Goal: Task Accomplishment & Management: Complete application form

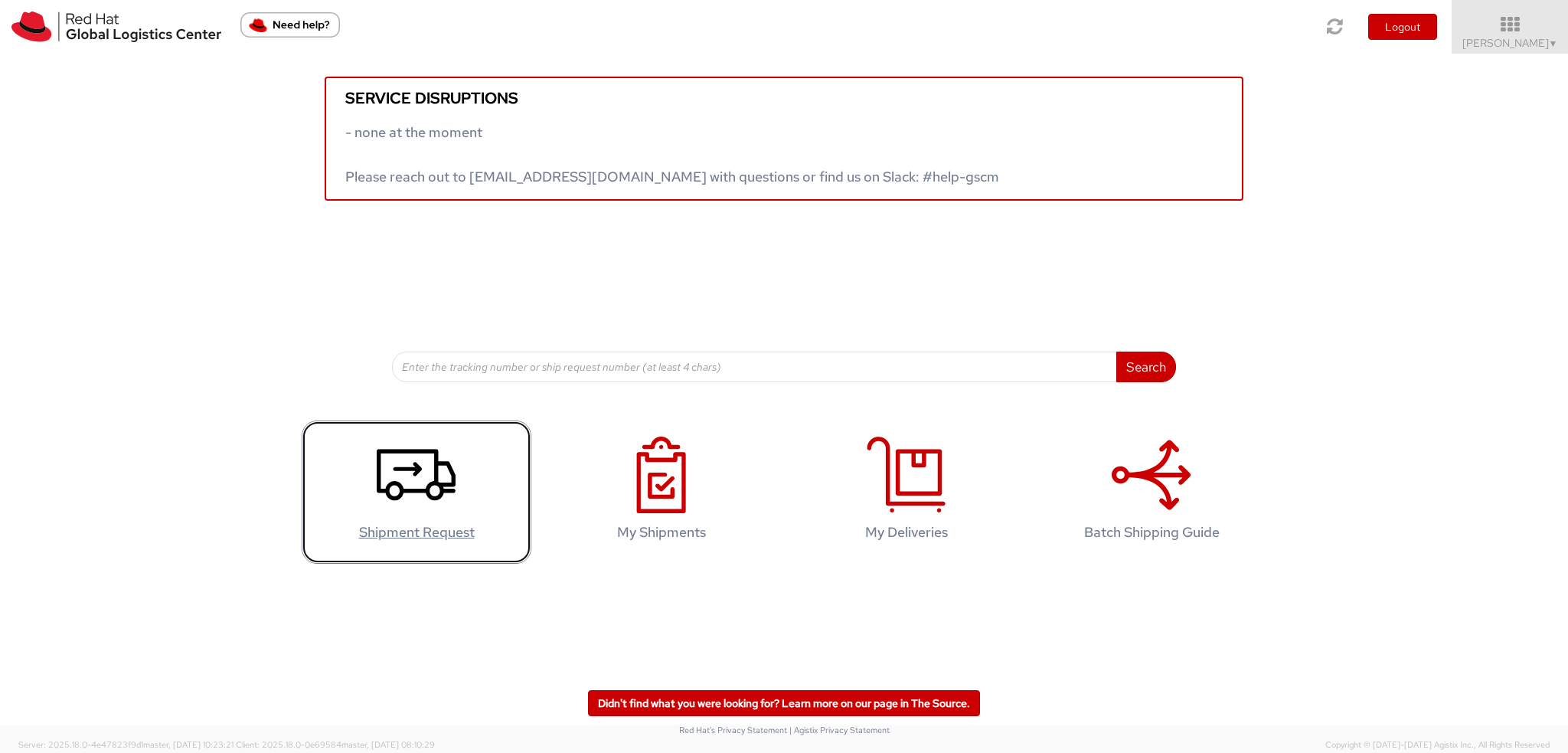
click at [397, 462] on icon at bounding box center [415, 475] width 79 height 77
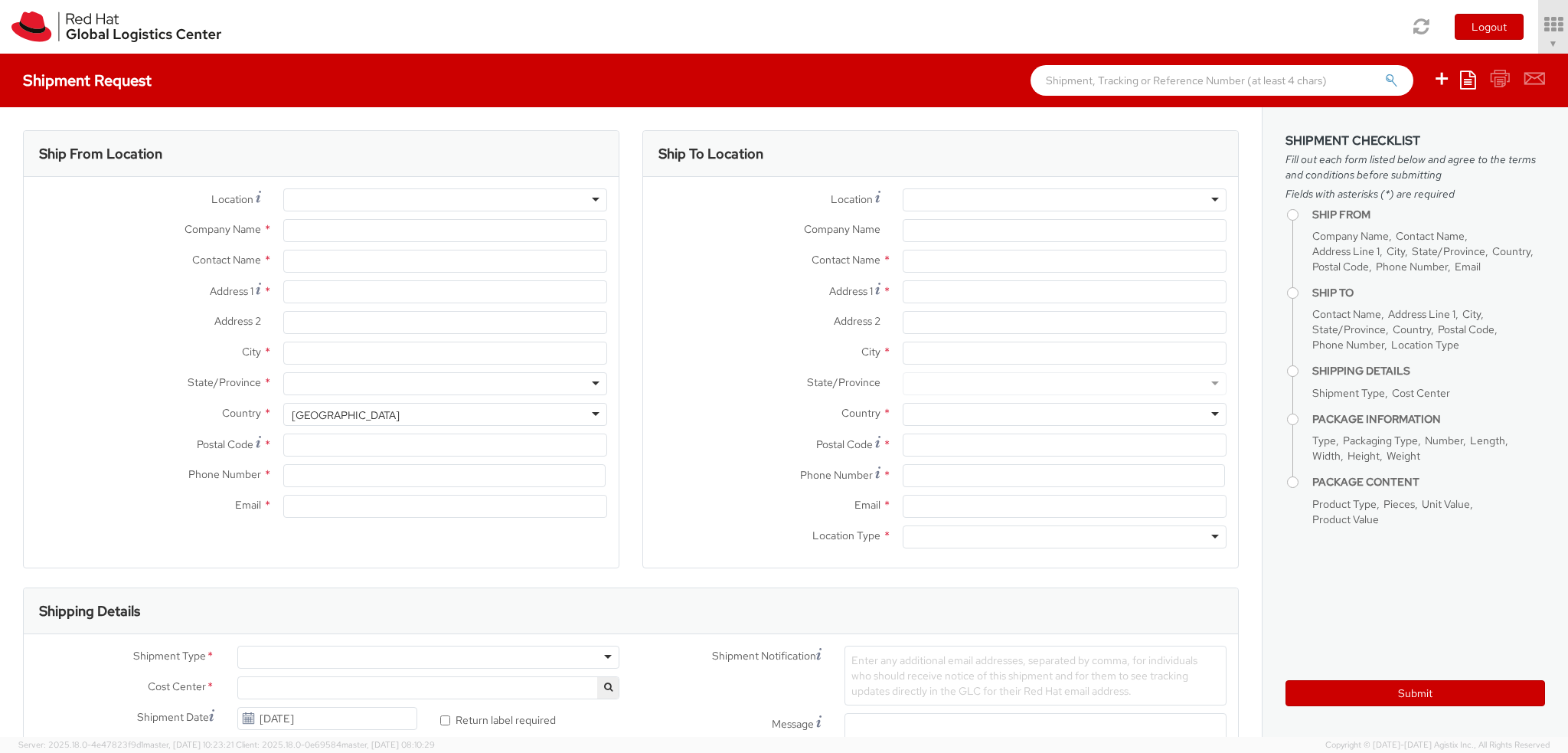
select select "901"
select select
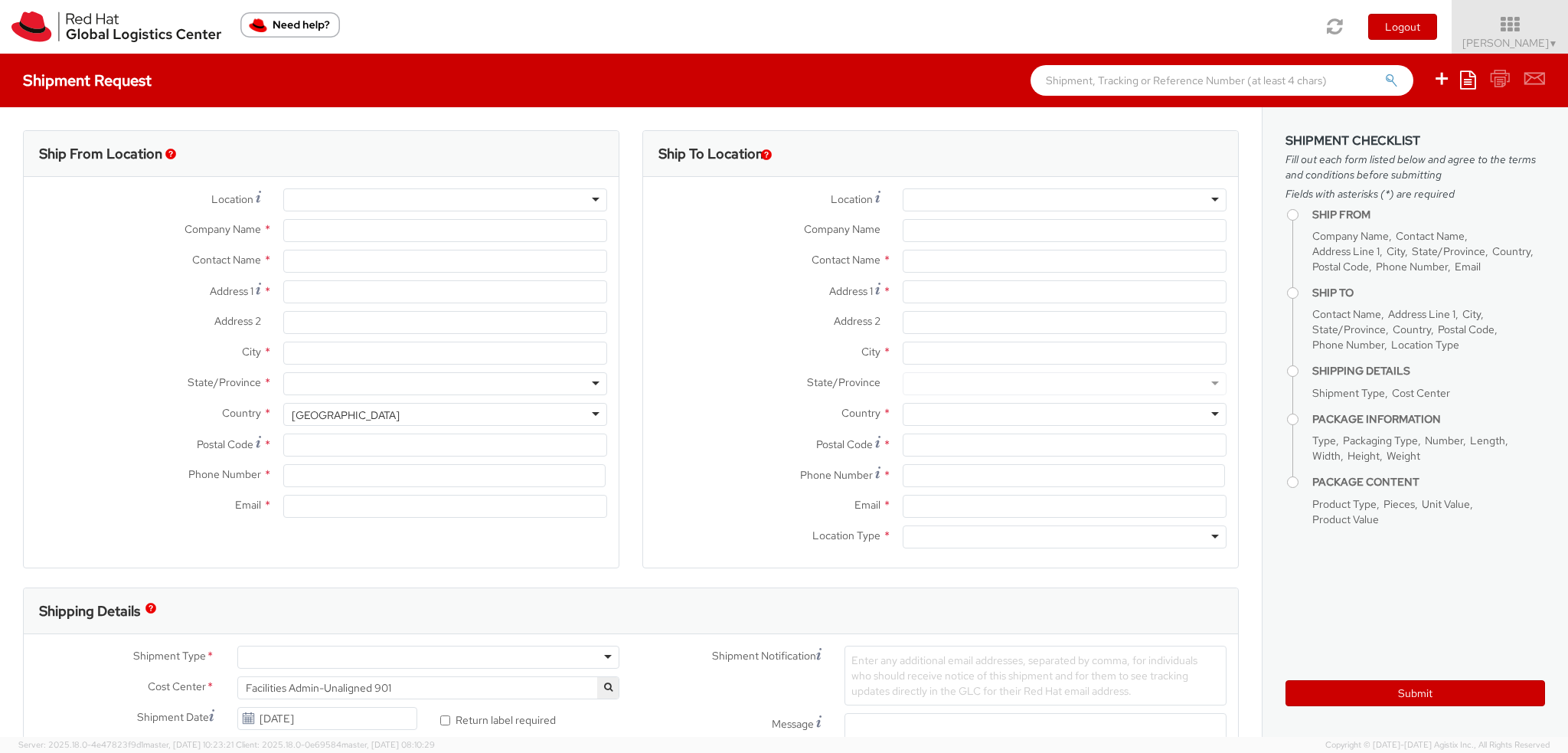
type input "Red Hat, Inc."
type input "[PERSON_NAME]"
type input "[STREET_ADDRESS]"
type input "RALEIGH"
type input "27601"
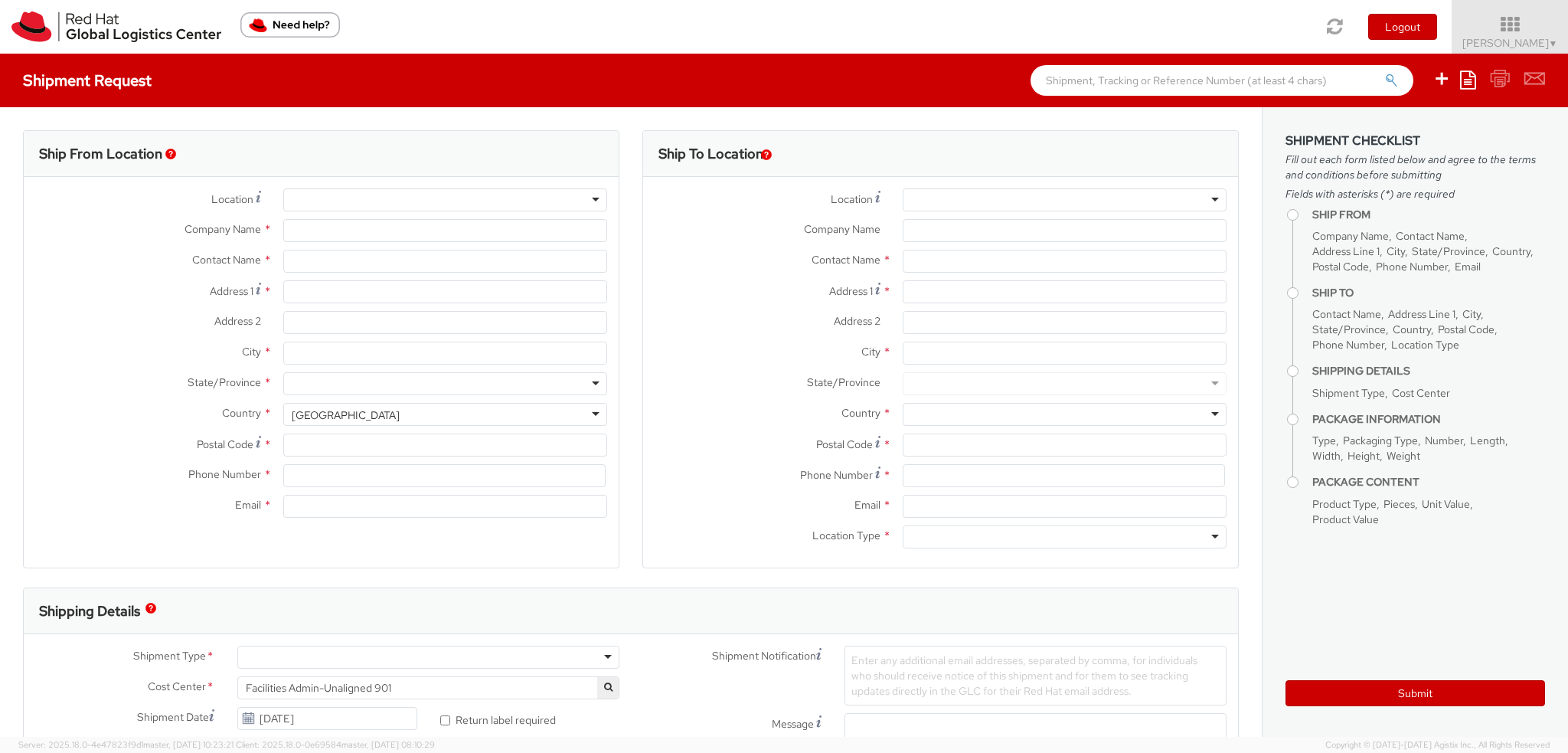
type input "19193013123"
type input "[EMAIL_ADDRESS][DOMAIN_NAME]"
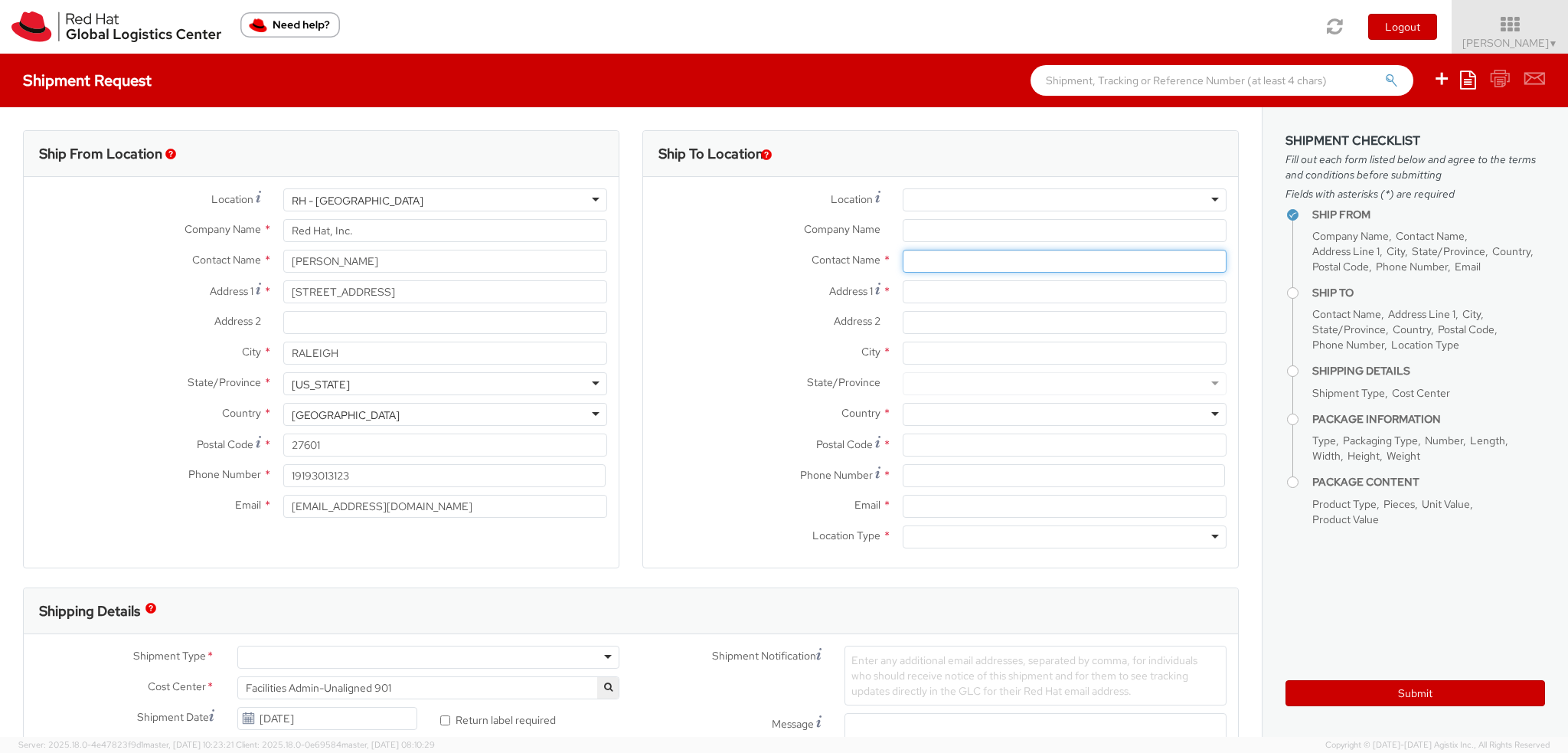
click at [931, 261] on input "text" at bounding box center [1064, 261] width 324 height 23
type input "Belen T"
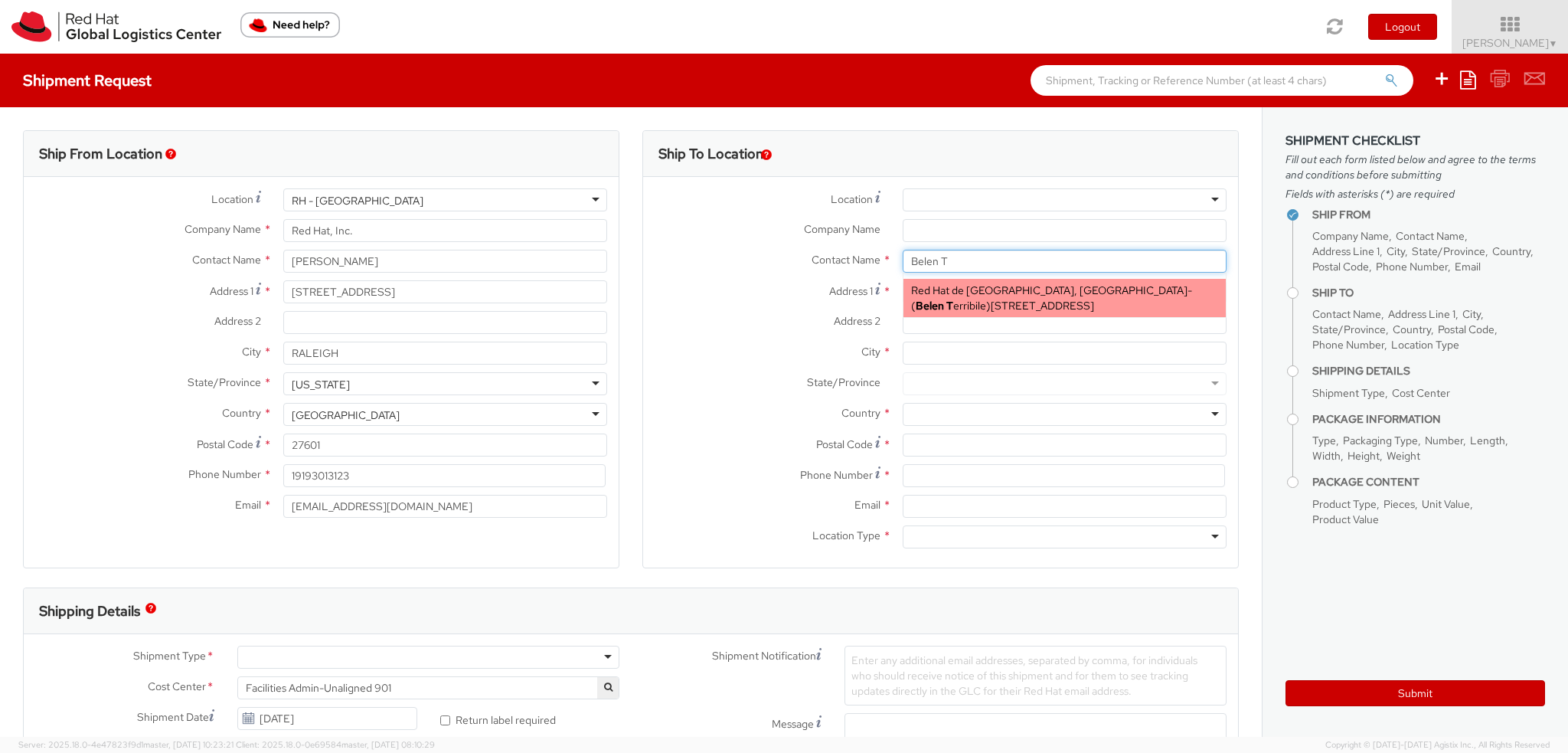
click at [1014, 308] on span "Ingeniero Butty 240, Edificio Laminar - 14th Floor, 14E194, BUENOS AIRES, C1001…" at bounding box center [1042, 305] width 103 height 14
type input "Red Hat de Argentina, SA"
type input "Belen Terribile"
type input "Ingeniero Butty 240"
type input "Edificio Laminar - 14th Floor"
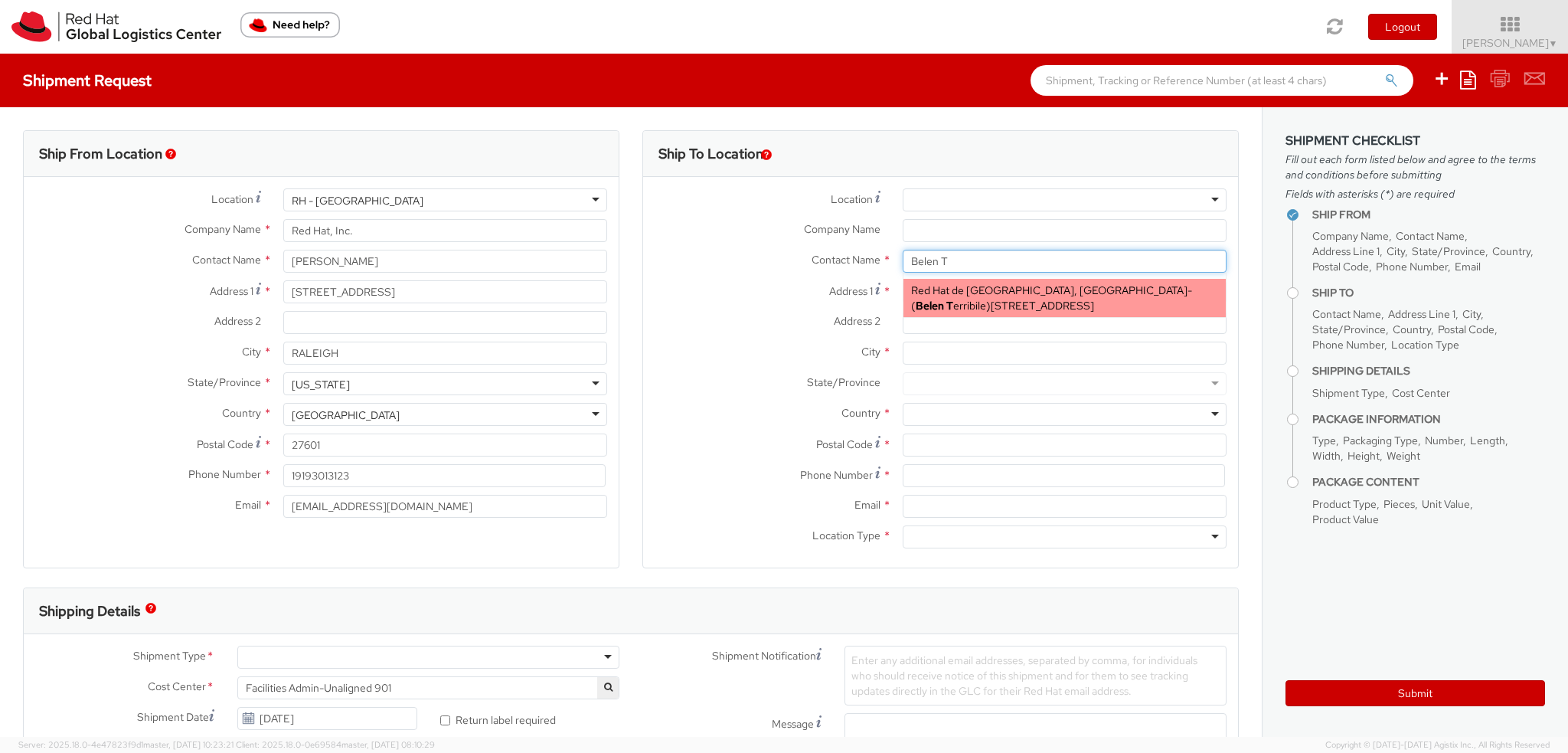
type input "BUENOS AIRES"
type input "C1001AFB"
type input "541159830408"
type input "bterrebi@redhat.com"
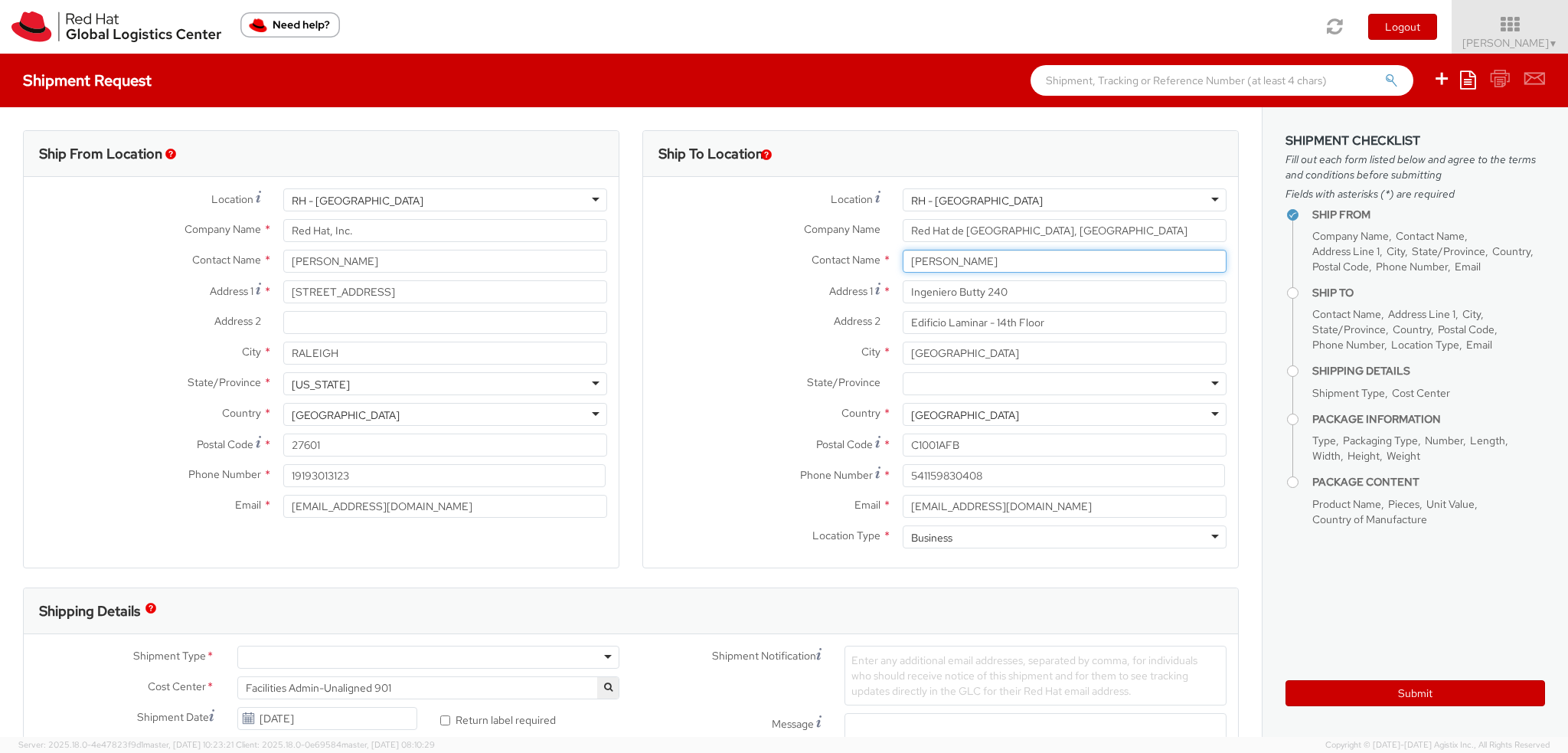
type input "Belen Terribile"
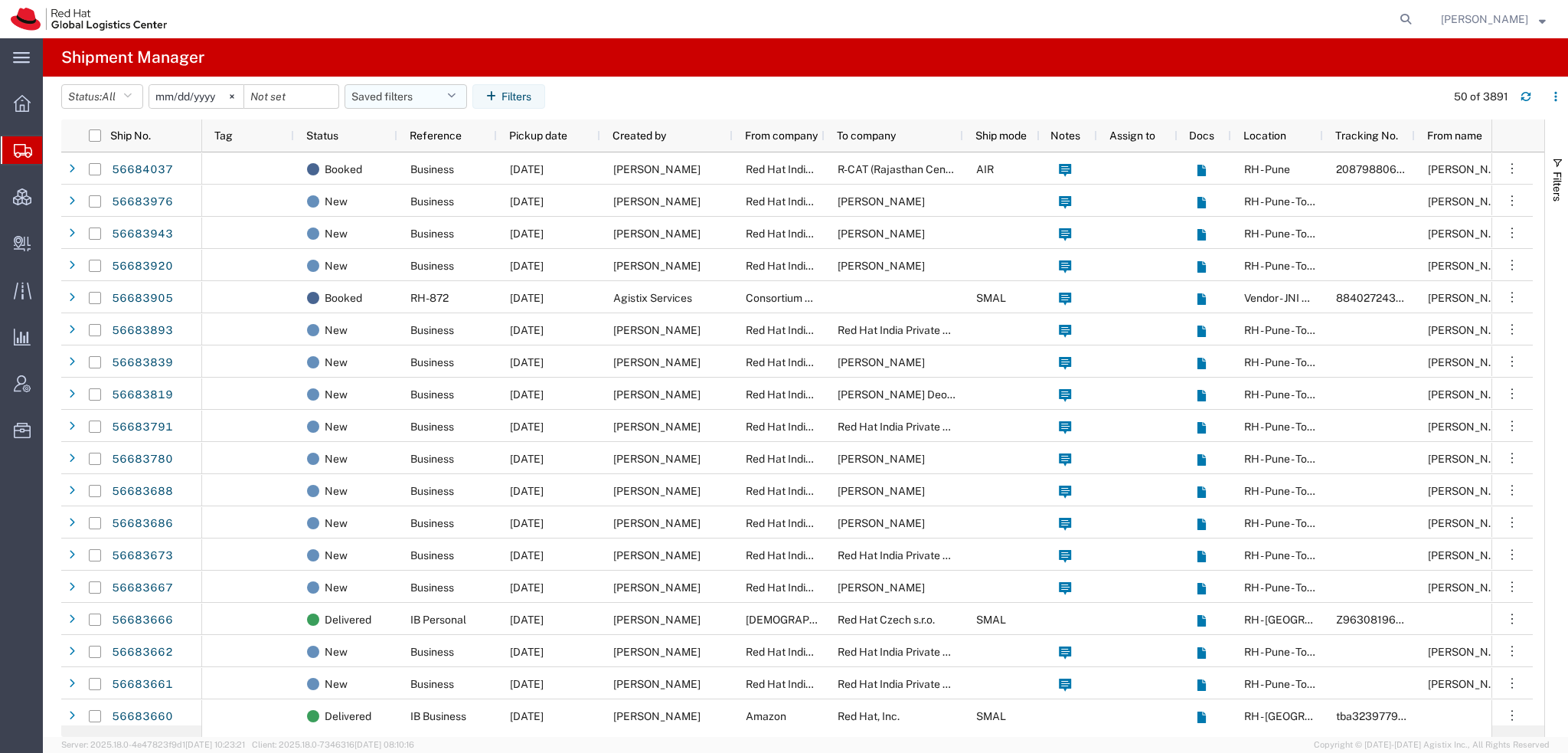
click at [456, 87] on button "Saved filters" at bounding box center [405, 96] width 123 height 24
click at [431, 159] on span "Americas" at bounding box center [447, 163] width 201 height 28
type input "[DATE]"
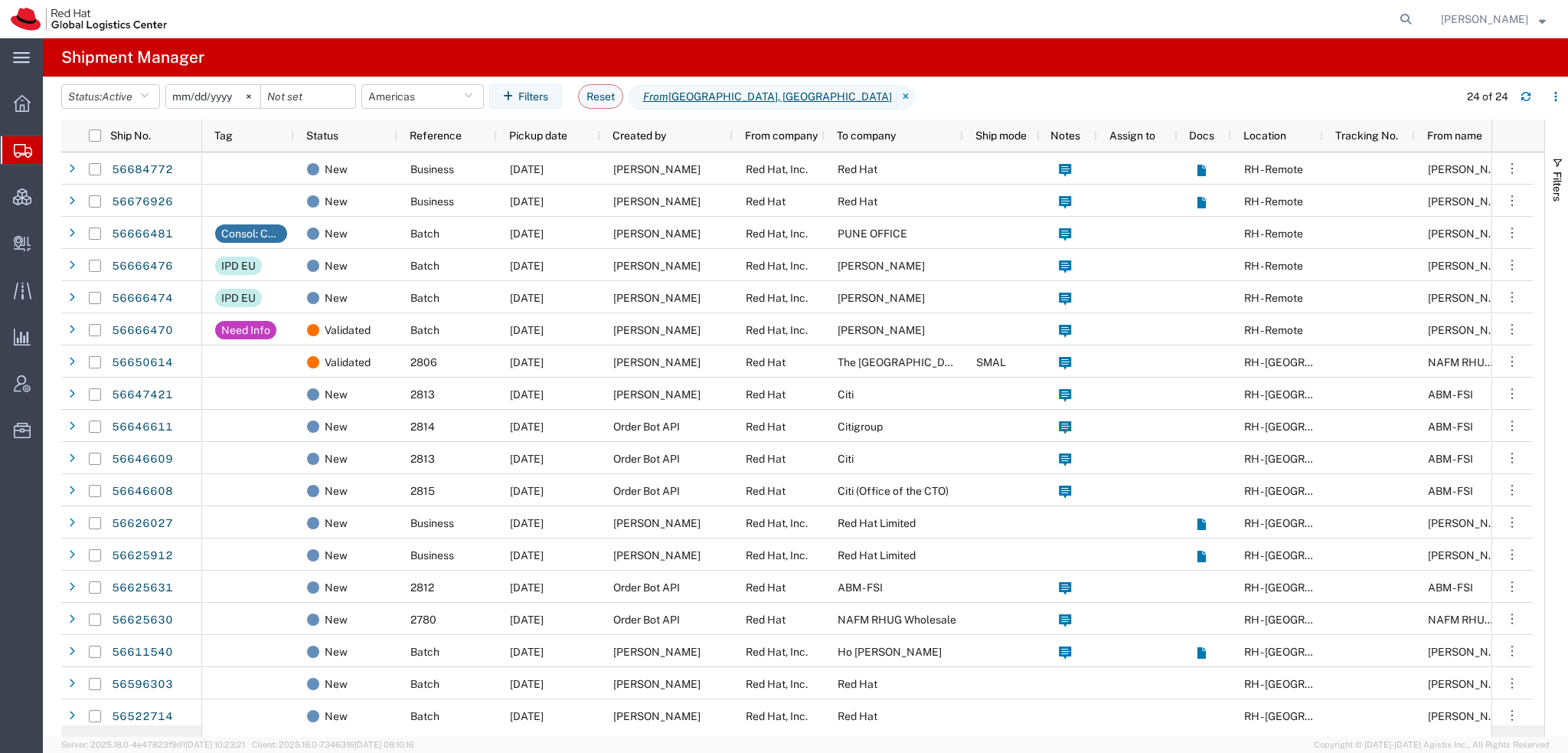
click at [1541, 16] on strong "button" at bounding box center [1542, 19] width 7 height 5
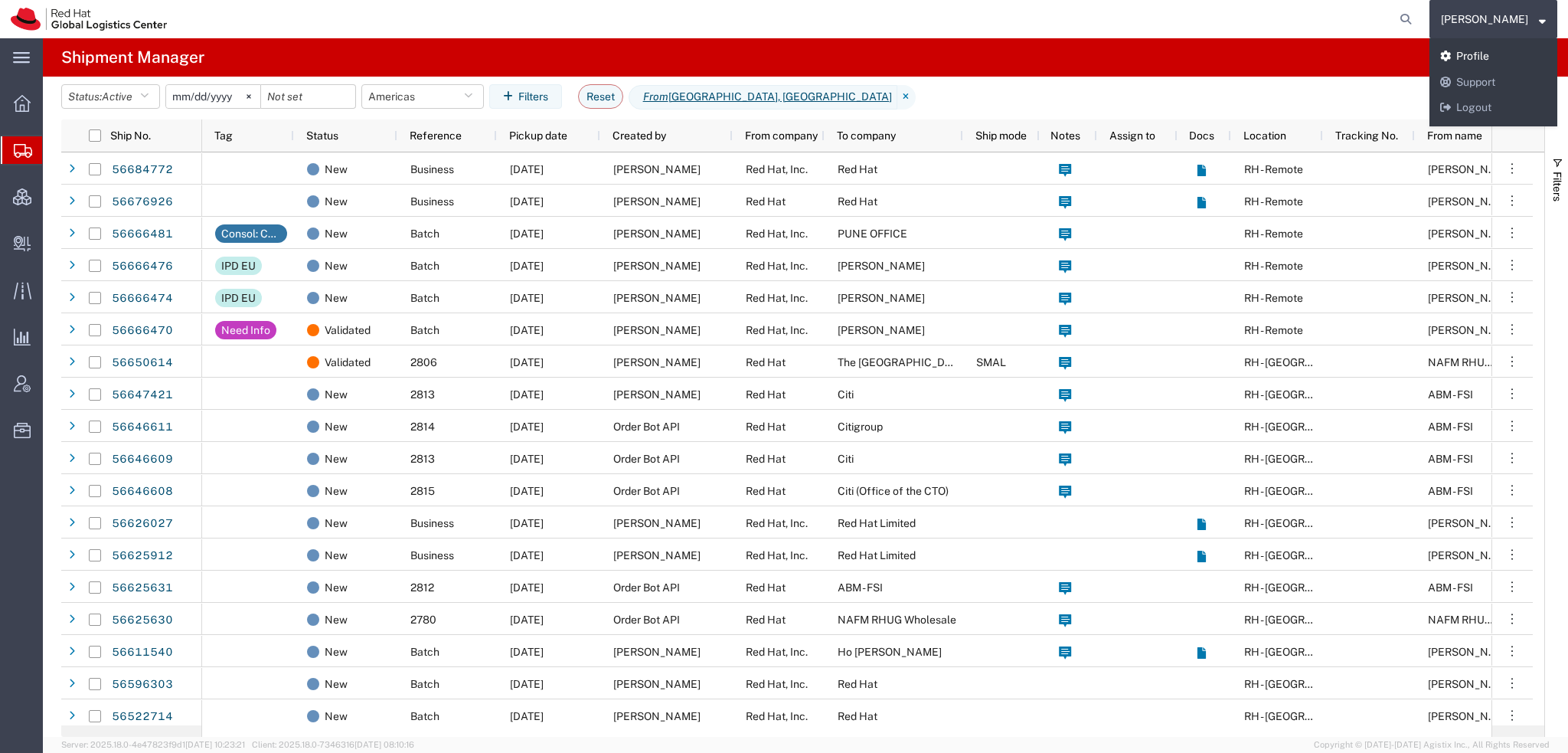
click at [1493, 52] on link "Profile" at bounding box center [1494, 56] width 128 height 26
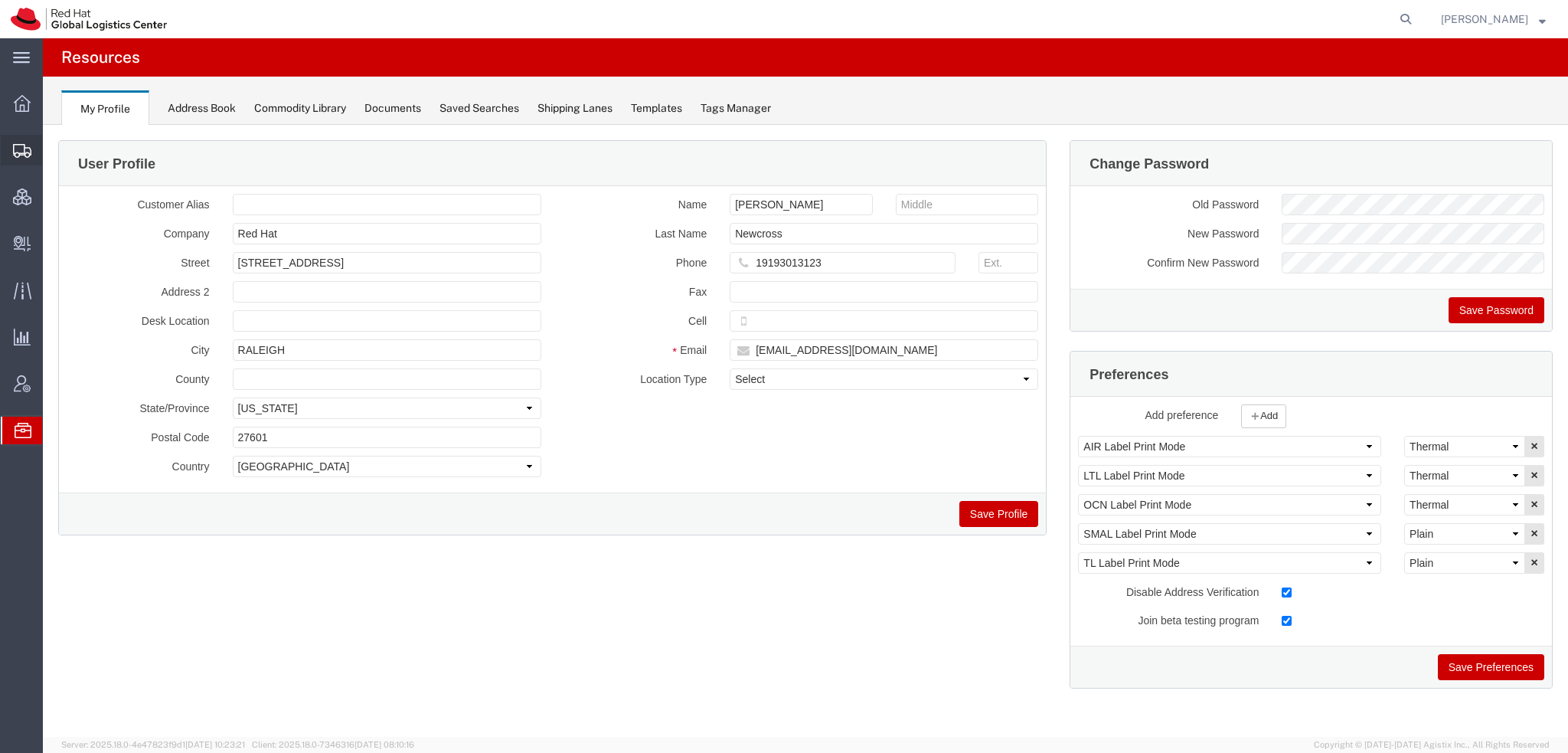
click at [0, 0] on span "Shipment Manager" at bounding box center [0, 0] width 0 height 0
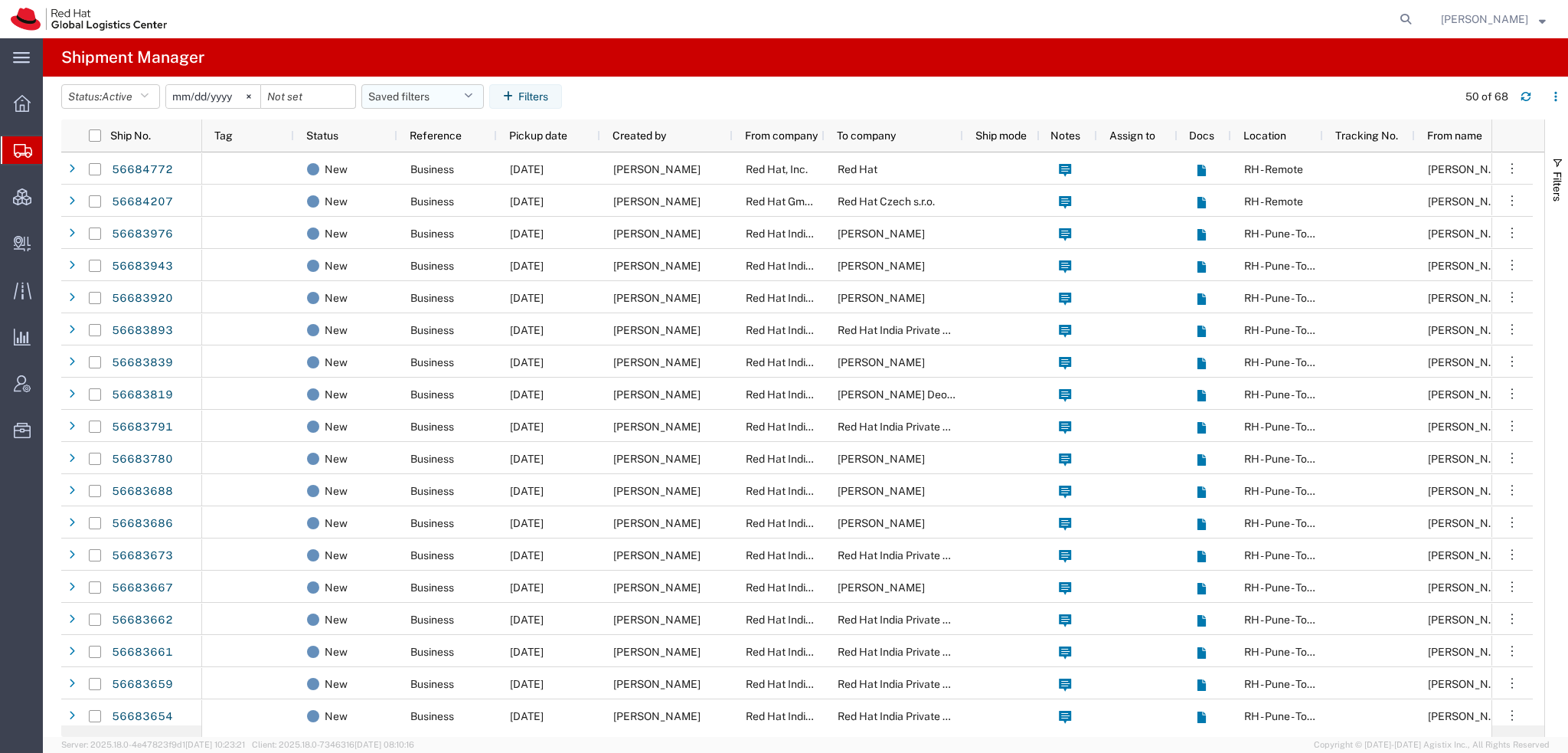
click at [462, 105] on button "Saved filters" at bounding box center [422, 96] width 123 height 24
click at [434, 165] on span "Americas" at bounding box center [464, 163] width 201 height 28
type input "[DATE]"
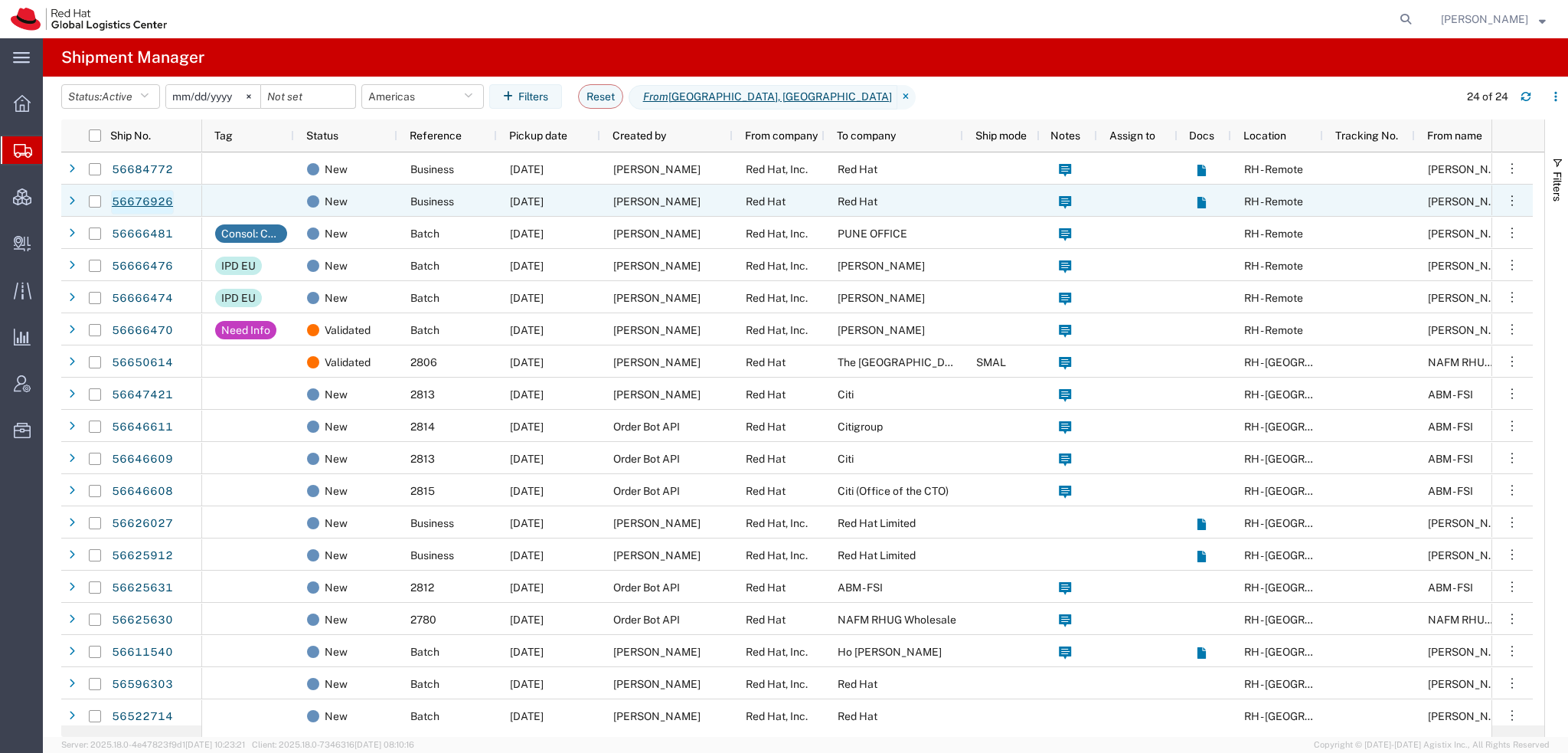
click at [150, 204] on link "56676926" at bounding box center [142, 202] width 62 height 24
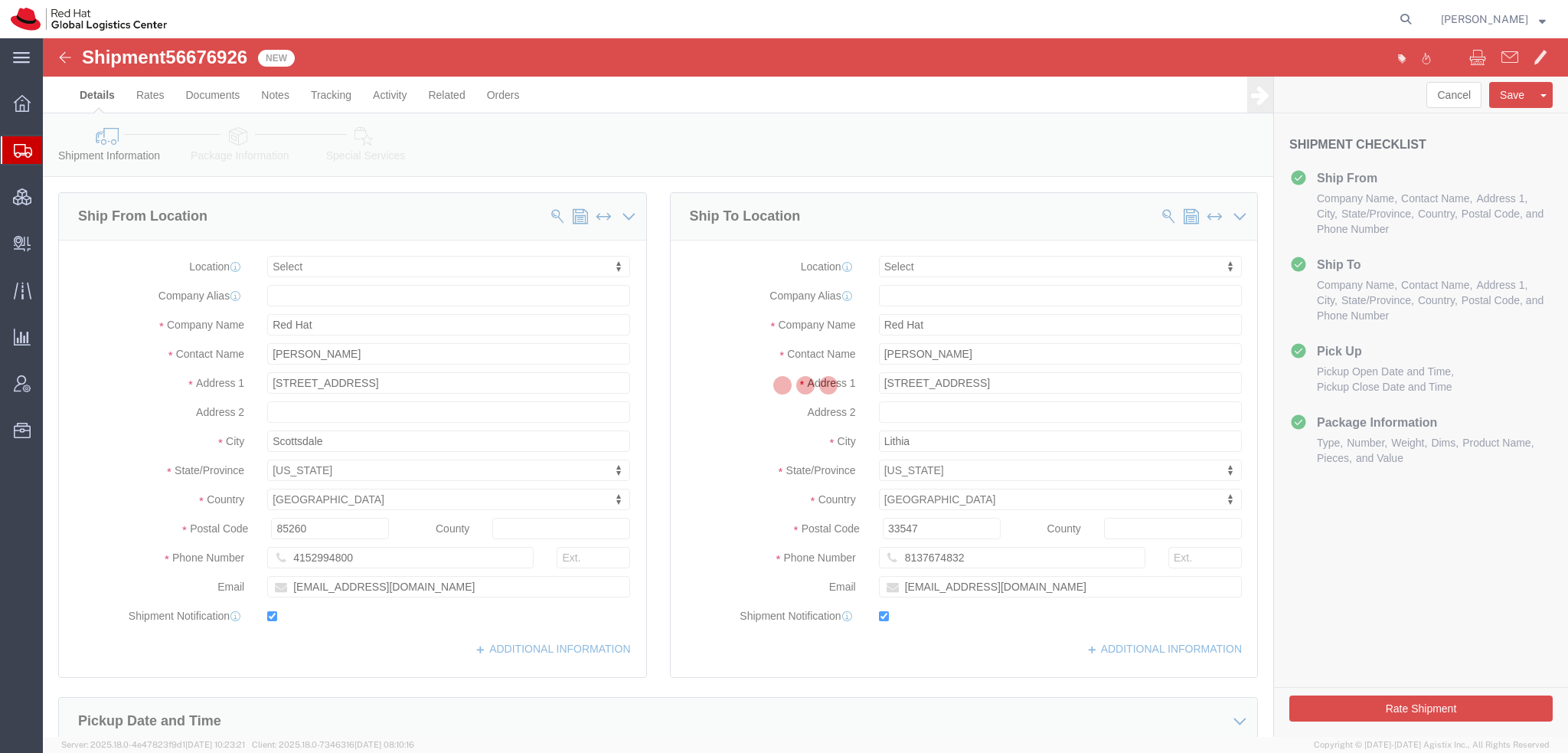
select select
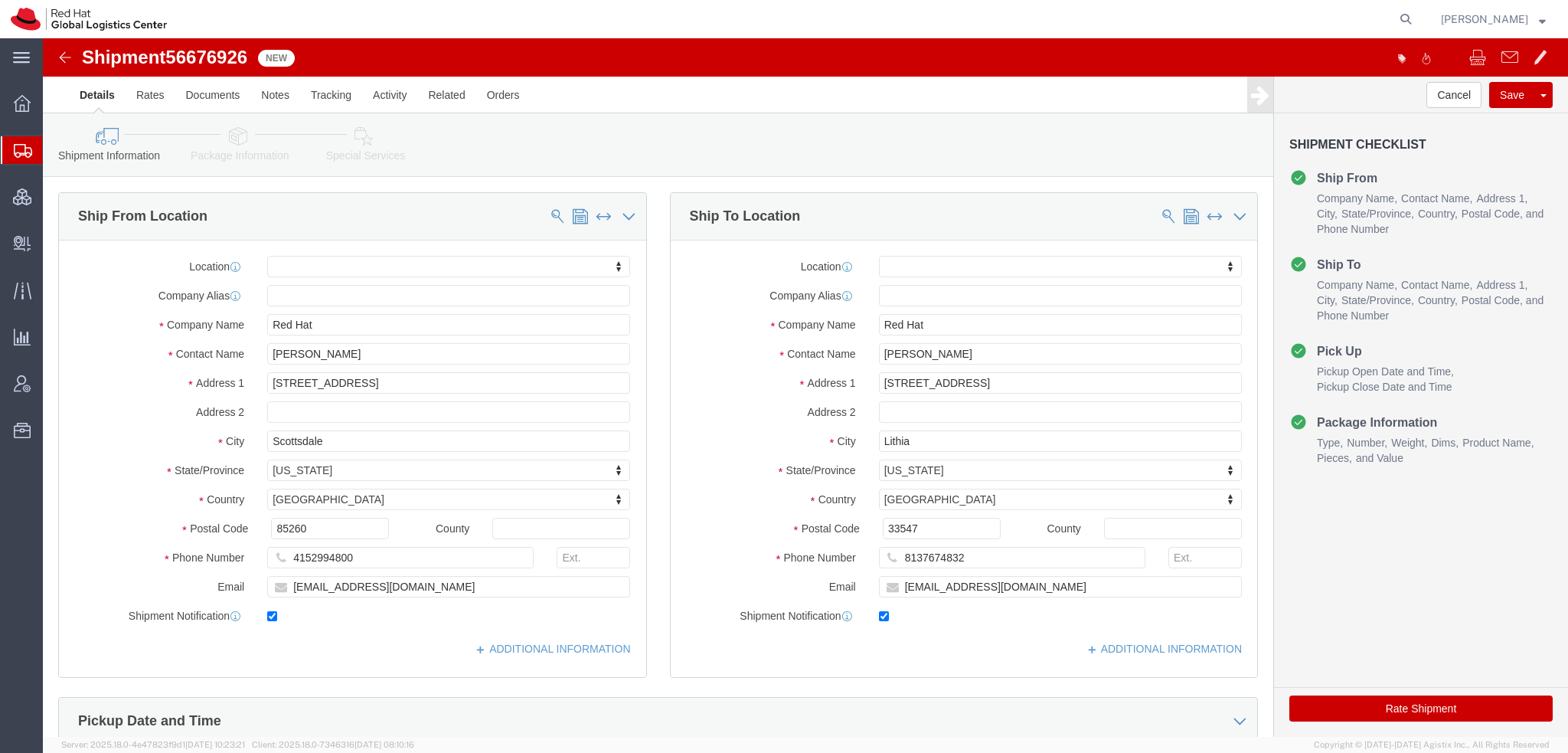
scroll to position [459, 0]
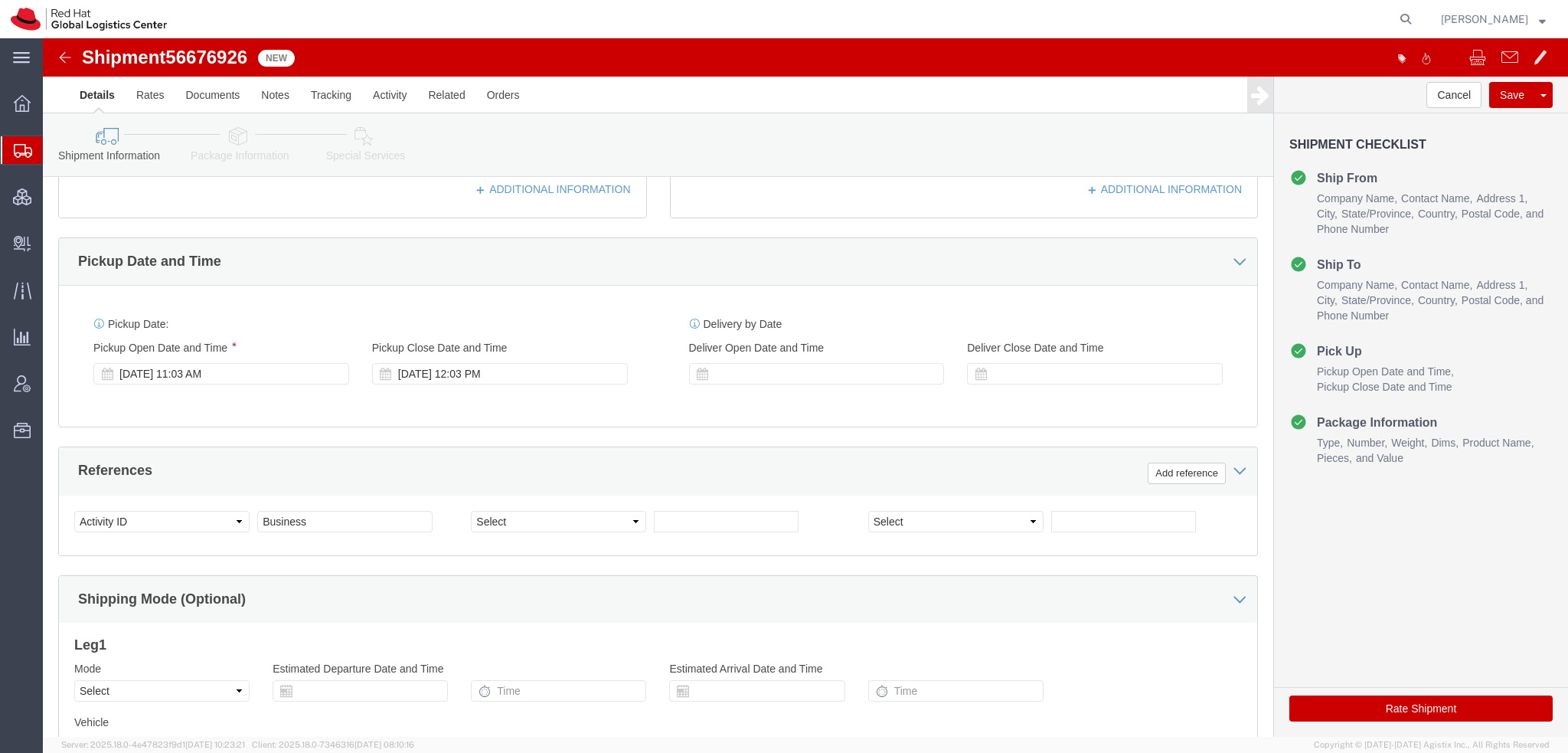
click icon
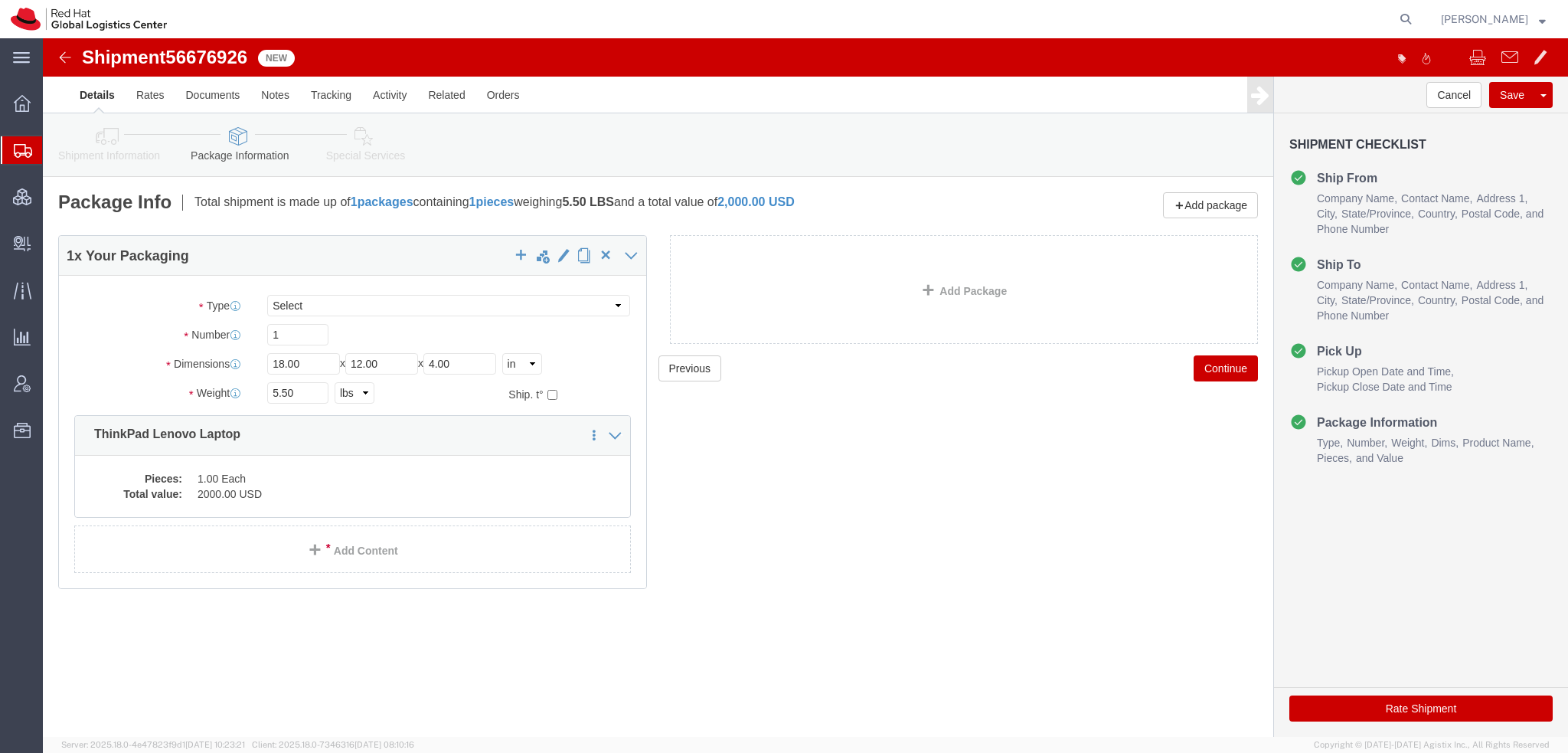
click icon
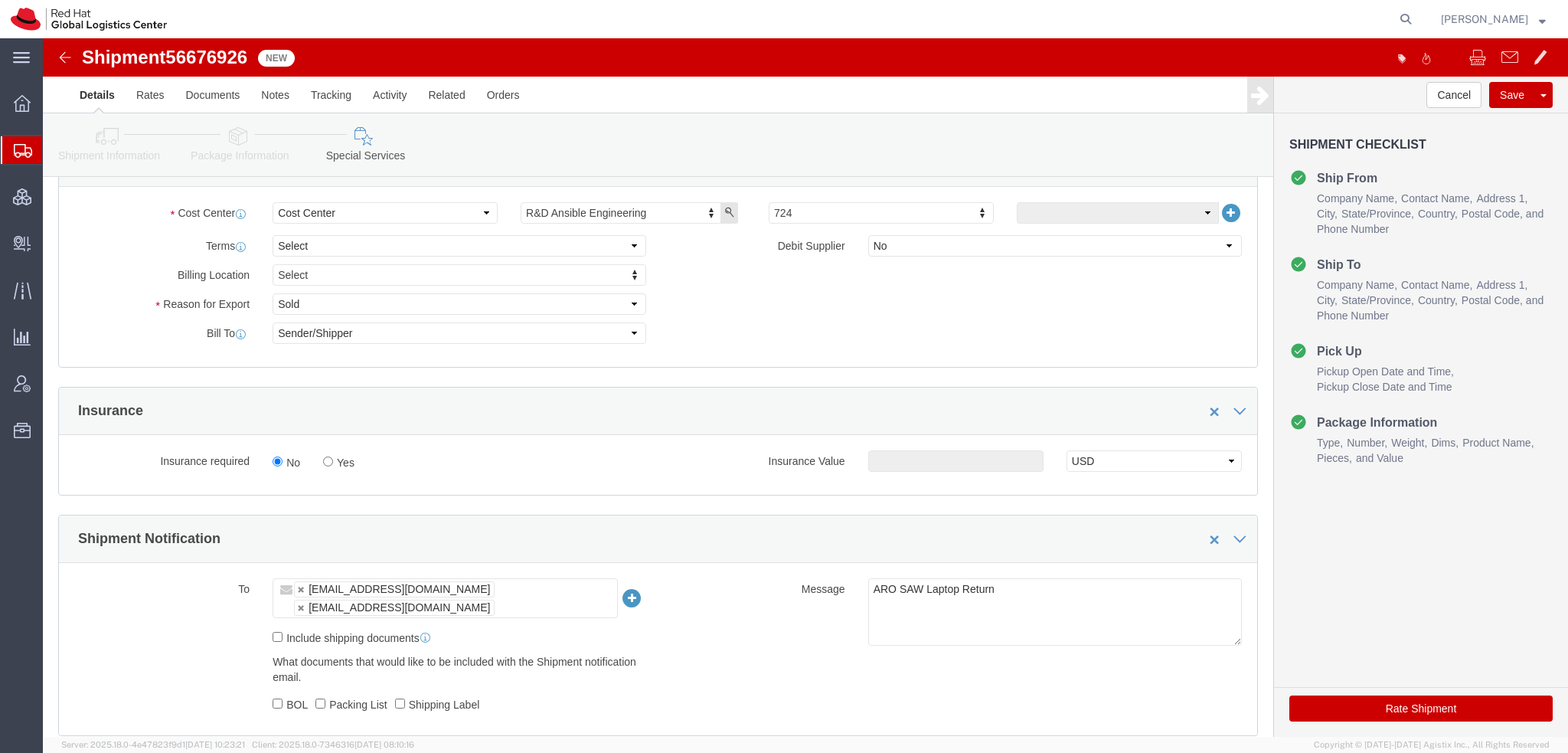
scroll to position [612, 0]
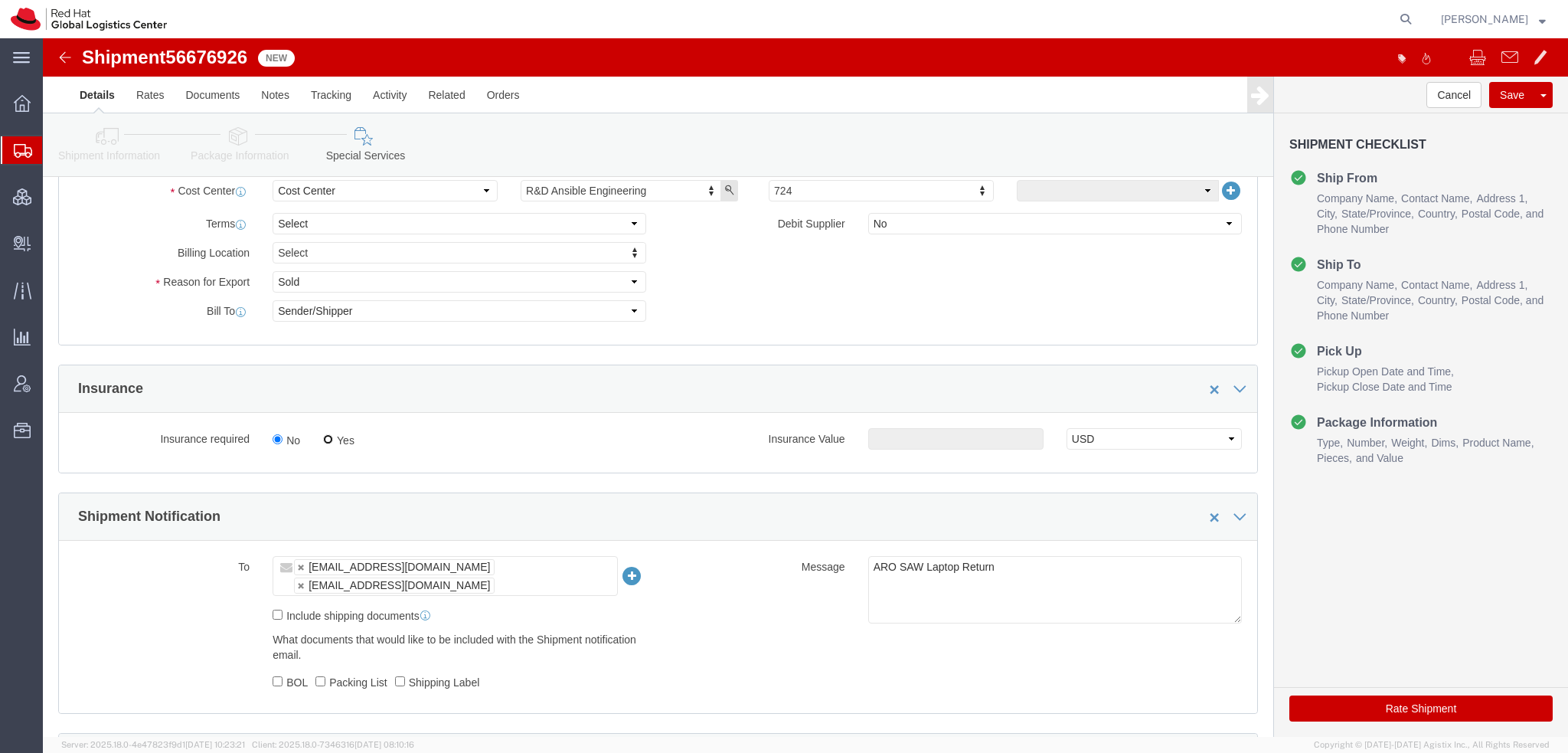
click input "Yes"
radio input "true"
click input "text"
type input "500.00"
click button "Rate Shipment"
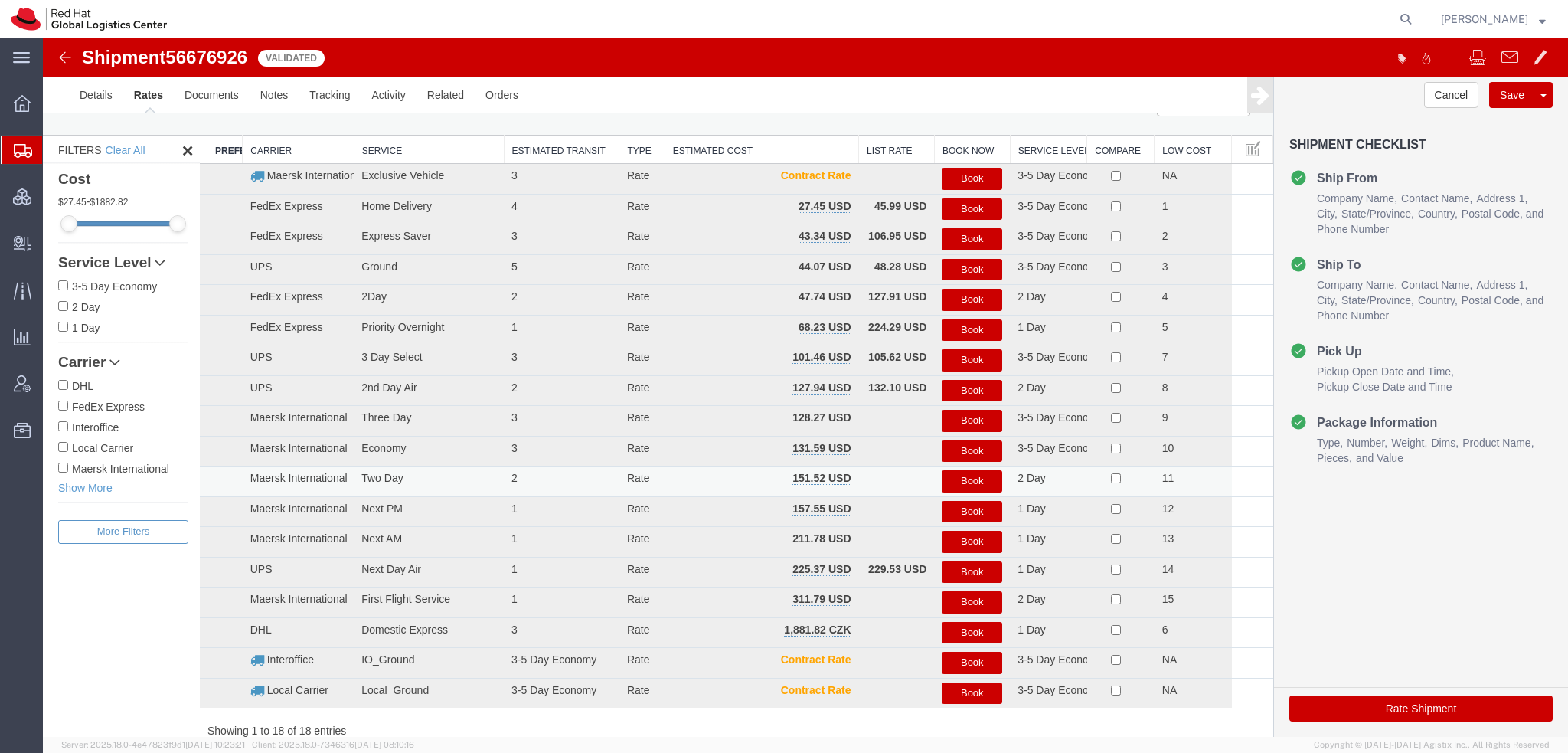
scroll to position [0, 0]
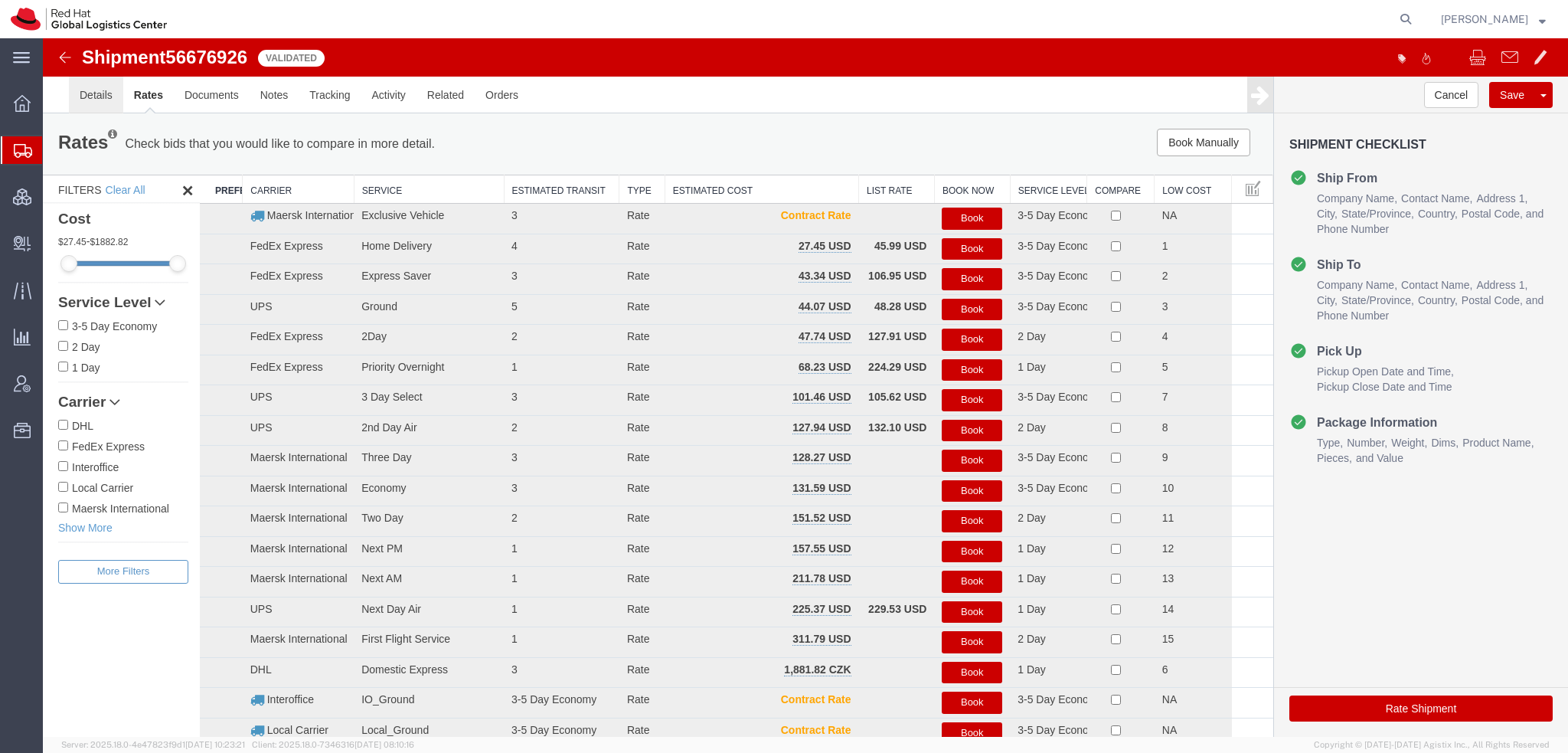
click at [88, 96] on link "Details" at bounding box center [96, 95] width 55 height 37
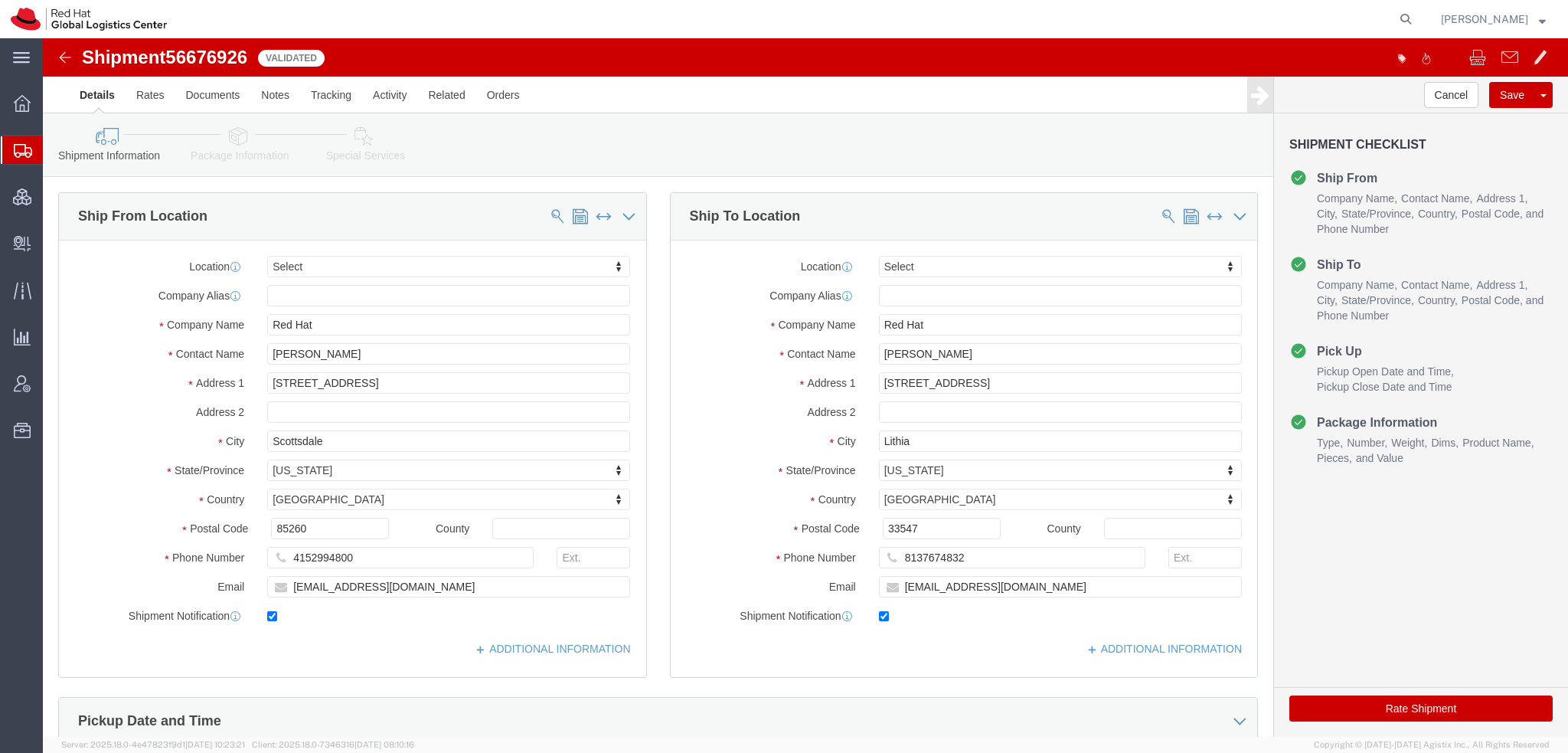
scroll to position [383, 0]
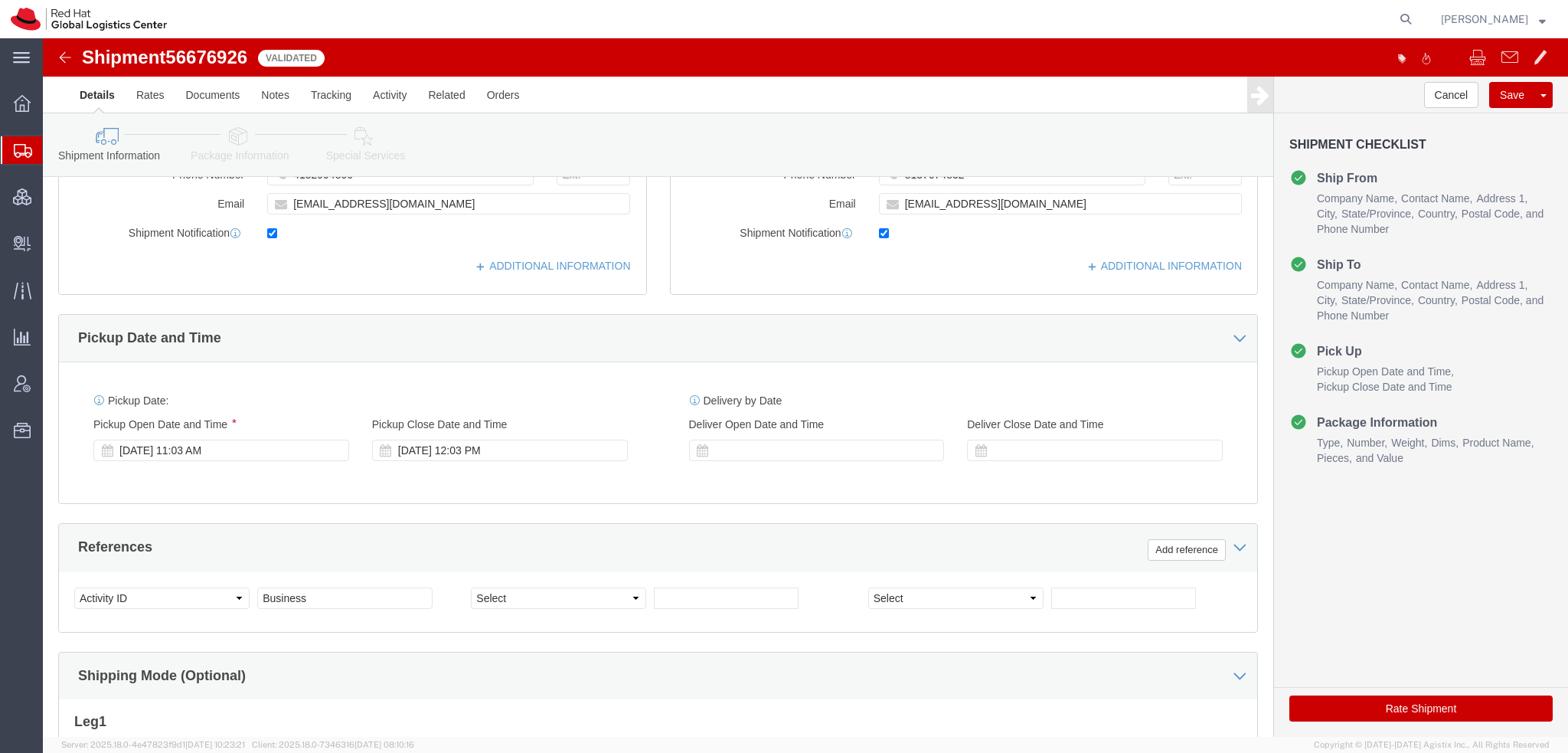
click button "Rate Shipment"
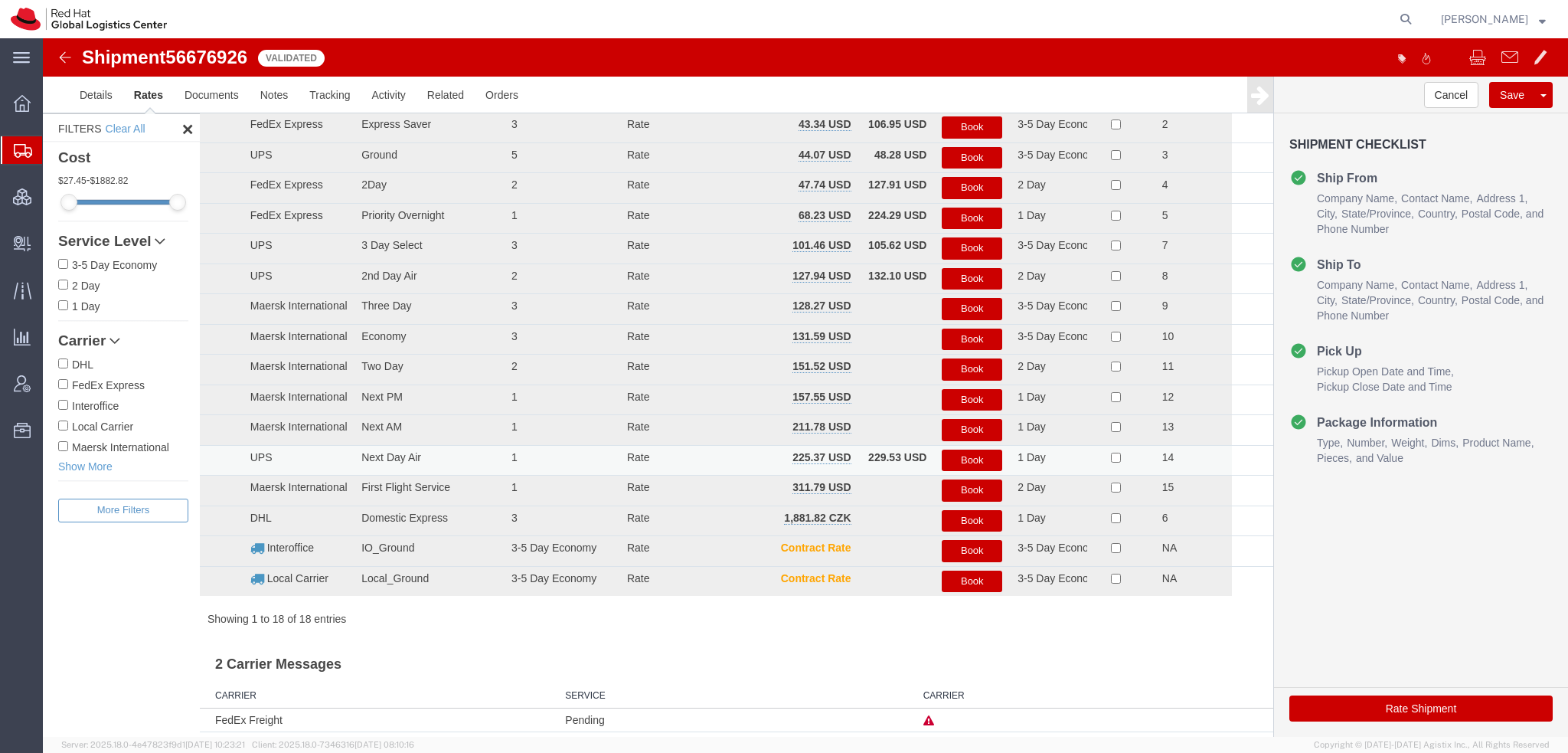
scroll to position [0, 0]
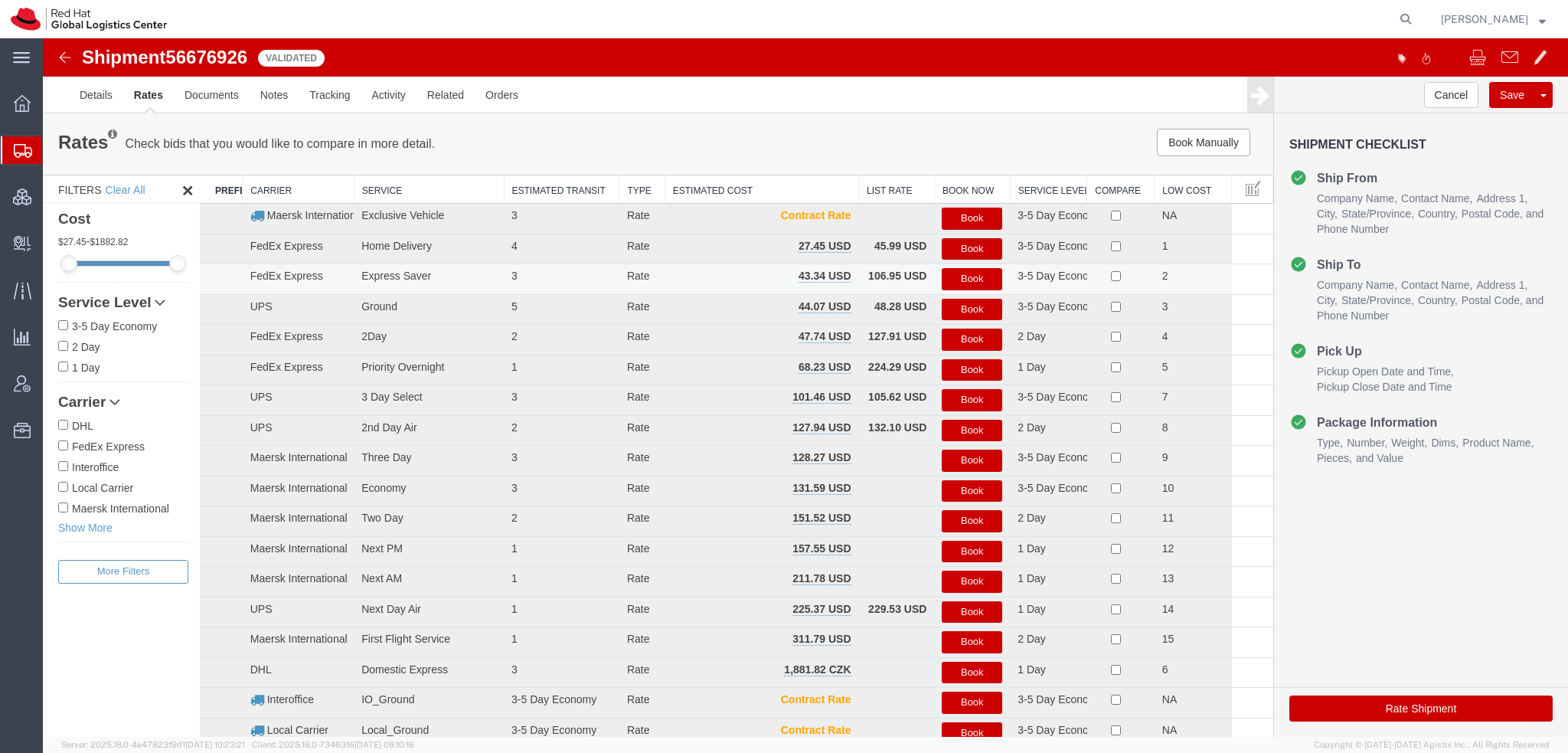
click at [976, 280] on button "Book" at bounding box center [971, 279] width 60 height 22
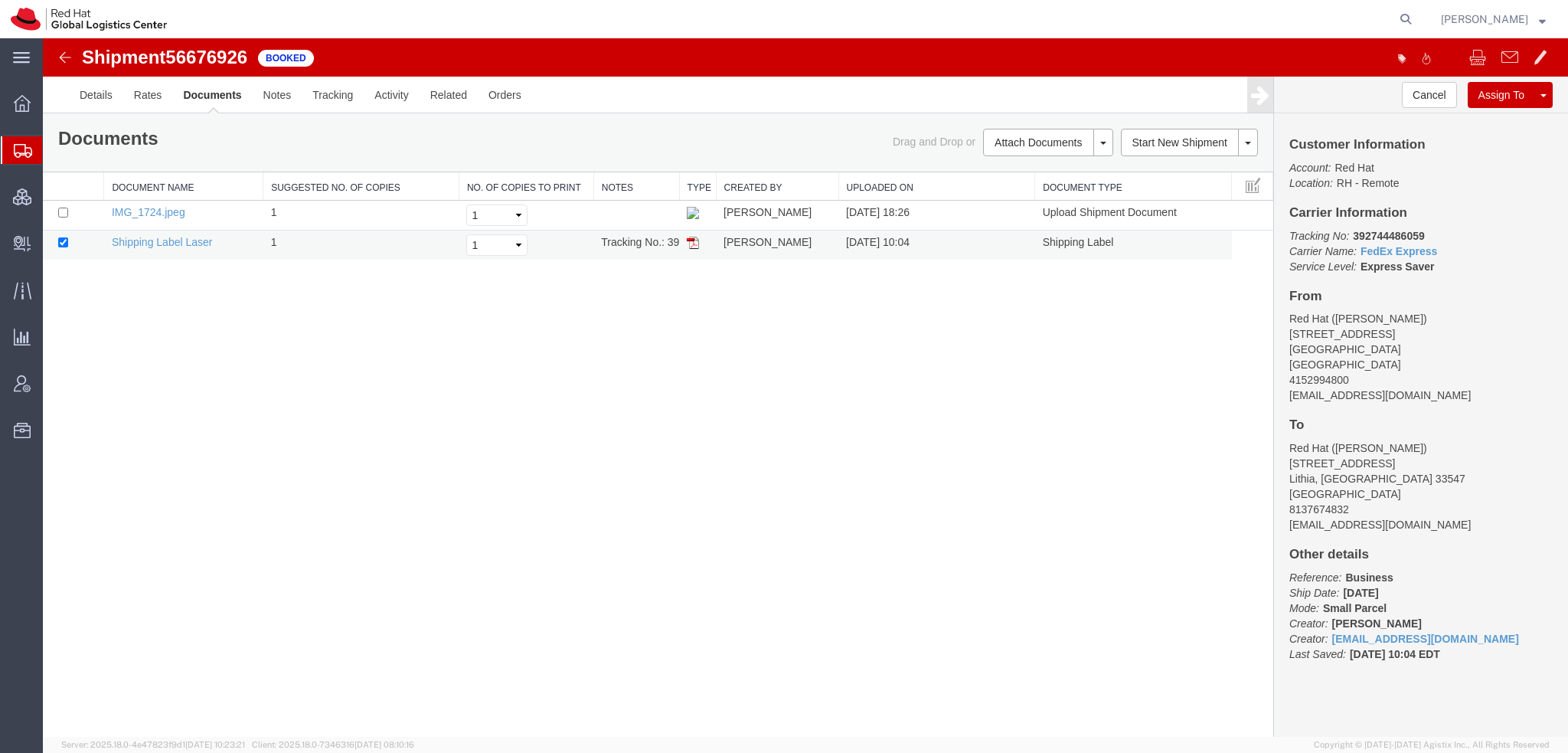
click at [692, 241] on img at bounding box center [693, 243] width 12 height 12
click at [1040, 183] on link "Email Documents" at bounding box center [1046, 191] width 134 height 23
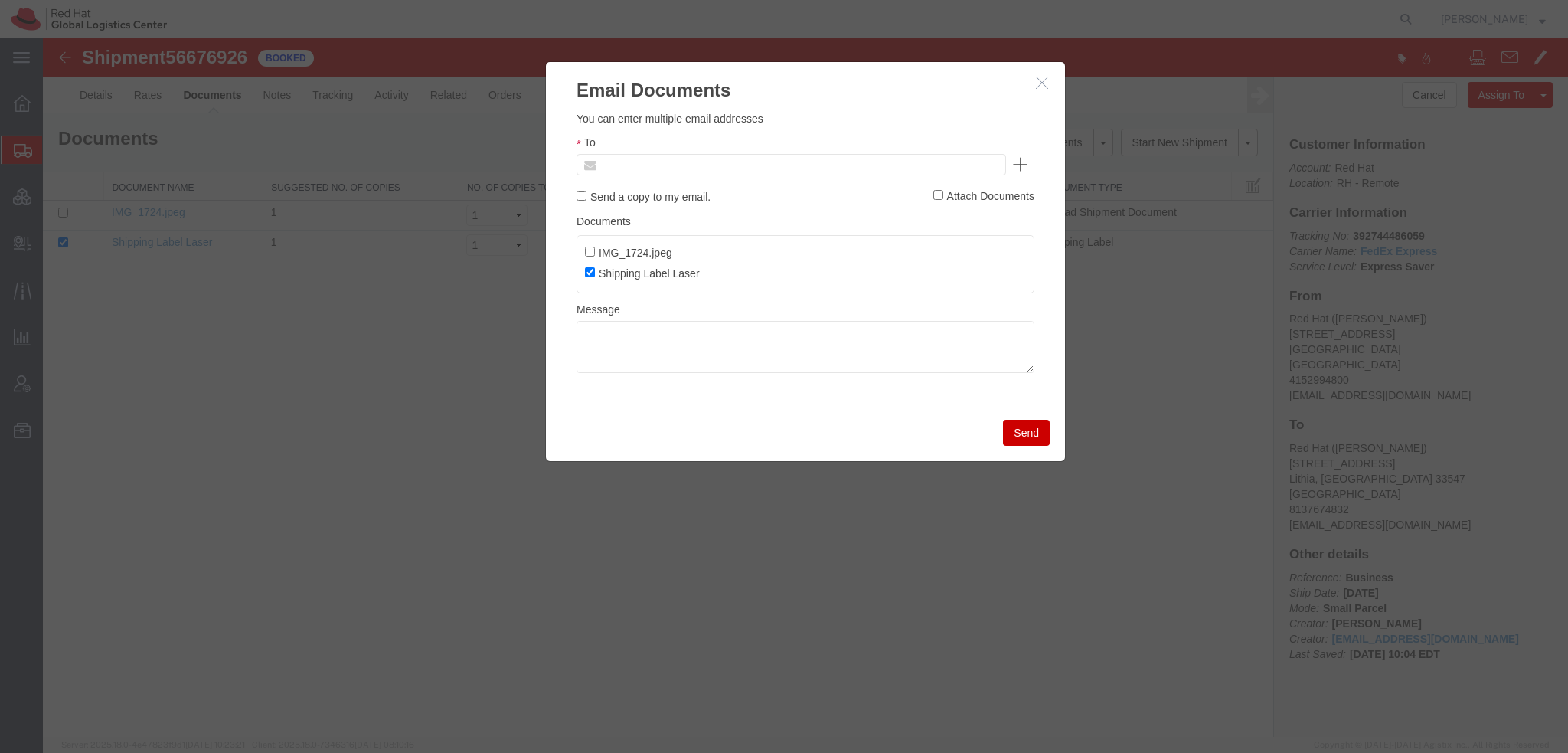
click at [702, 169] on input "text" at bounding box center [687, 164] width 179 height 20
type input "lranjba"
type input "Enter Email Address"
click at [1042, 83] on icon "button" at bounding box center [1042, 82] width 12 height 13
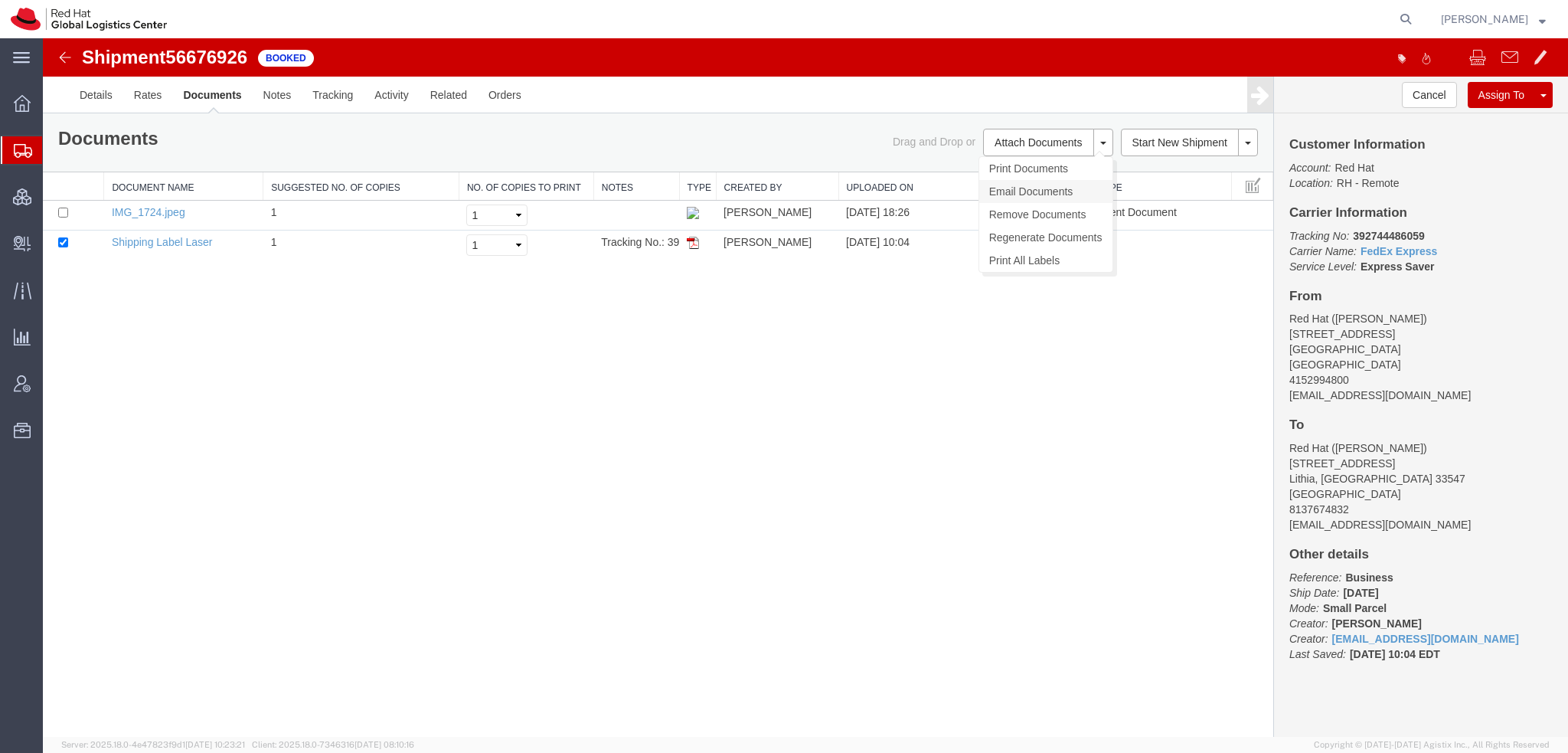
click at [1025, 200] on link "Email Documents" at bounding box center [1046, 191] width 134 height 23
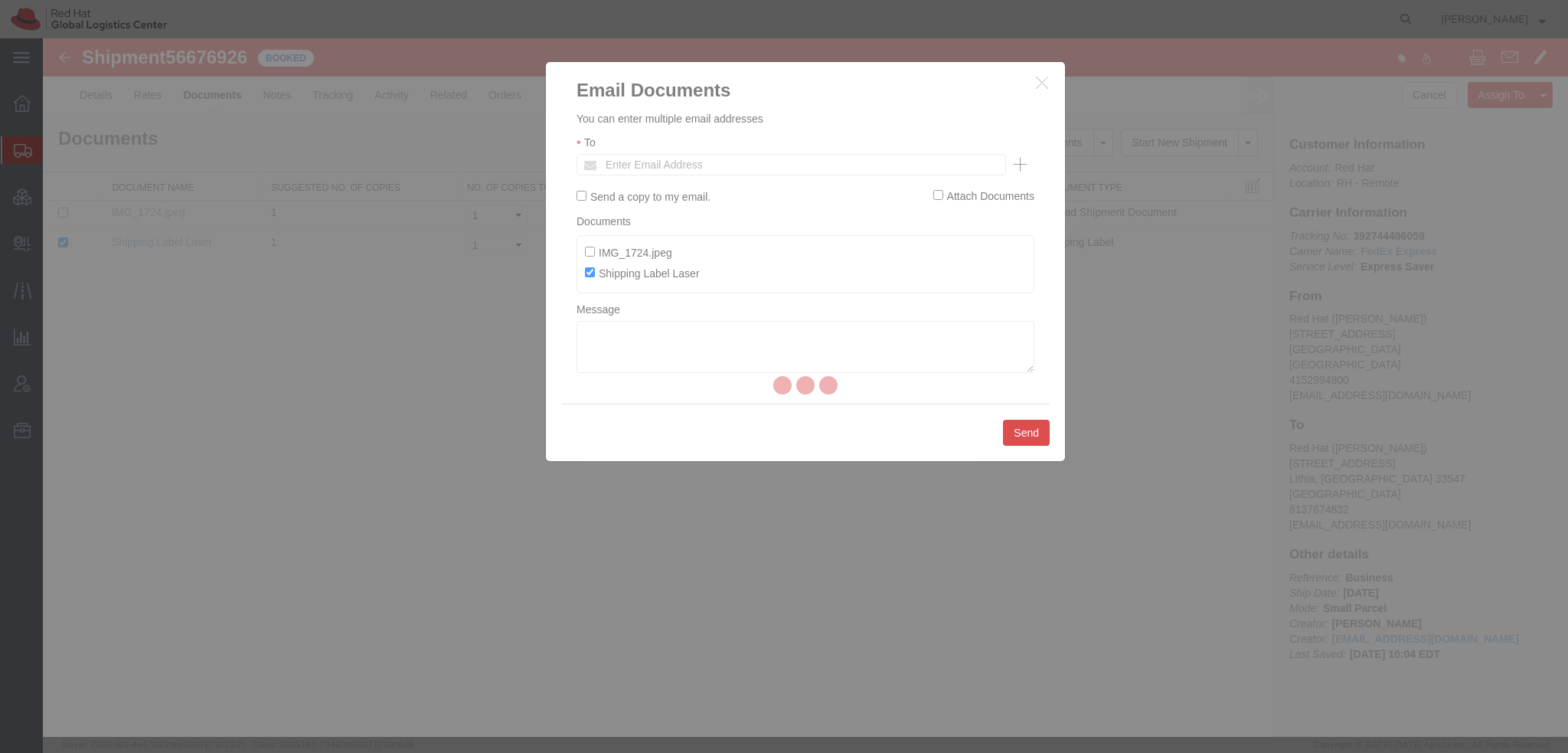
click at [1042, 88] on div at bounding box center [805, 387] width 1525 height 698
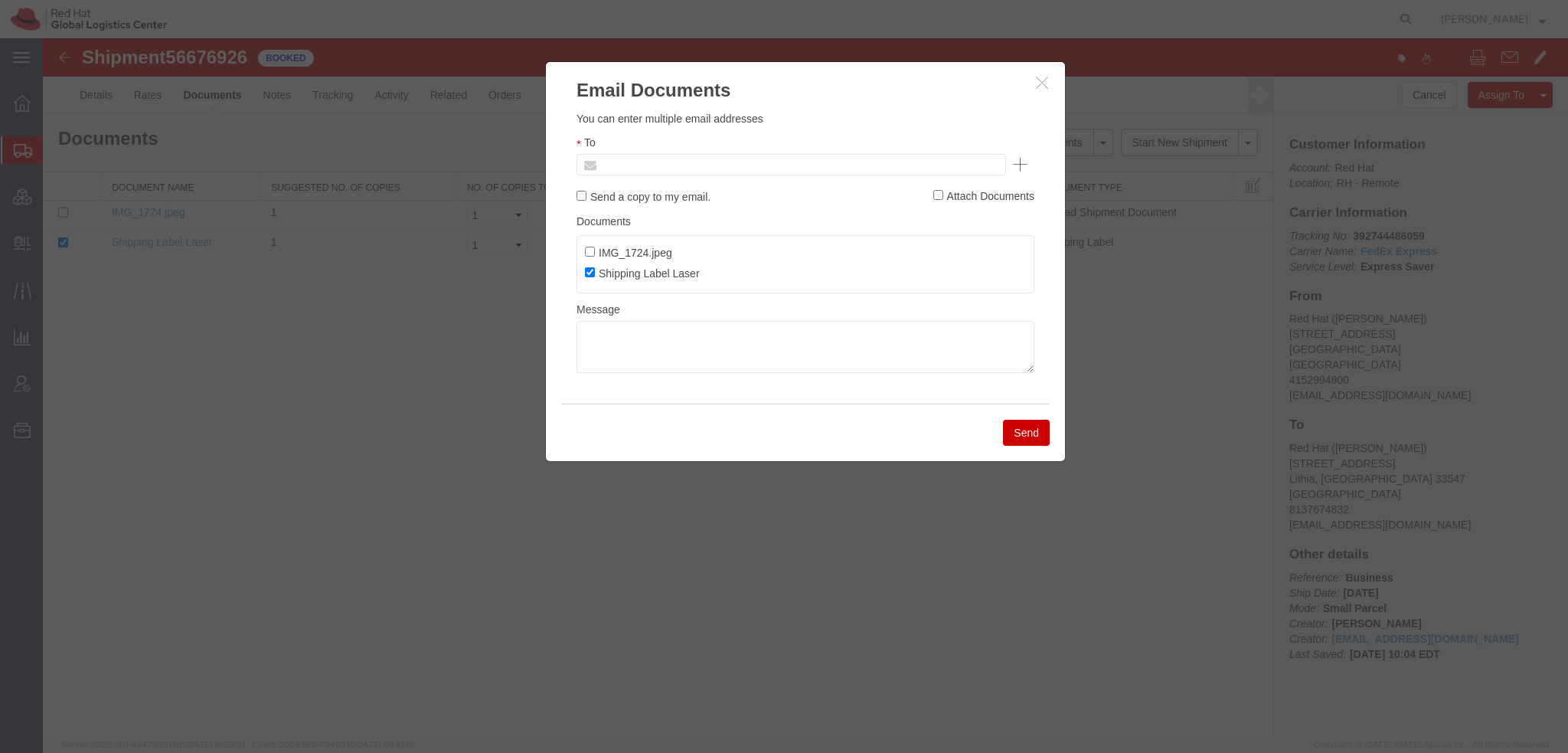
click at [696, 160] on input "text" at bounding box center [687, 164] width 179 height 20
type input "lran"
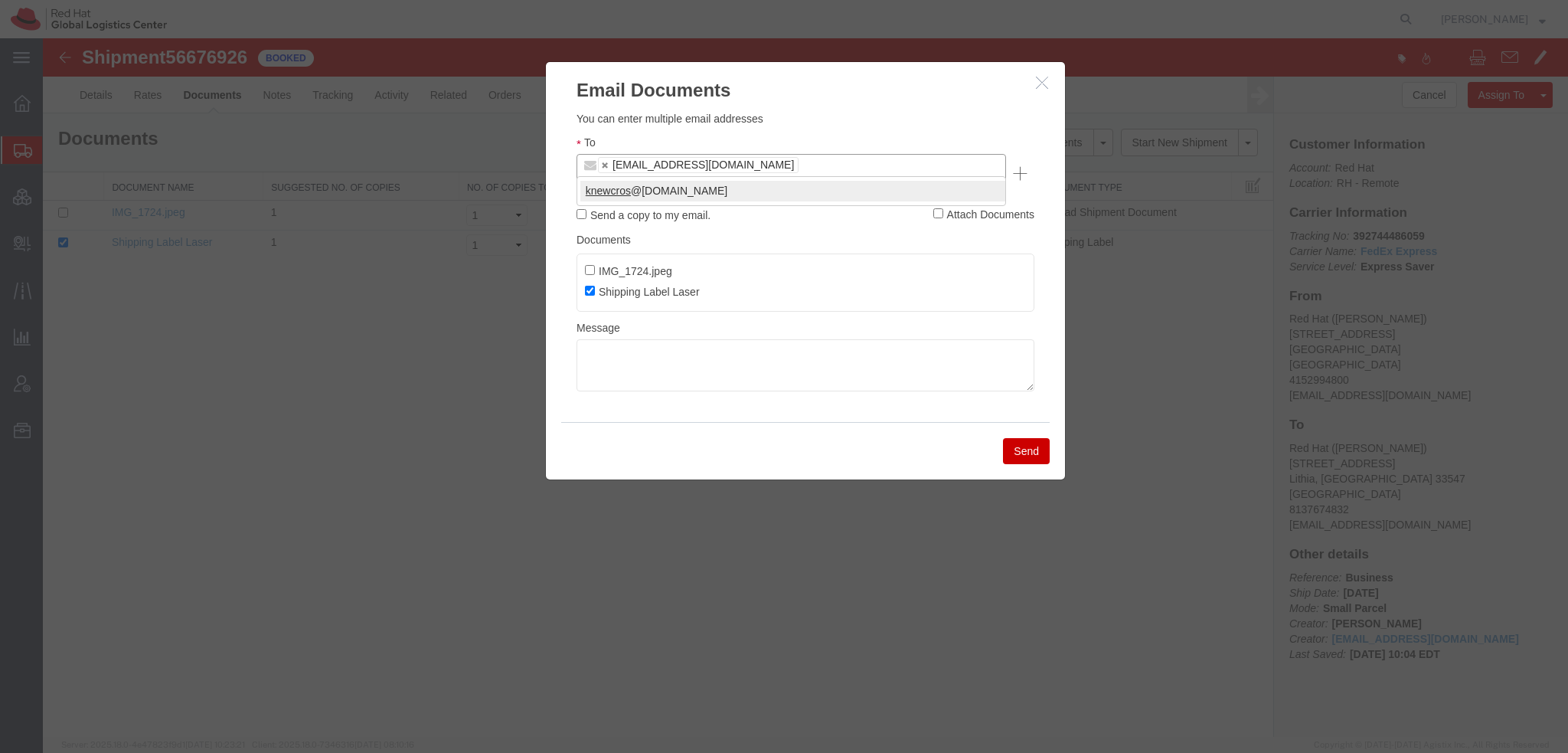
type input "knewcros"
click at [776, 345] on textarea at bounding box center [805, 365] width 458 height 52
type textarea "Drop off labeled package at any FedEx location"
click at [1034, 438] on button "Send" at bounding box center [1027, 451] width 47 height 26
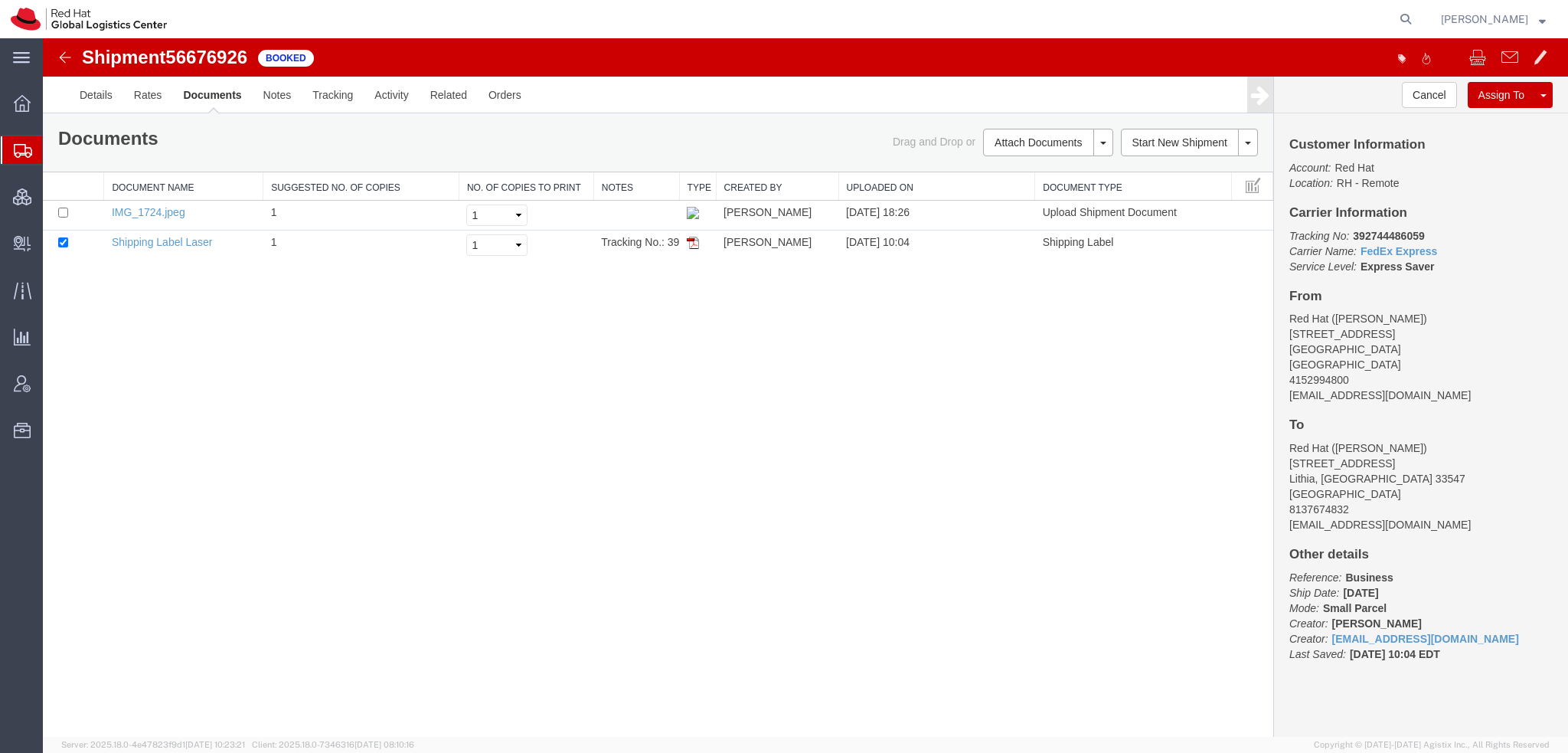
drag, startPoint x: 87, startPoint y: 177, endPoint x: 263, endPoint y: 14, distance: 239.9
click at [0, 0] on span "Shipment Manager" at bounding box center [0, 0] width 0 height 0
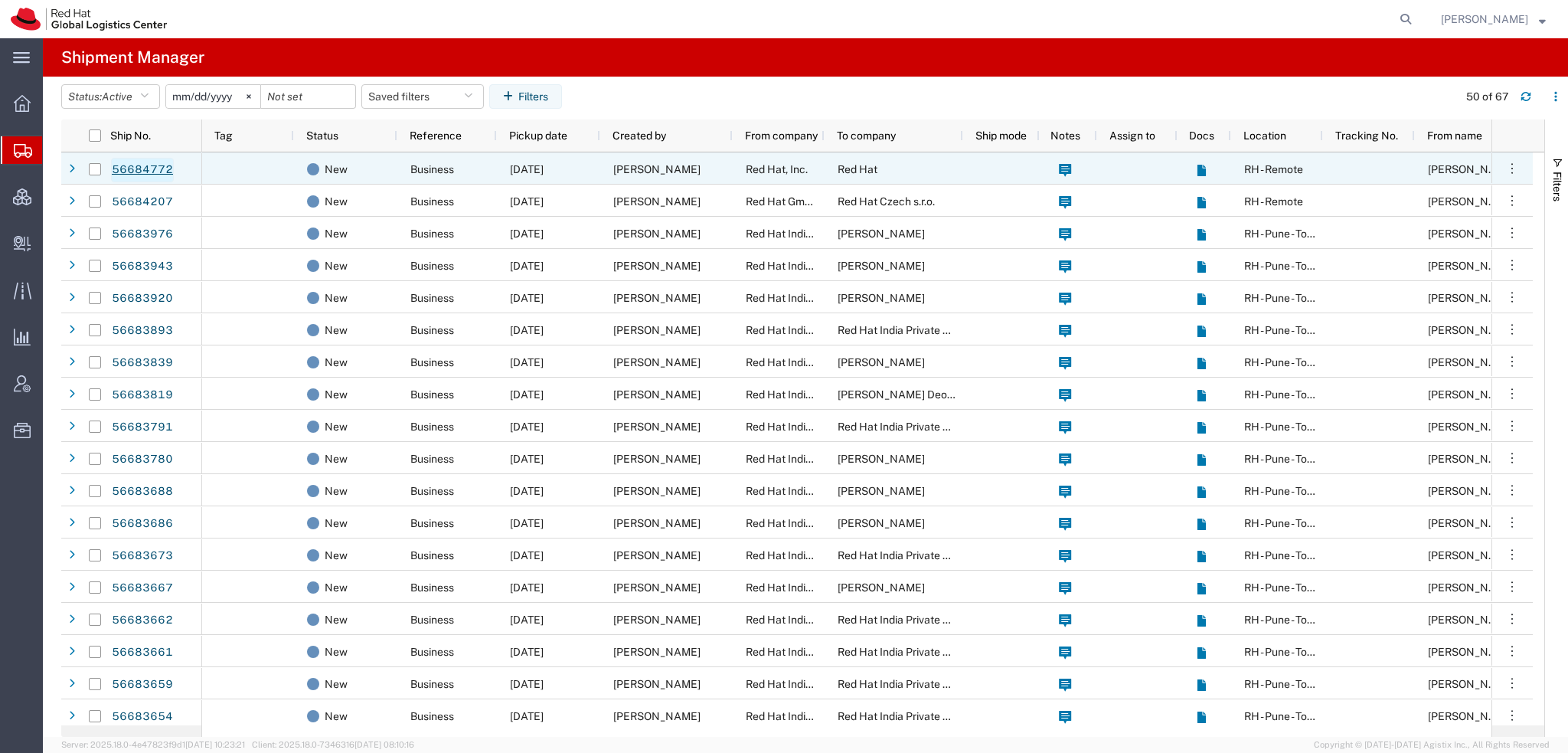
click at [147, 171] on link "56684772" at bounding box center [142, 170] width 62 height 24
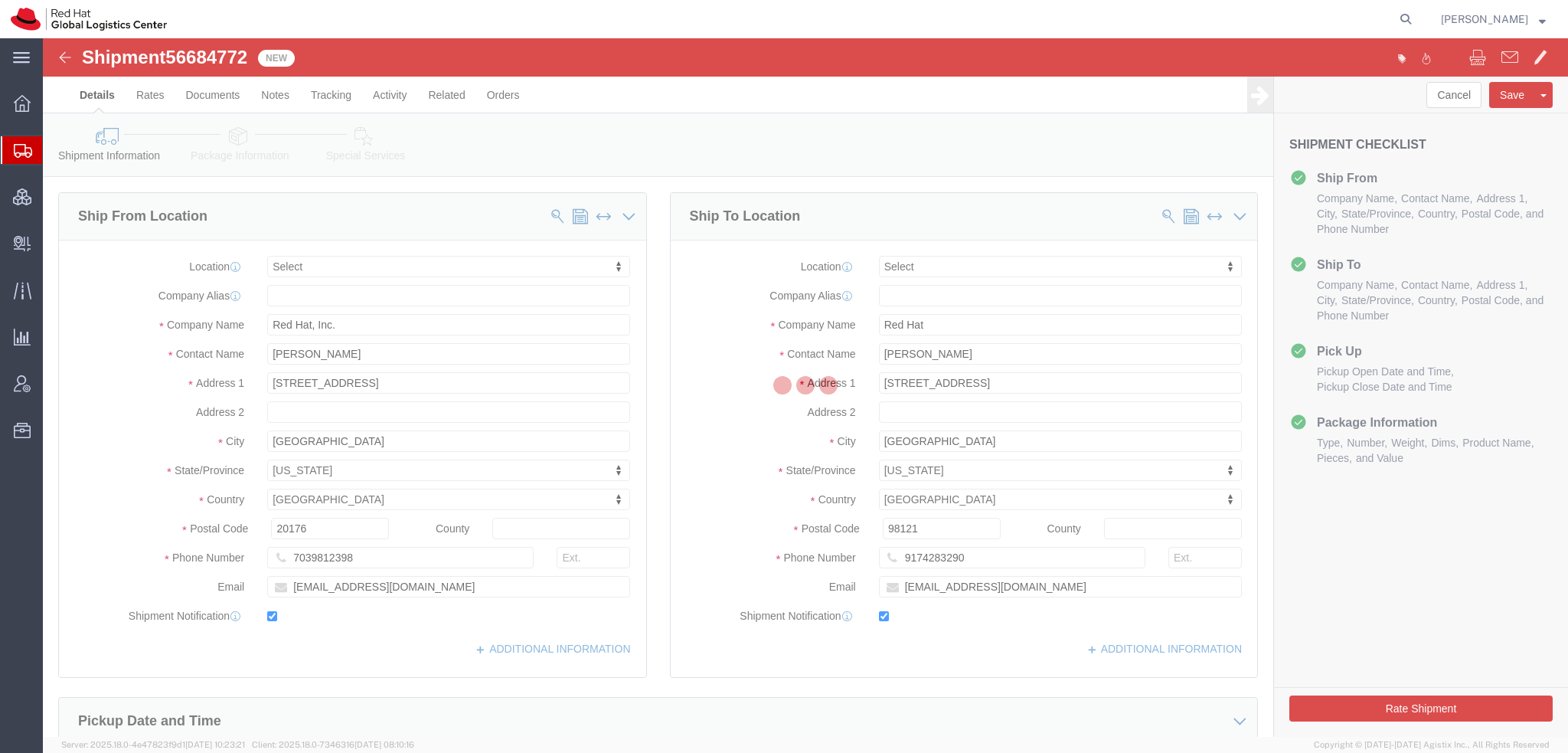
select select
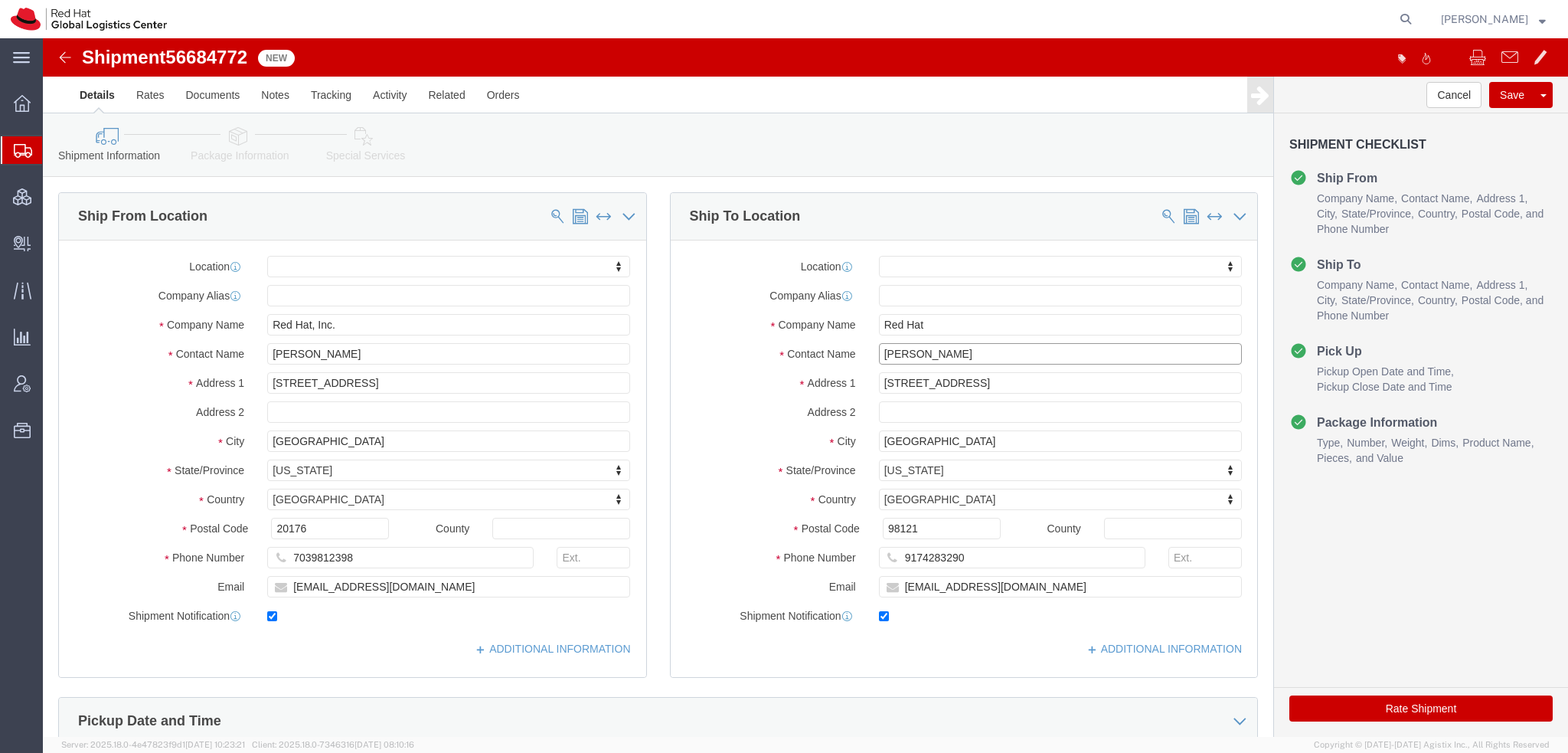
drag, startPoint x: 910, startPoint y: 317, endPoint x: 658, endPoint y: 285, distance: 254.0
click div "Location My Profile Location [GEOGRAPHIC_DATA] - [GEOGRAPHIC_DATA] - [GEOGRAPHI…"
paste input "[PERSON_NAME]"
type input "[PERSON_NAME]"
drag, startPoint x: 910, startPoint y: 349, endPoint x: 1334, endPoint y: 352, distance: 424.0
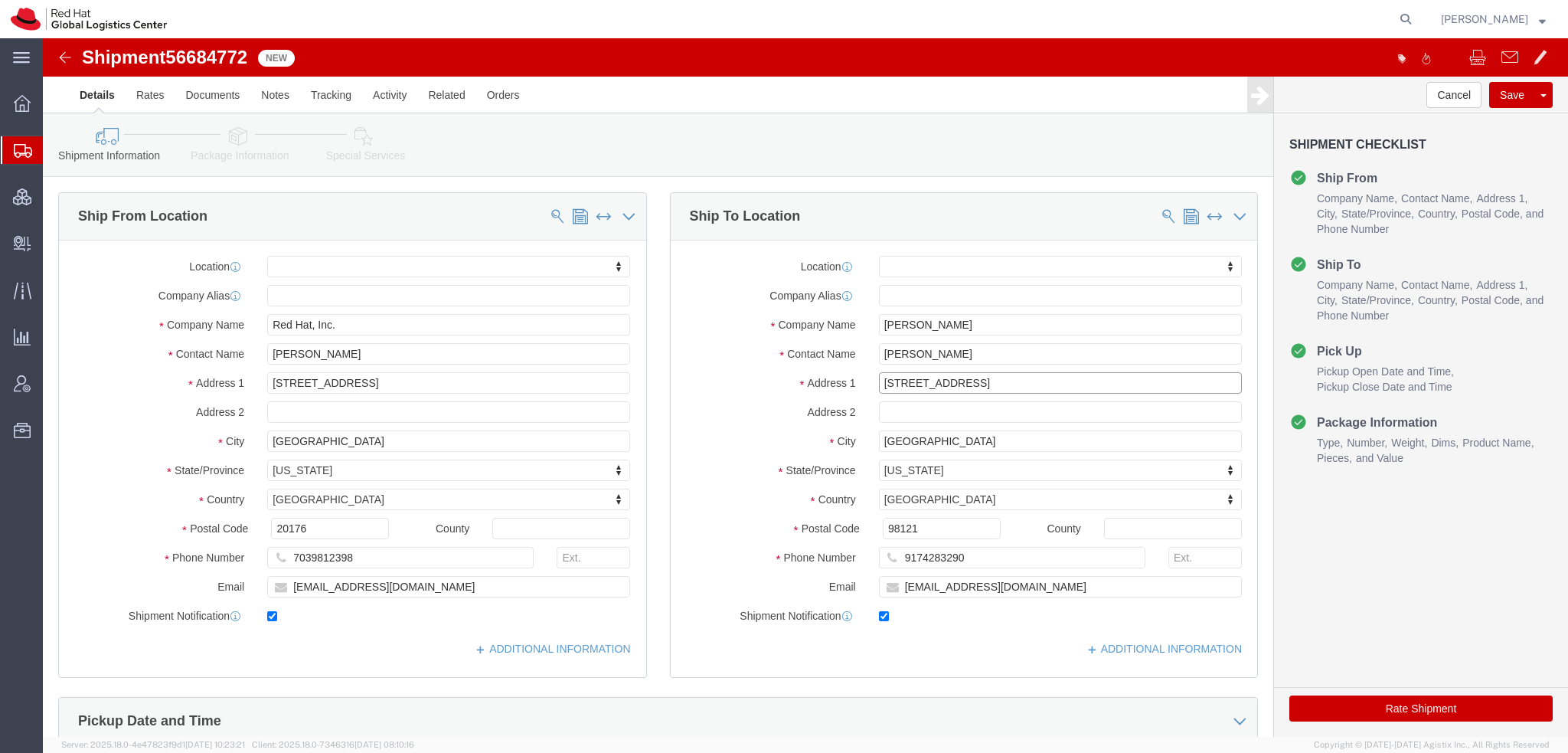
click form "Shipment 56684772 New Details Rates Documents Notes Tracking Activity Related O…"
paste input "Apt 1107"
type input "Apt 1107"
click input "[STREET_ADDRESS]"
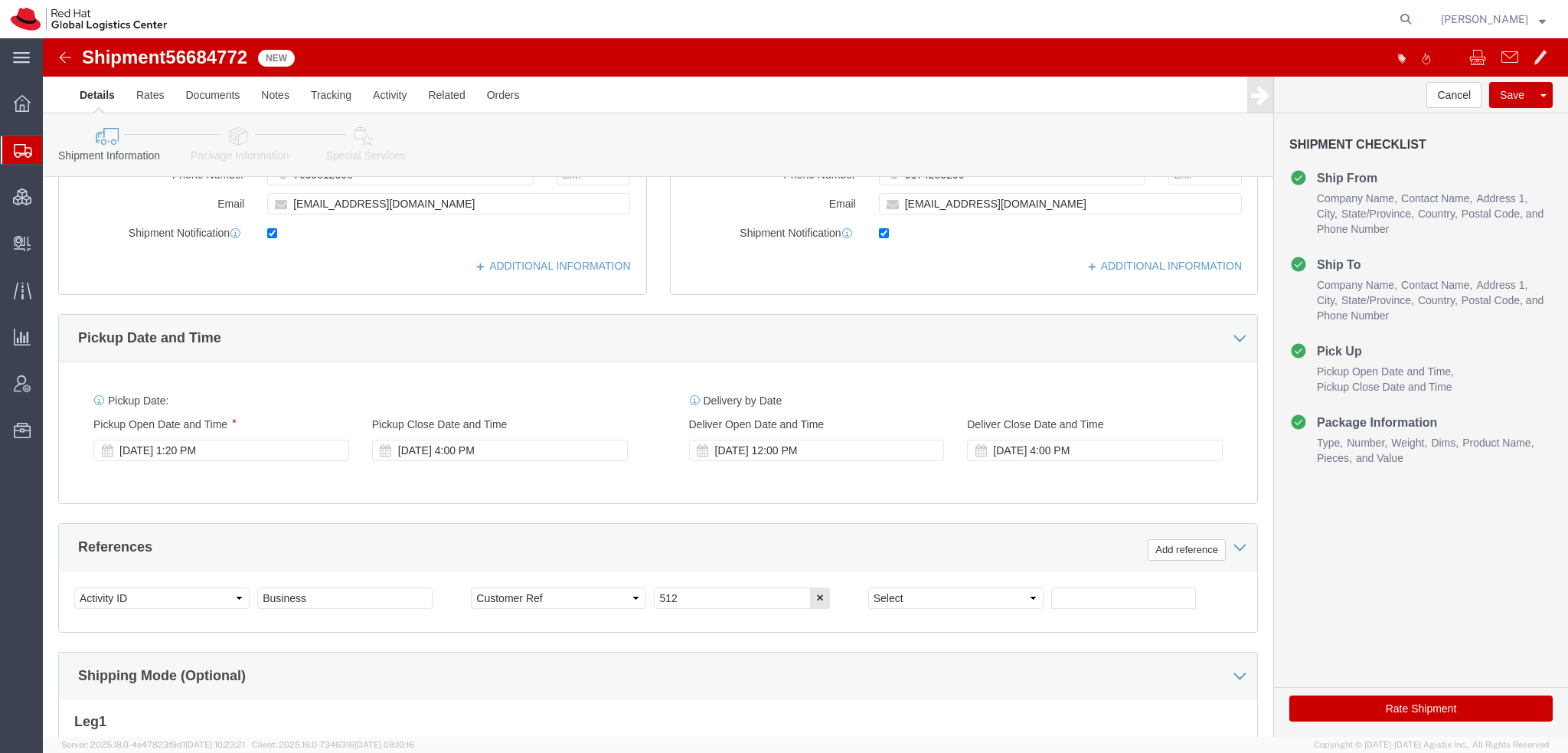
type input "[STREET_ADDRESS]"
click icon
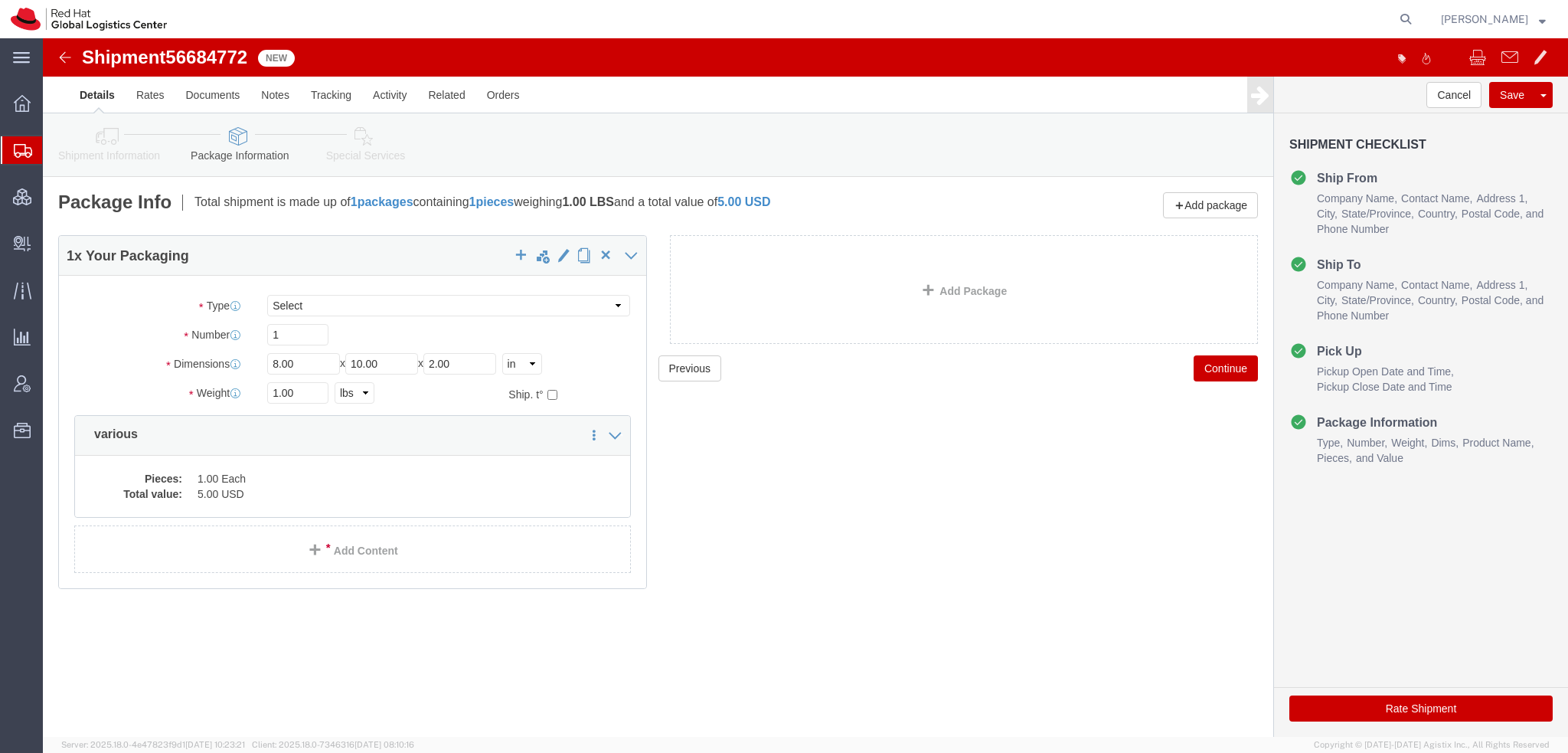
click icon
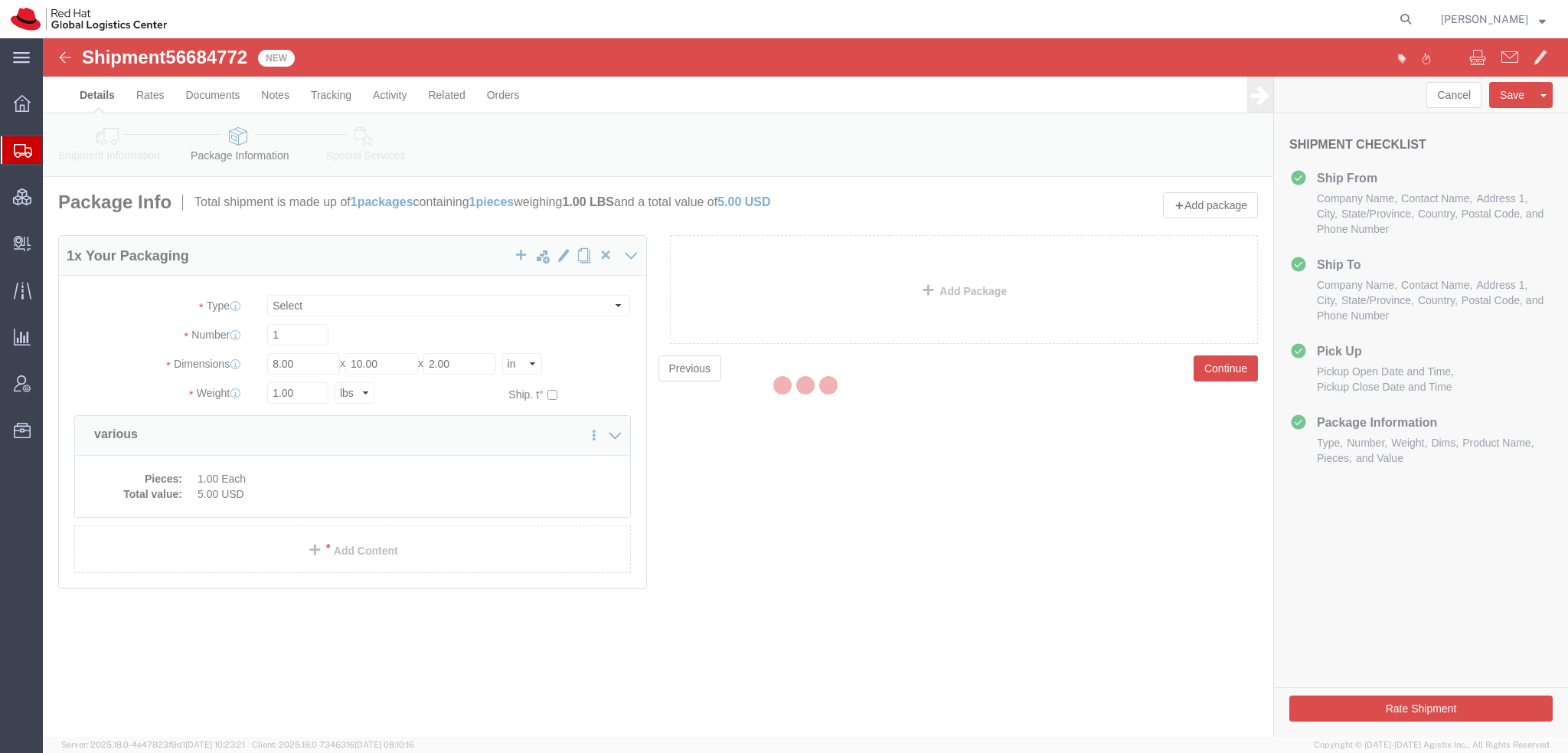
select select
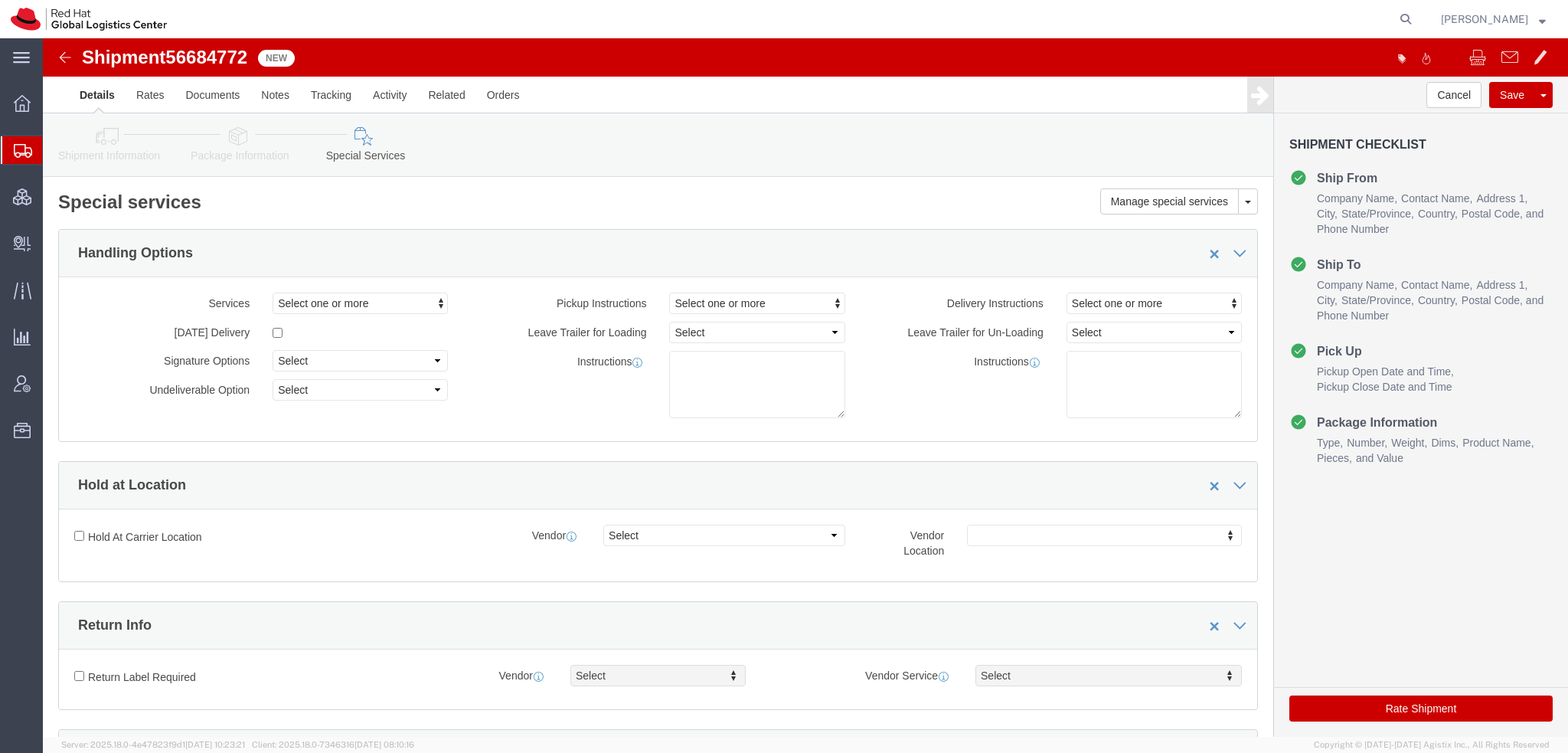
select select "COSTCENTER"
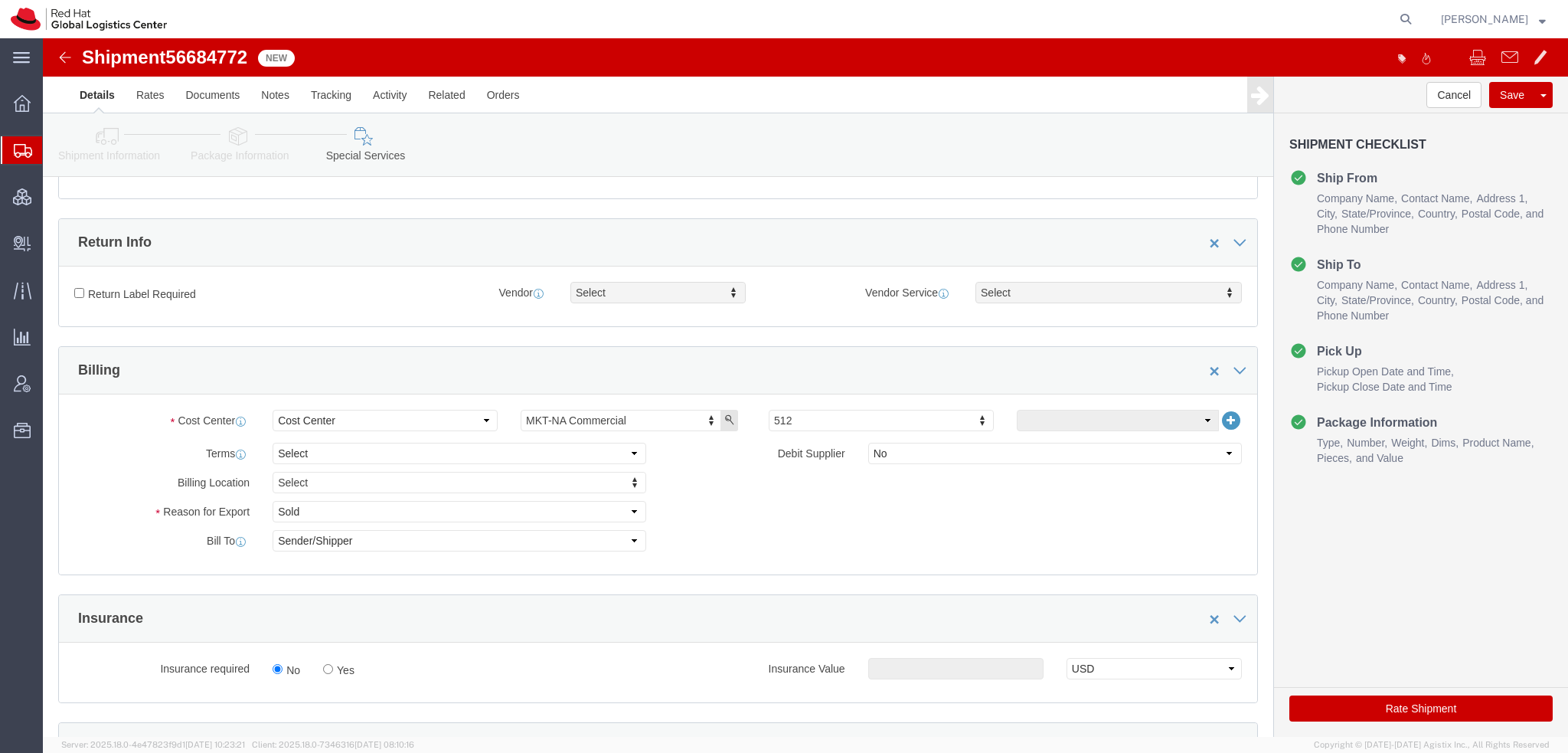
scroll to position [843, 0]
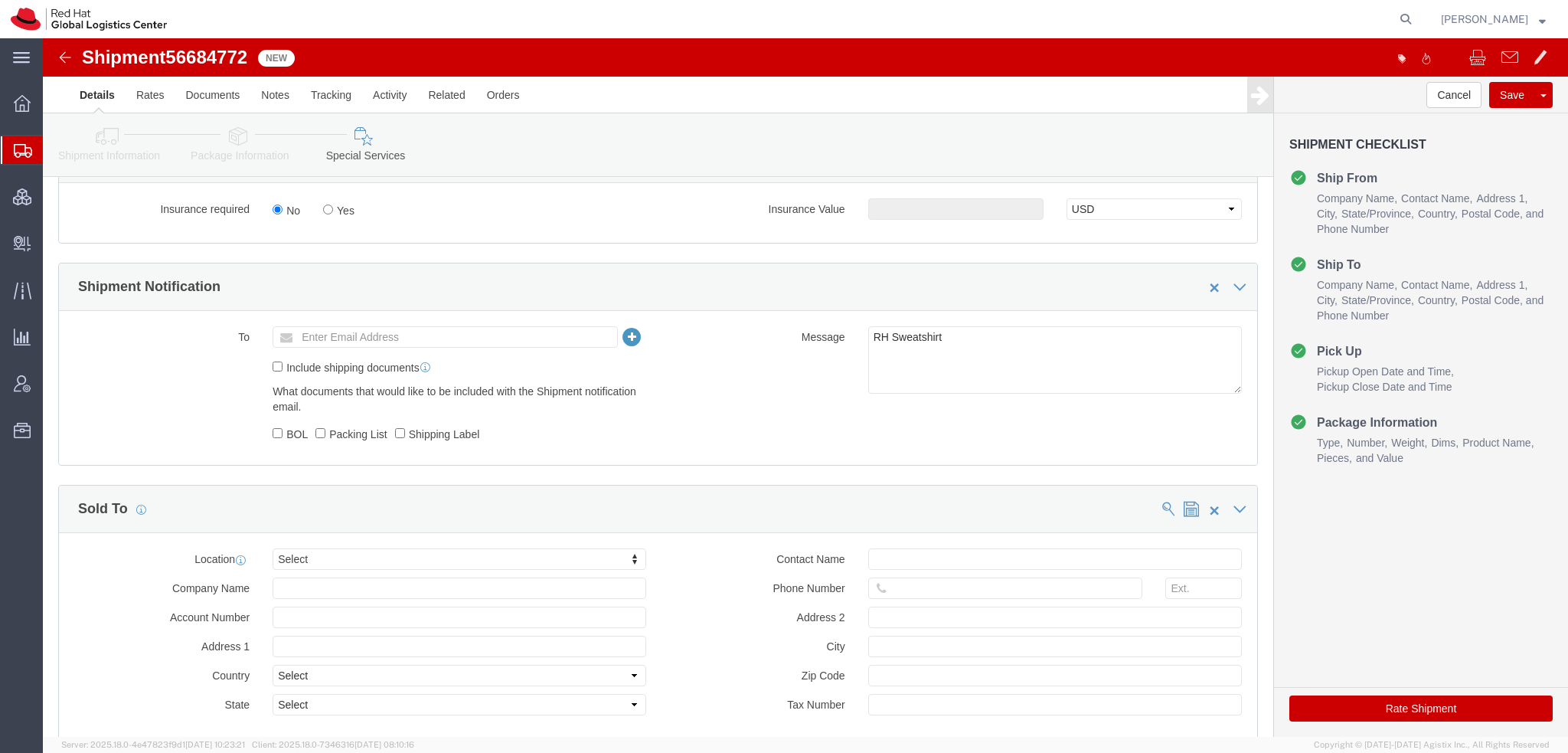
click button "Rate Shipment"
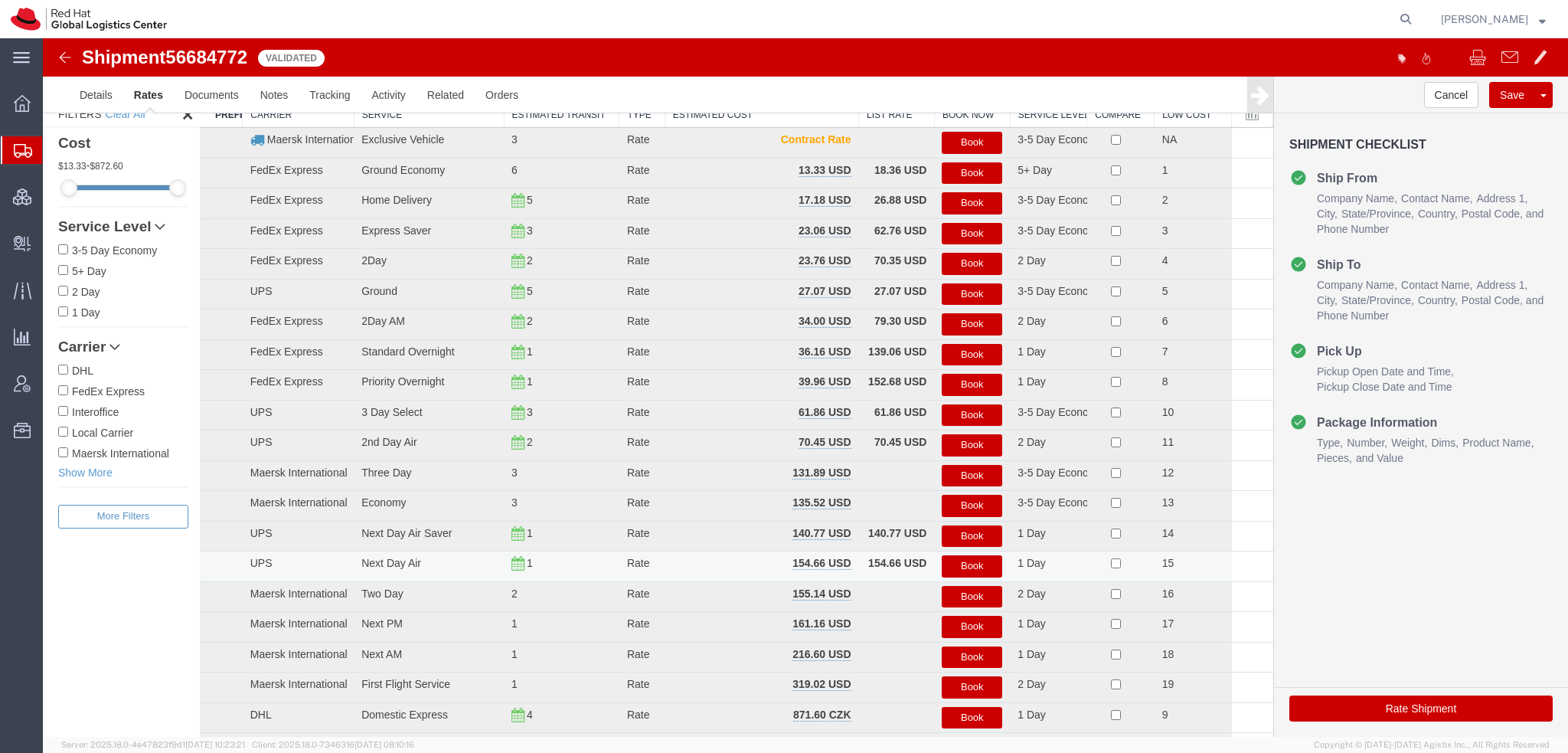
scroll to position [0, 0]
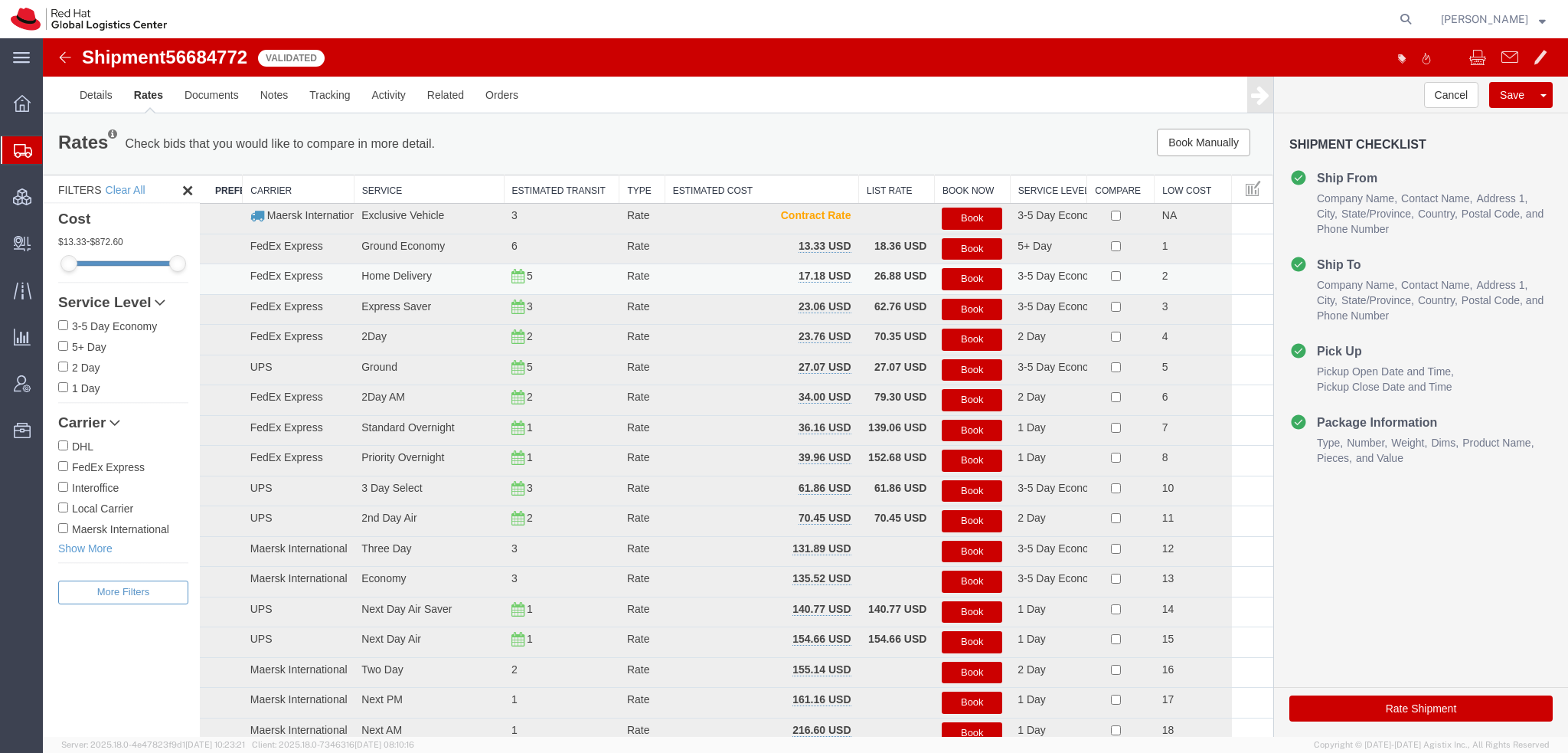
click at [983, 281] on button "Book" at bounding box center [971, 279] width 60 height 22
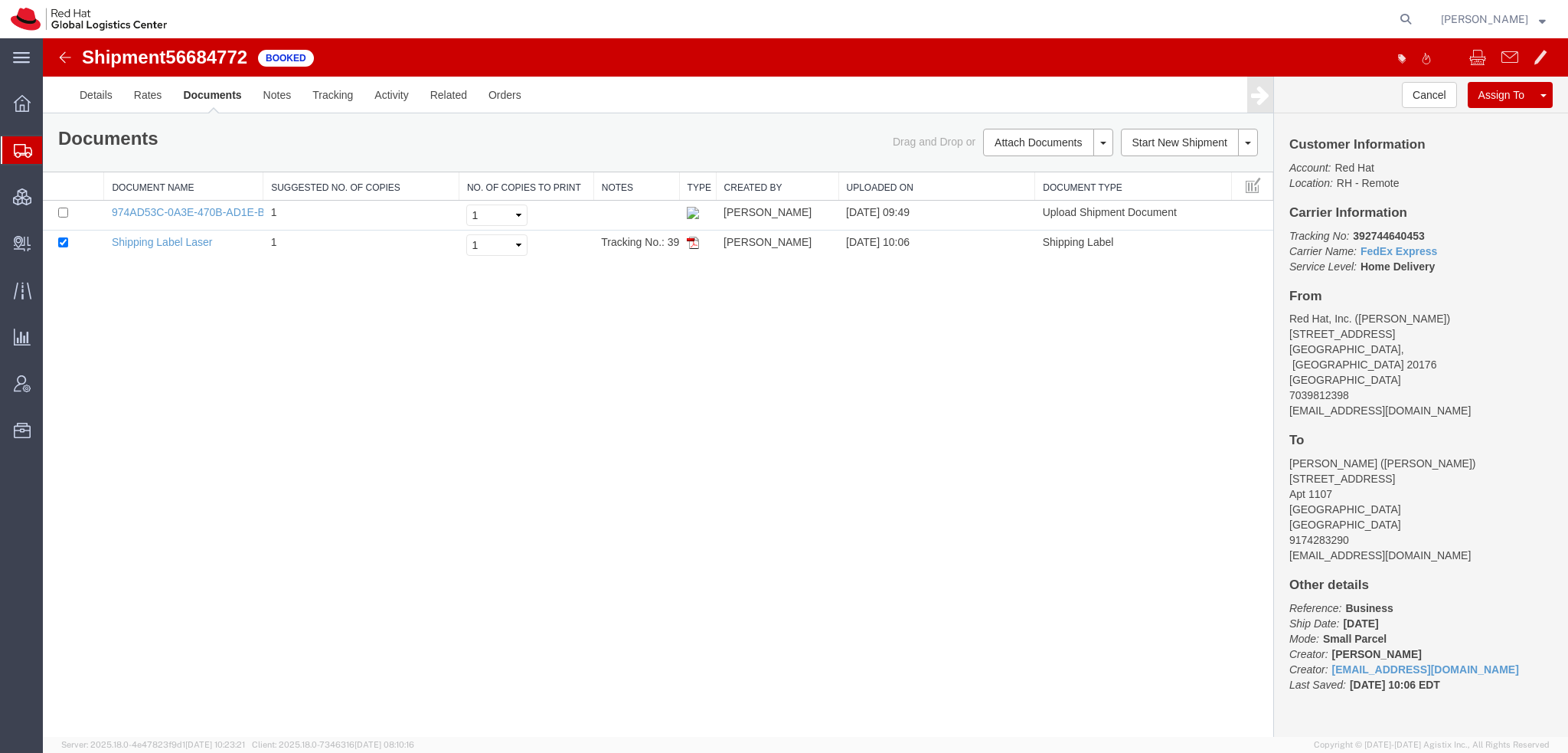
click at [43, 38] on link "Email Documents" at bounding box center [43, 38] width 0 height 0
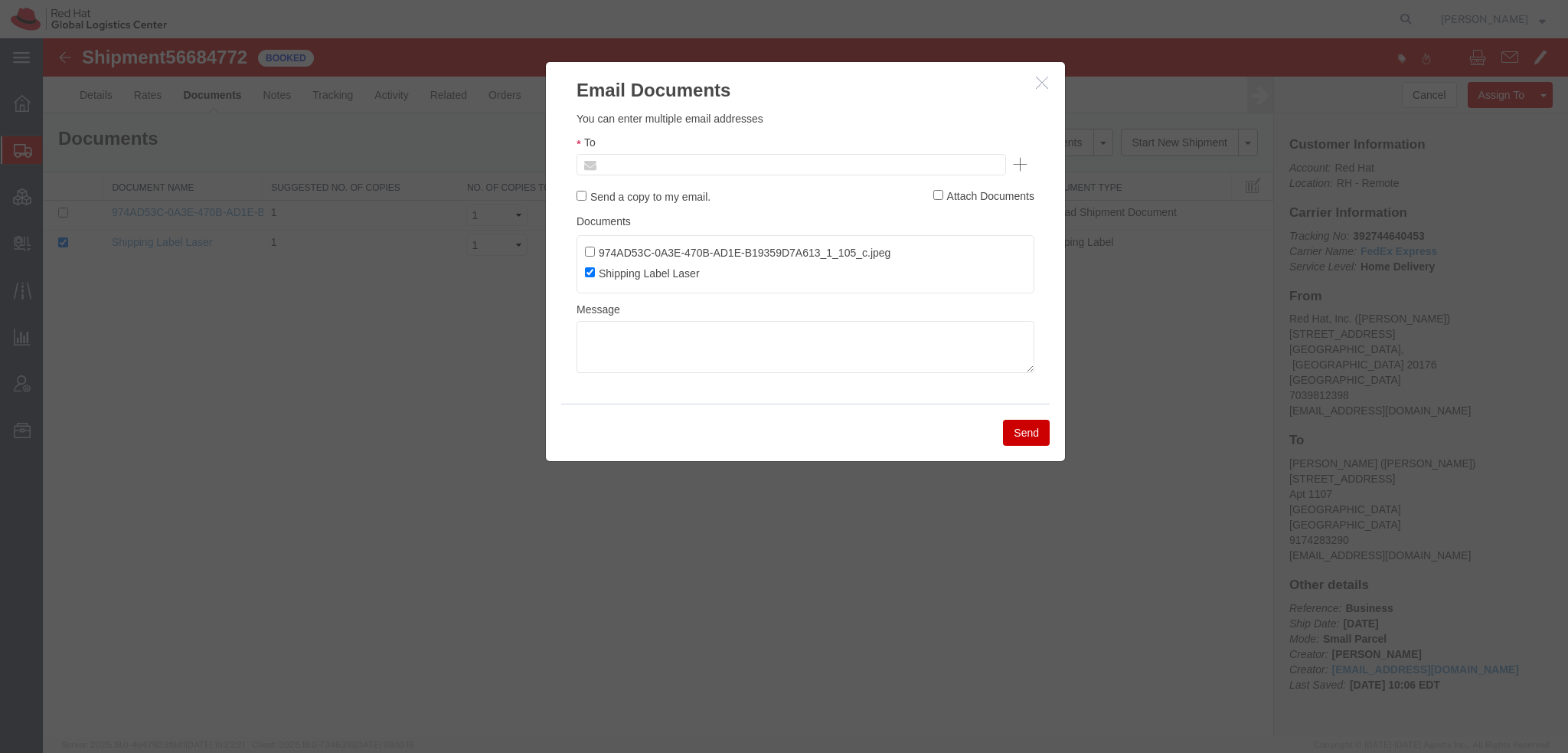
click at [666, 167] on input "text" at bounding box center [687, 164] width 179 height 20
type input "lburwell"
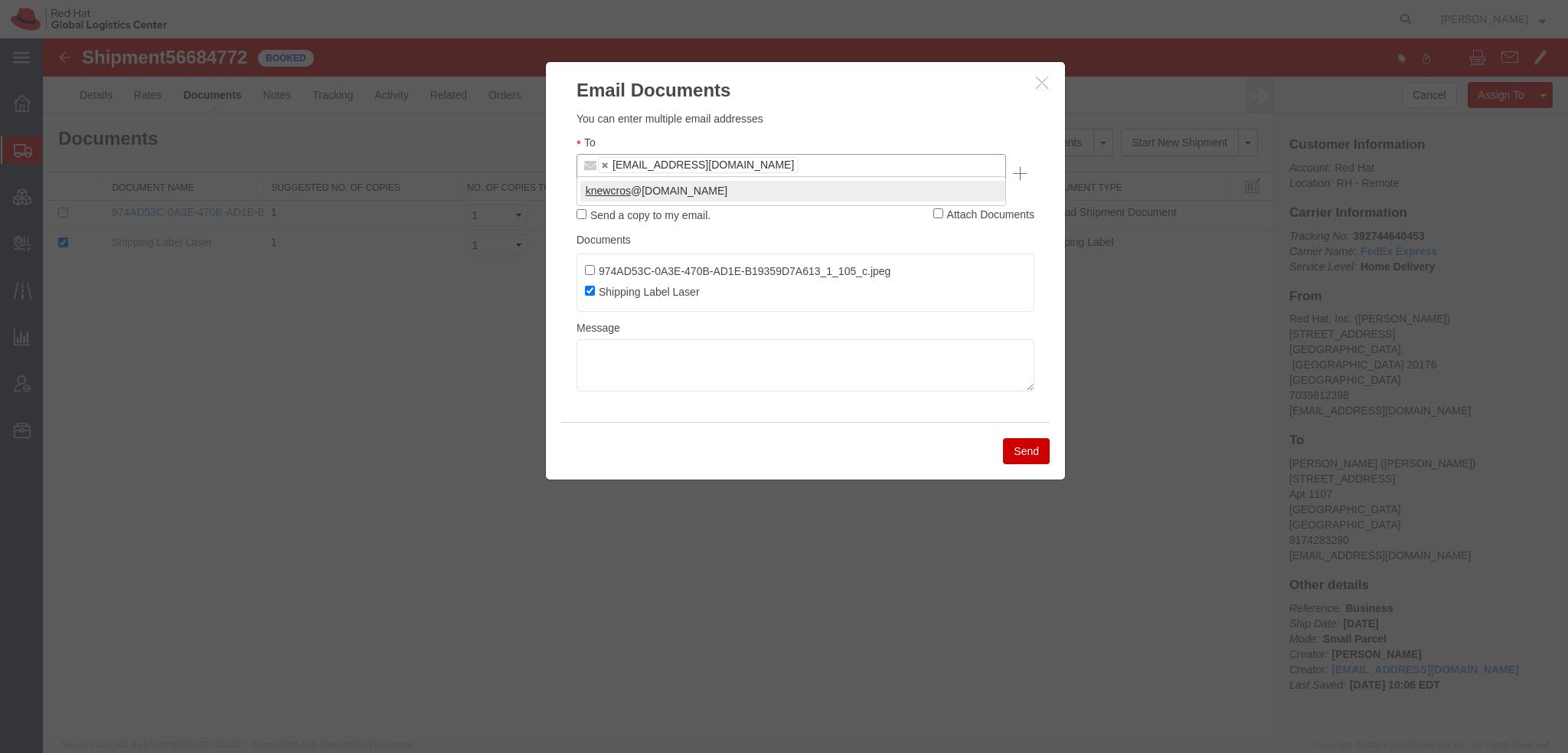
type input "knewcros"
click at [1034, 438] on button "Send" at bounding box center [1027, 451] width 47 height 26
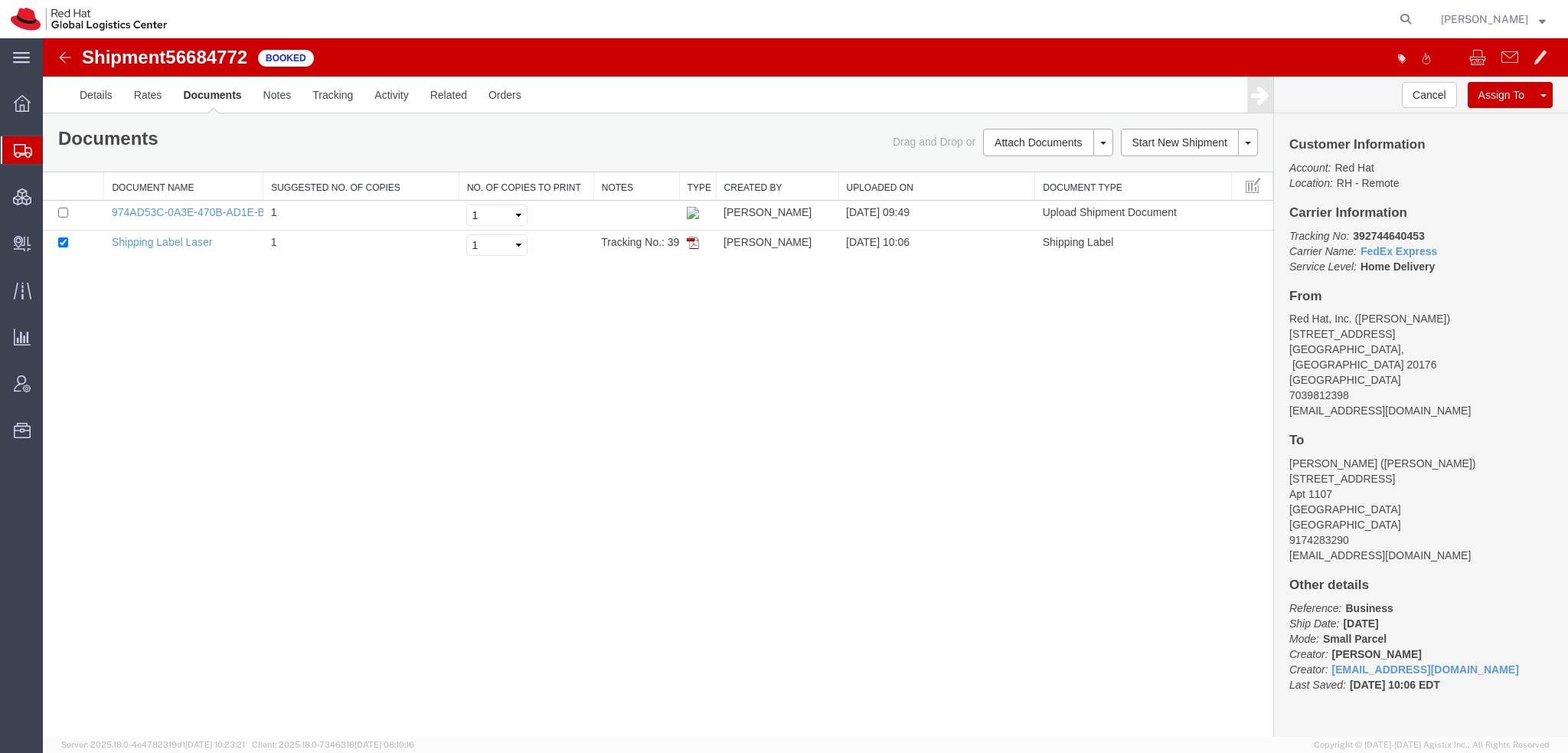
drag, startPoint x: 72, startPoint y: 171, endPoint x: 295, endPoint y: 12, distance: 273.9
click at [0, 0] on span "Shipment Manager" at bounding box center [0, 0] width 0 height 0
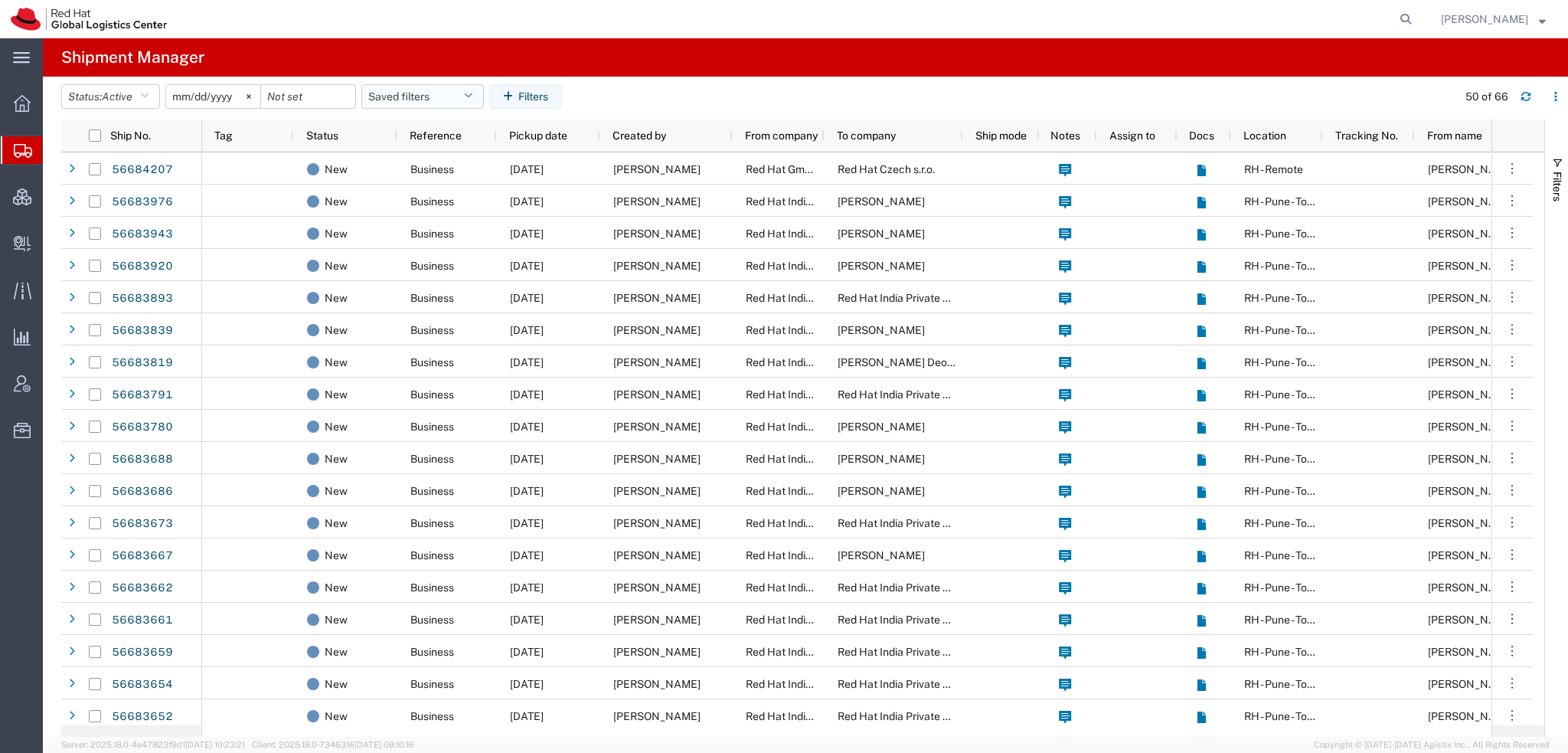
click at [466, 96] on button "Saved filters" at bounding box center [422, 96] width 123 height 24
click at [438, 160] on span "Americas" at bounding box center [464, 163] width 201 height 28
type input "[DATE]"
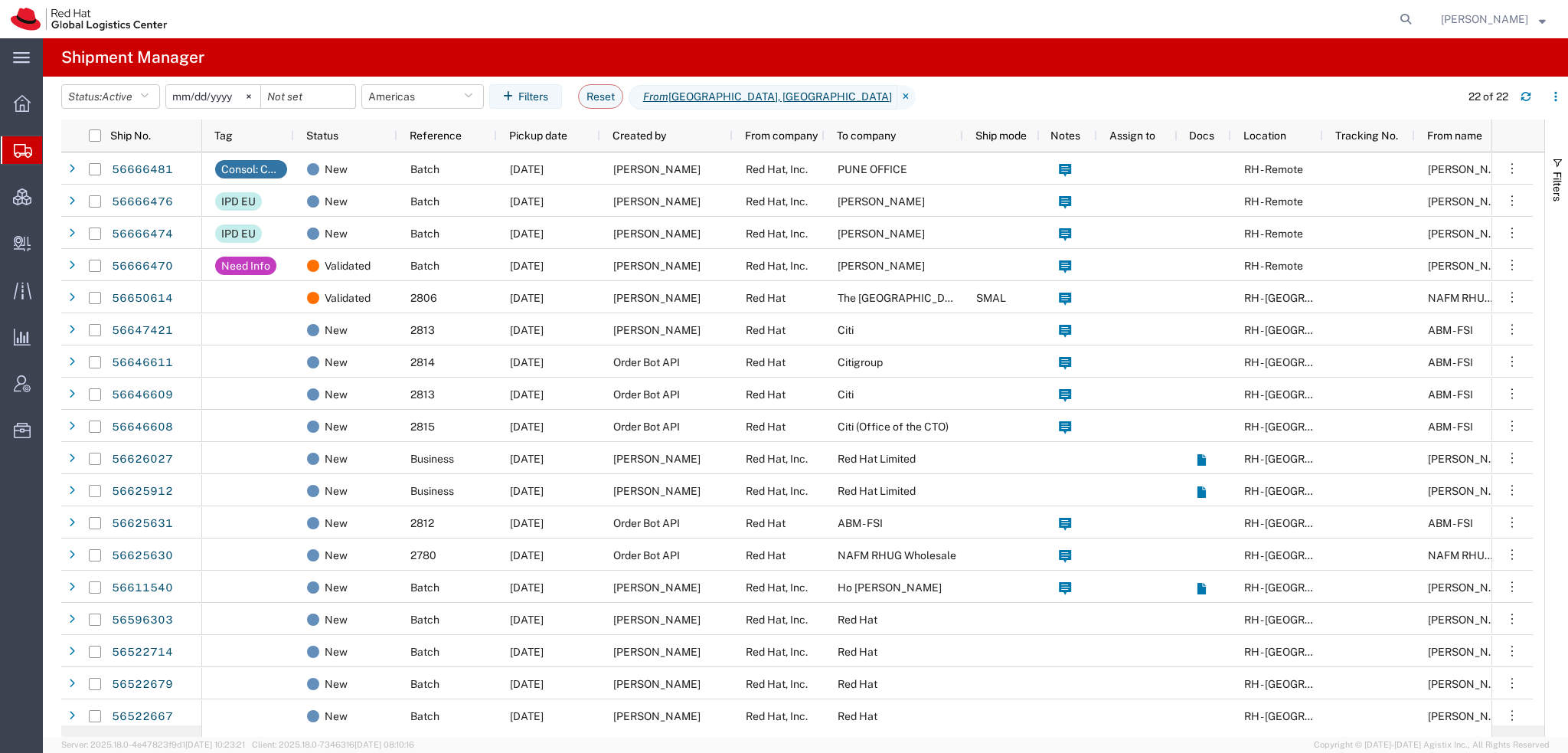
click at [1540, 20] on strong "button" at bounding box center [1542, 19] width 7 height 5
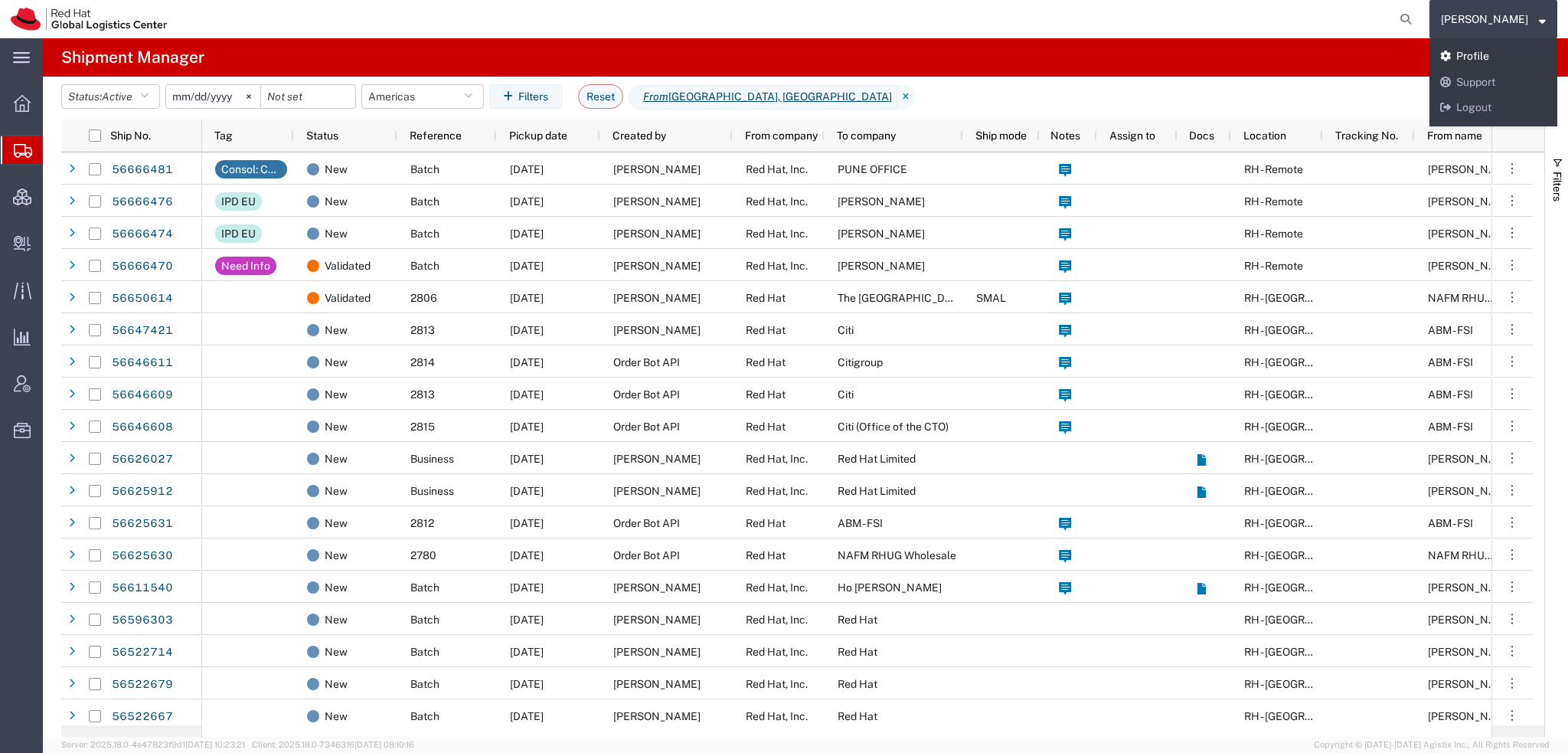
click at [1504, 62] on link "Profile" at bounding box center [1494, 56] width 128 height 26
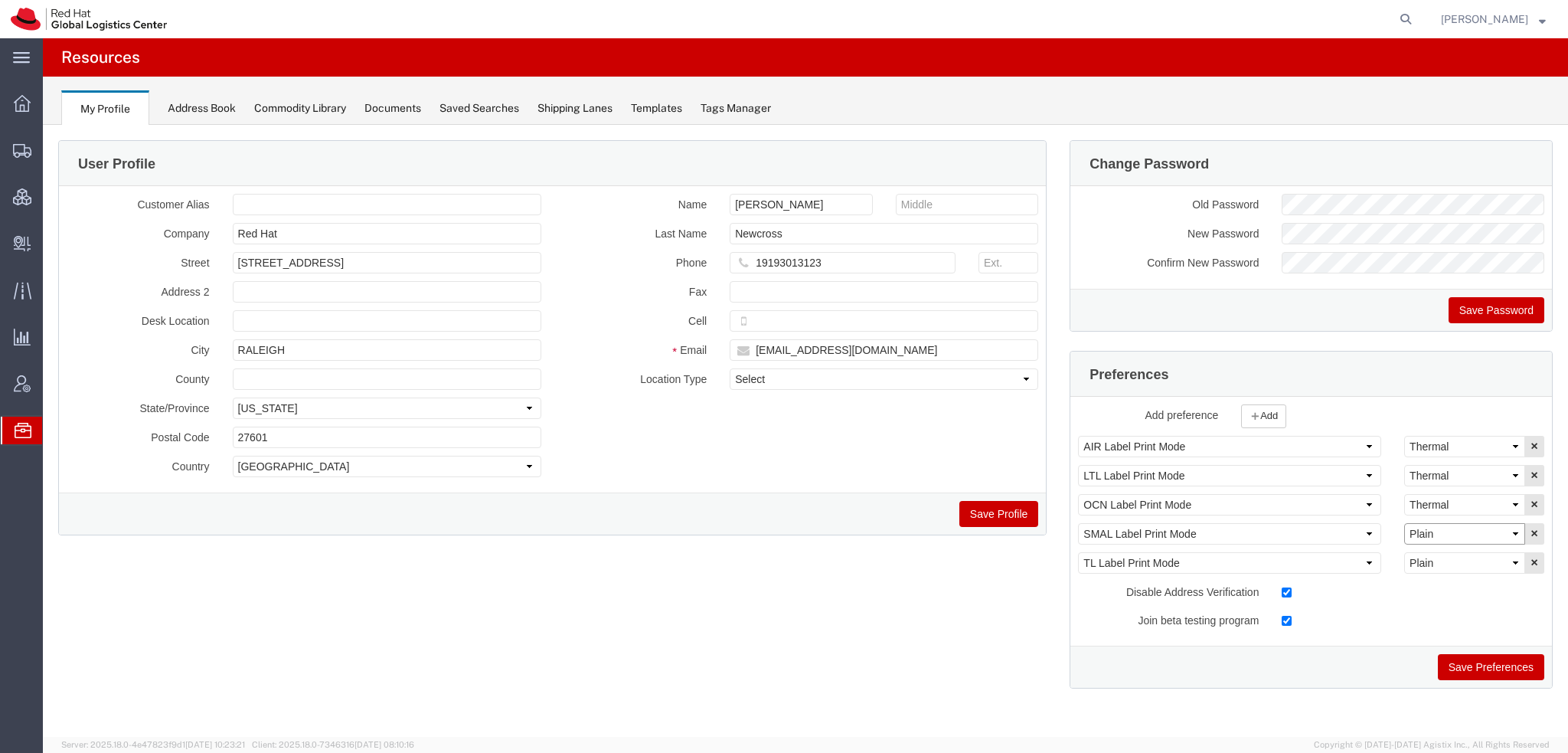
click at [1478, 540] on select "Select Plain Thermal" at bounding box center [1464, 534] width 121 height 21
select select "Thermal"
click at [1404, 523] on select "Select Plain Thermal" at bounding box center [1464, 534] width 121 height 21
click at [1480, 666] on button "Save Preferences" at bounding box center [1491, 666] width 106 height 26
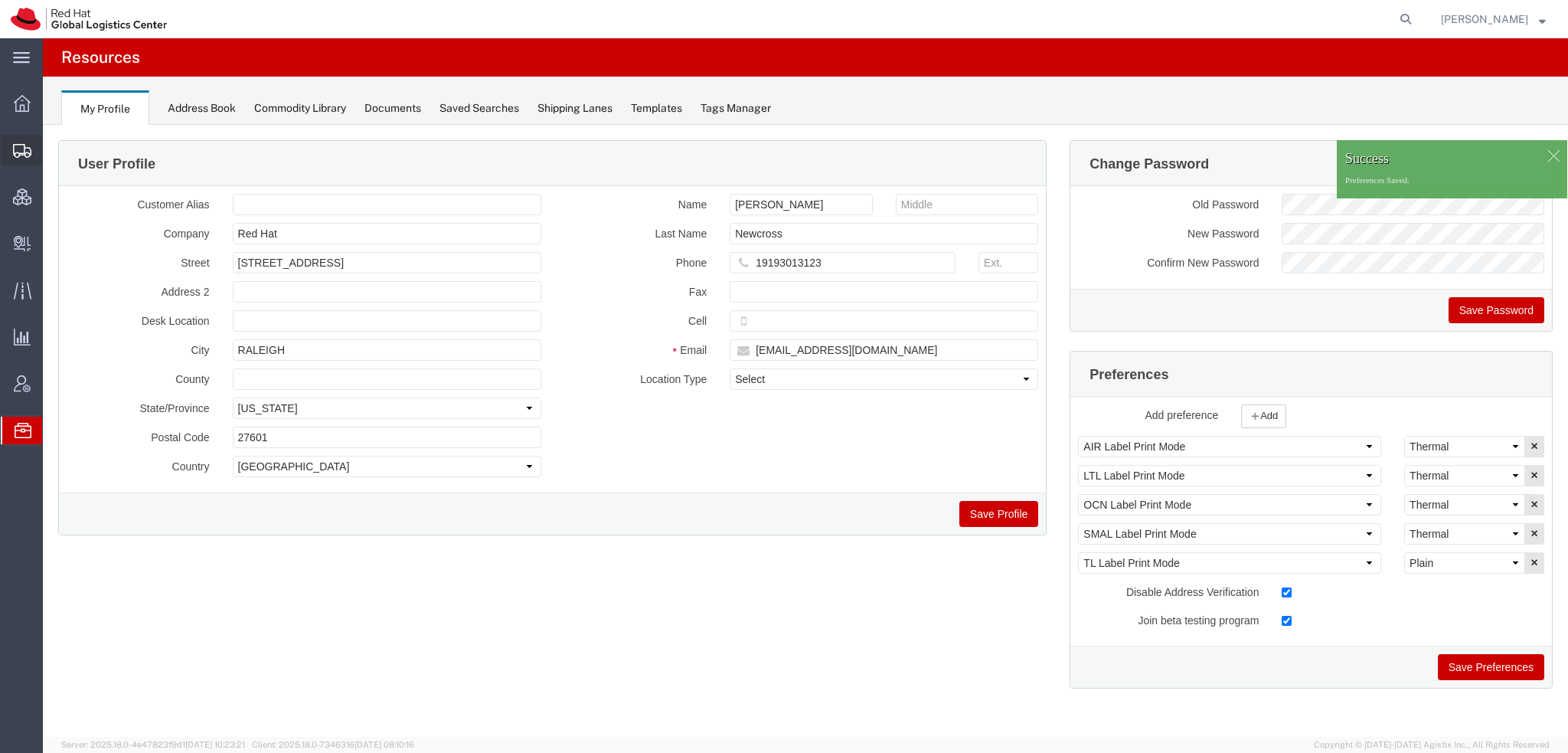
click at [0, 0] on span "Shipment Manager" at bounding box center [0, 0] width 0 height 0
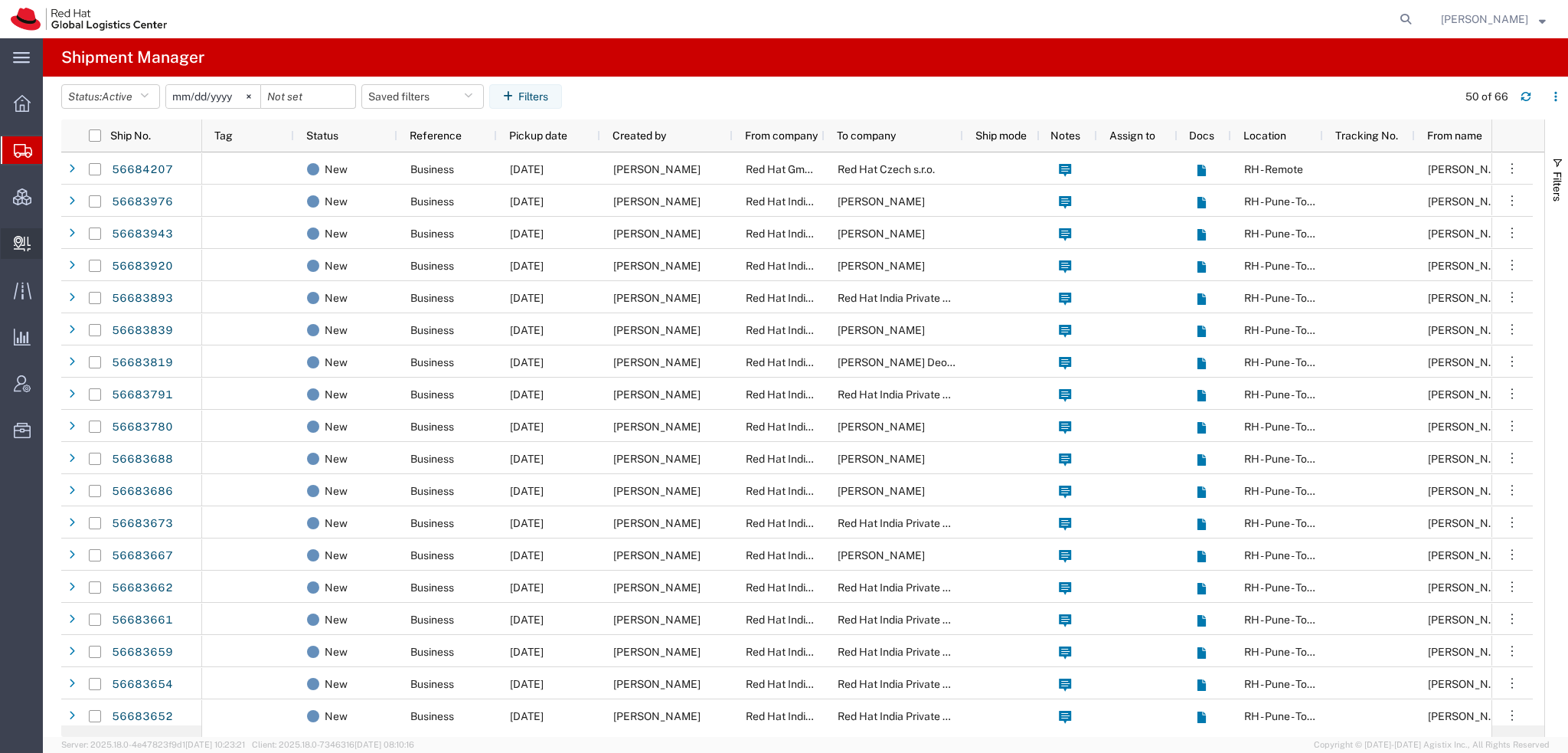
click at [0, 0] on span "Create Delivery" at bounding box center [0, 0] width 0 height 0
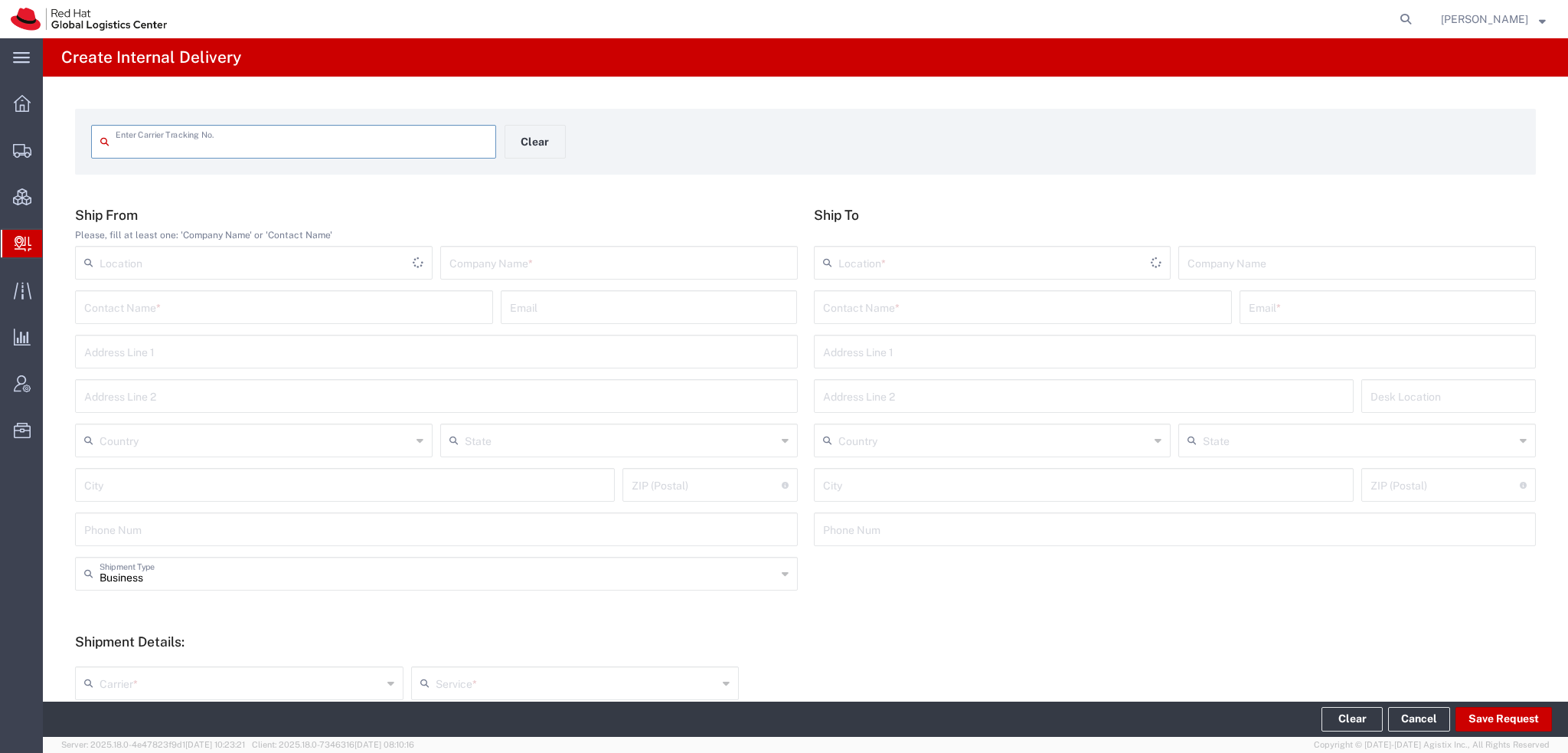
click at [218, 152] on input "text" at bounding box center [301, 141] width 372 height 27
type input "476038547847"
click at [260, 149] on input "476038547847" at bounding box center [301, 141] width 372 height 27
type input "476038547847"
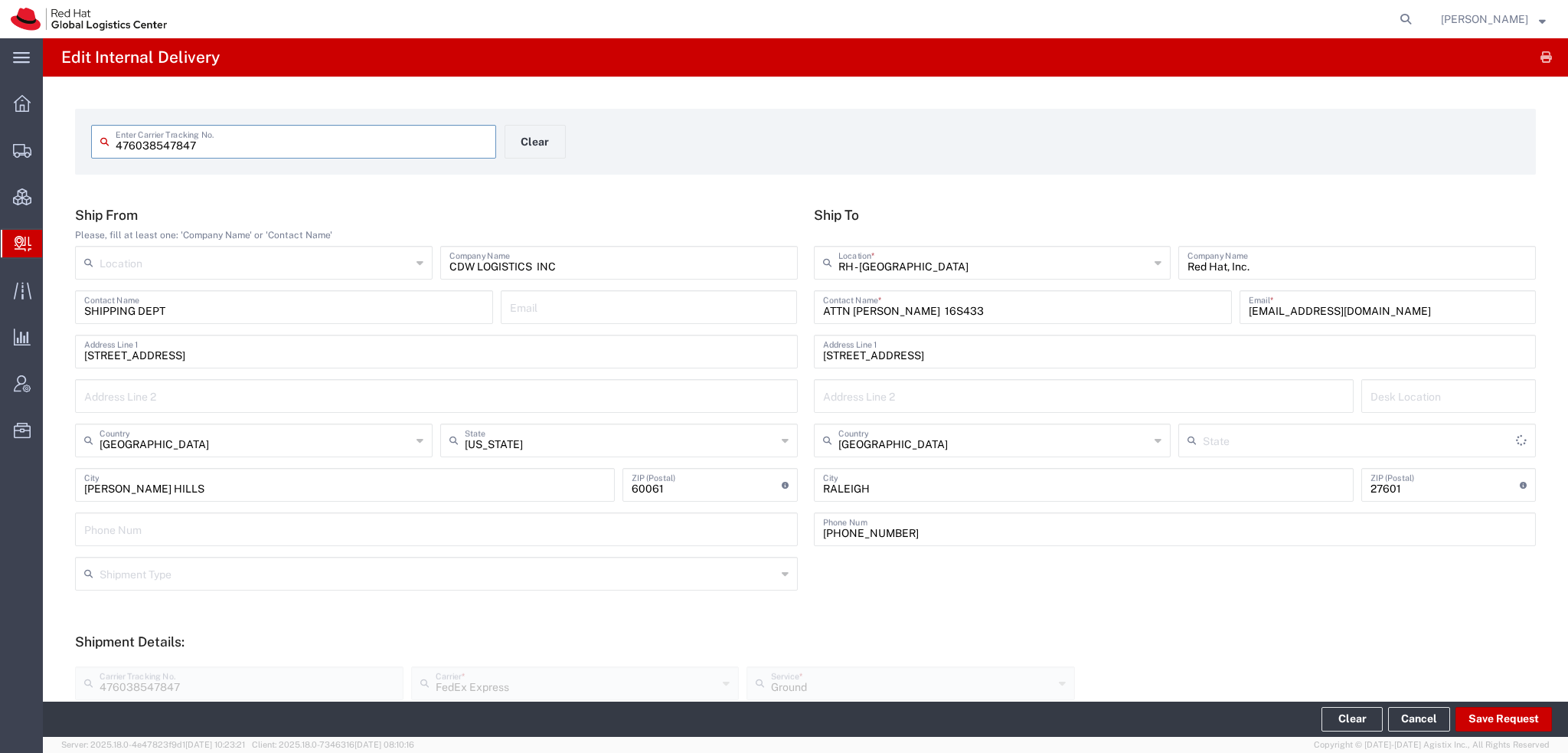
type input "[US_STATE]"
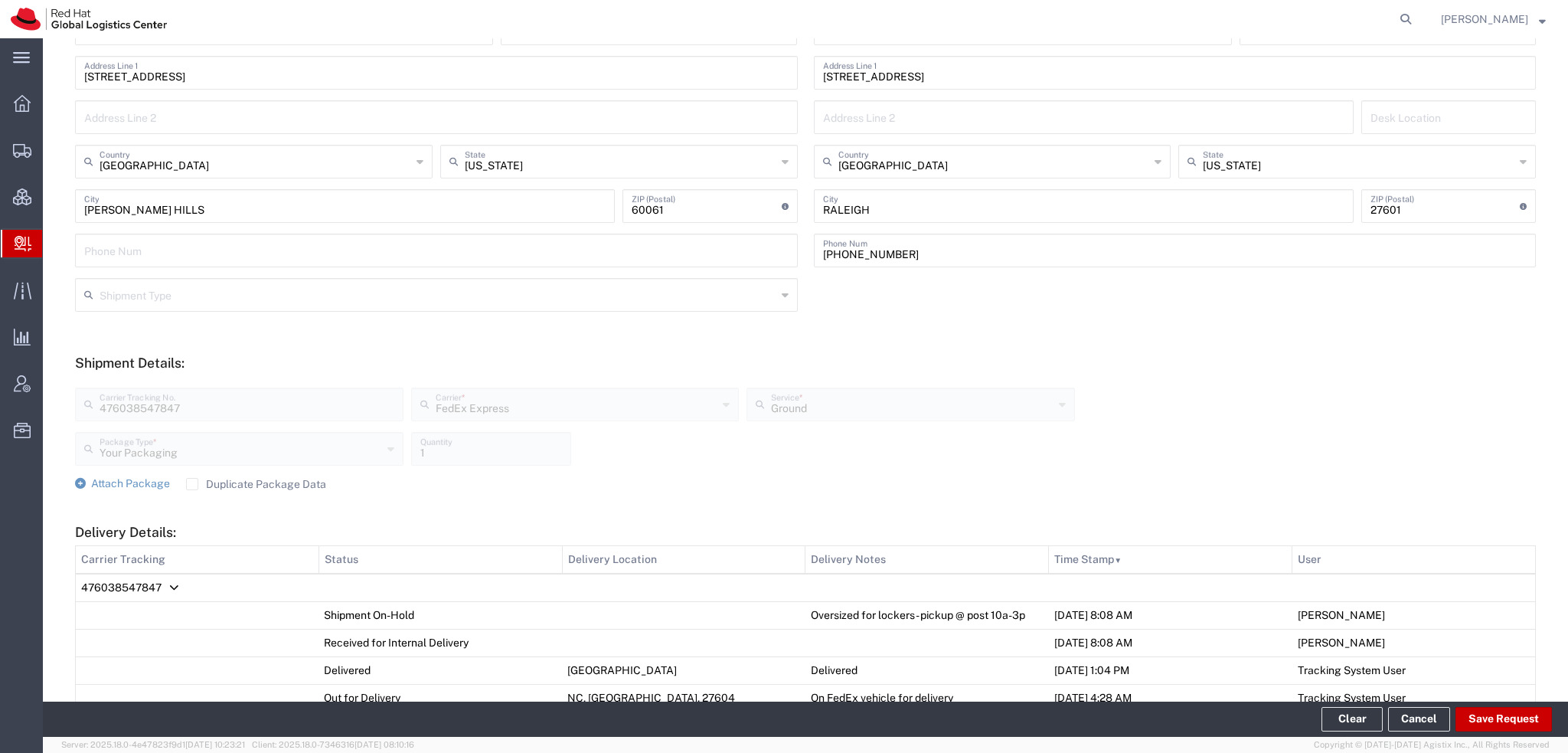
scroll to position [612, 0]
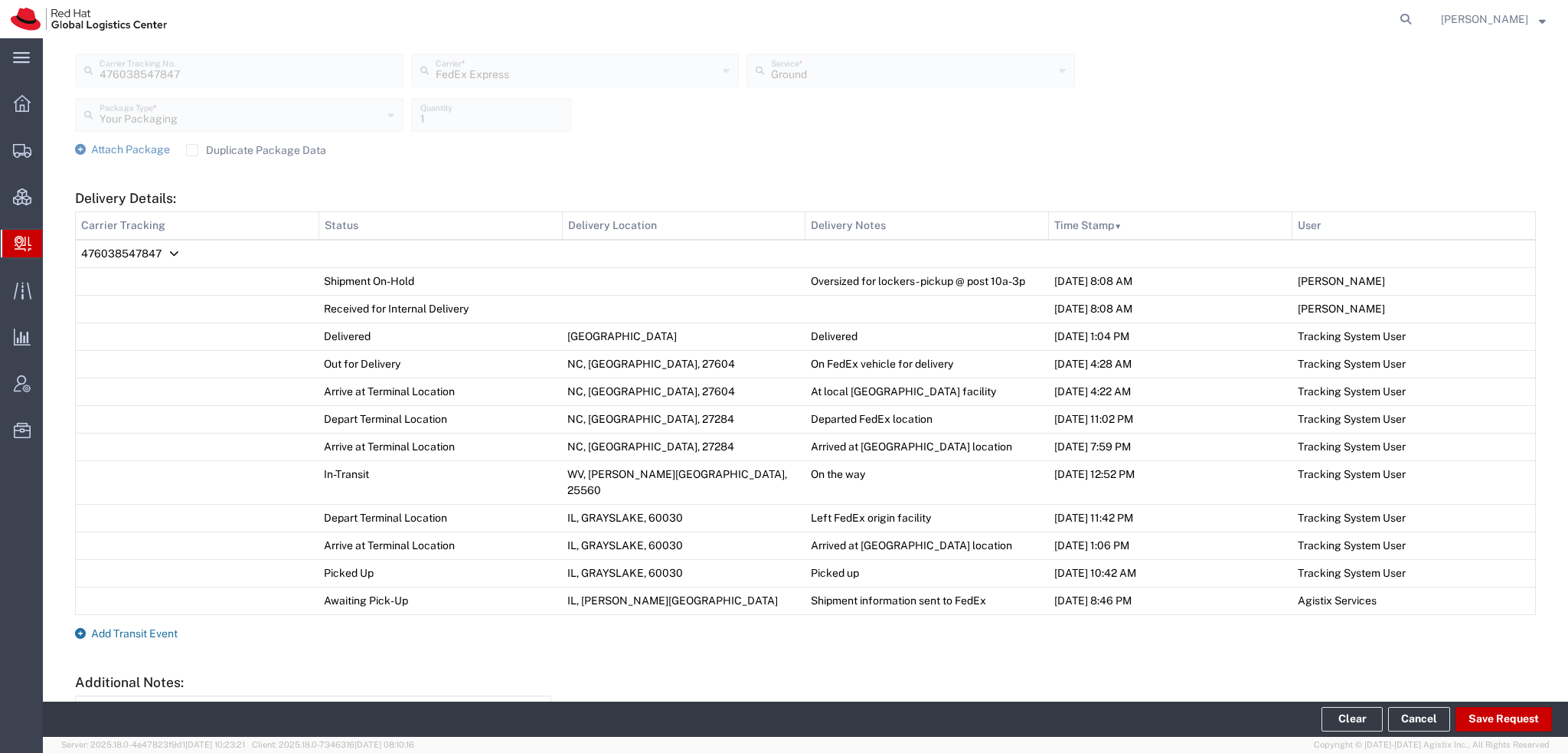
click at [130, 627] on span "Add Transit Event" at bounding box center [134, 633] width 87 height 12
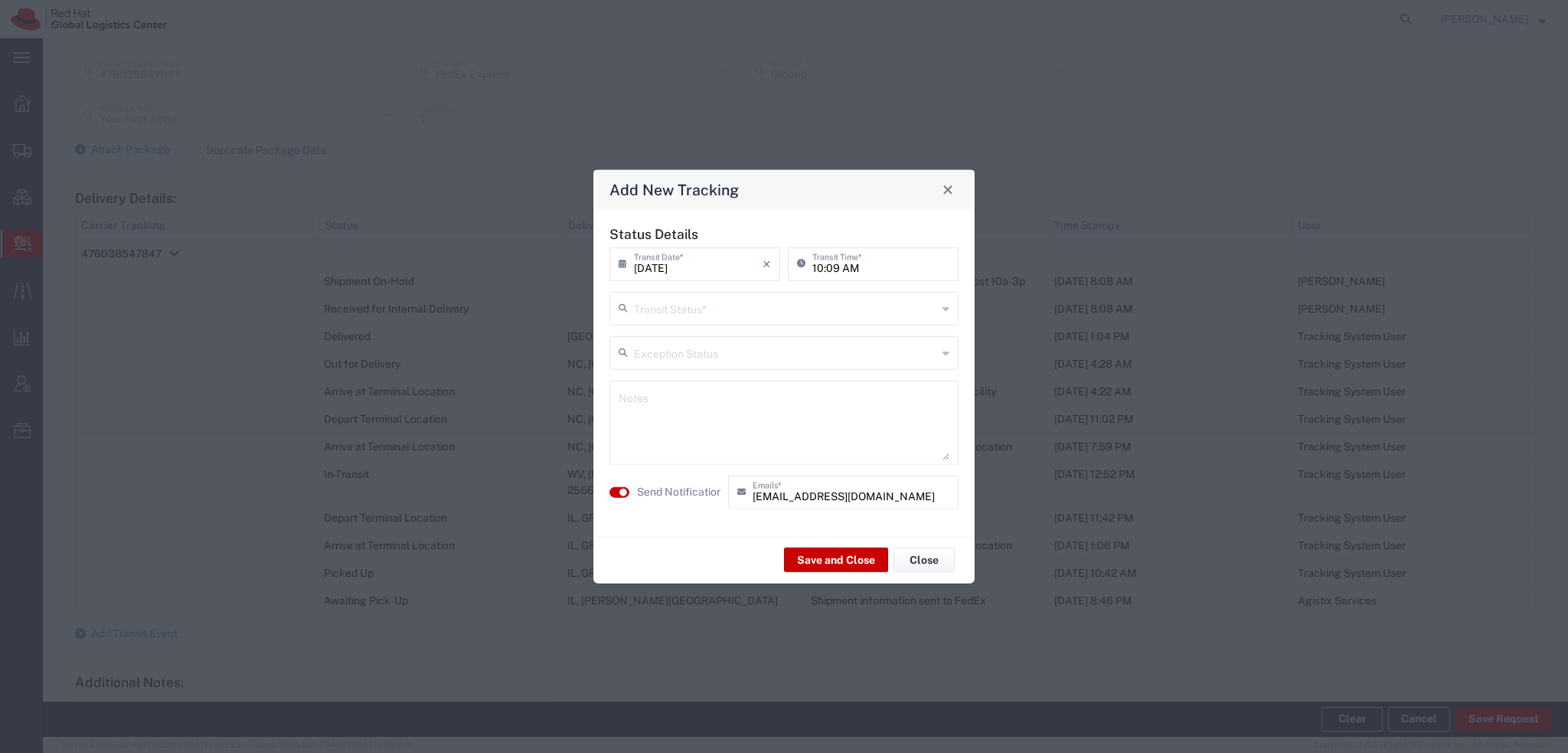
click at [671, 313] on input "text" at bounding box center [786, 307] width 303 height 27
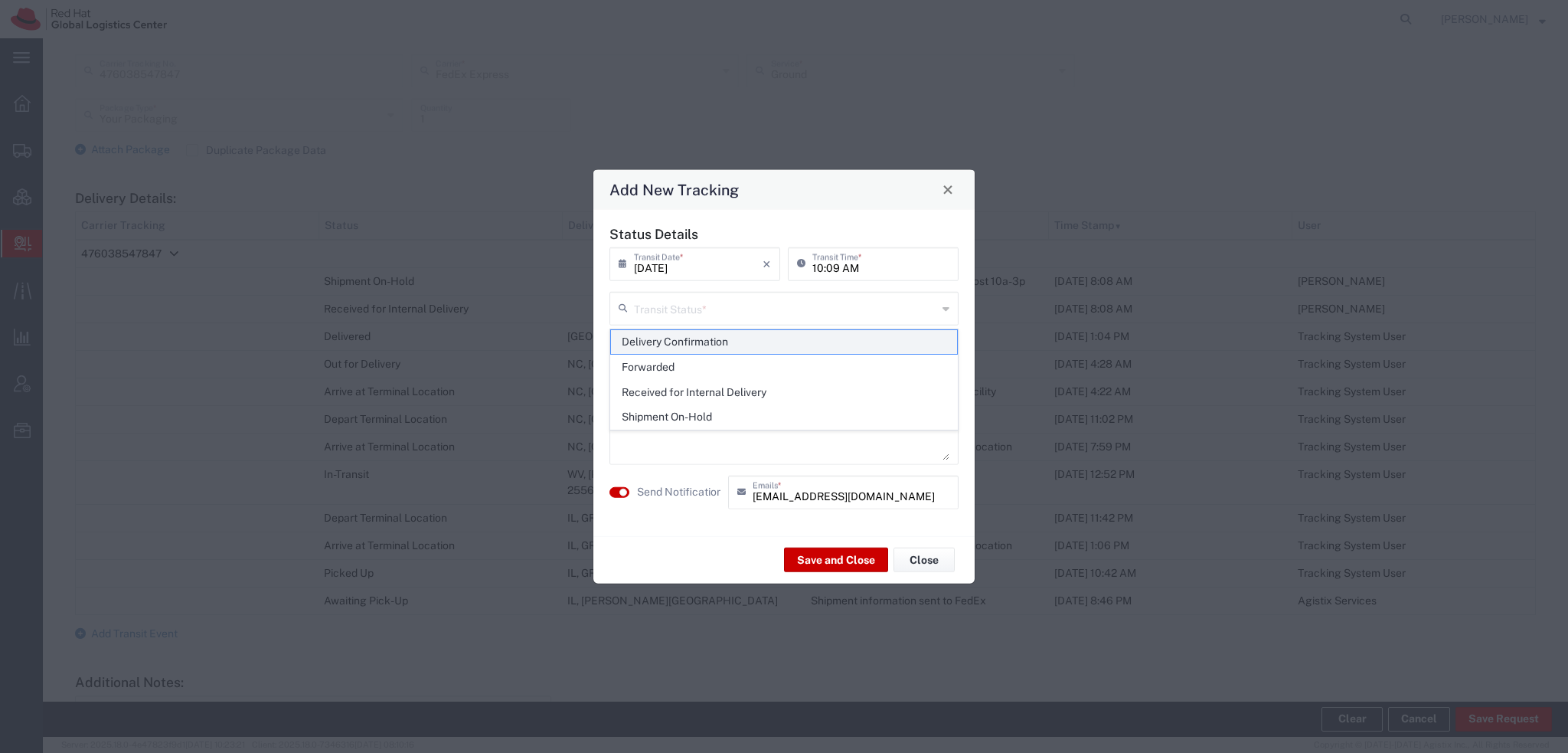
click at [680, 344] on span "Delivery Confirmation" at bounding box center [784, 342] width 346 height 23
type input "Delivery Confirmation"
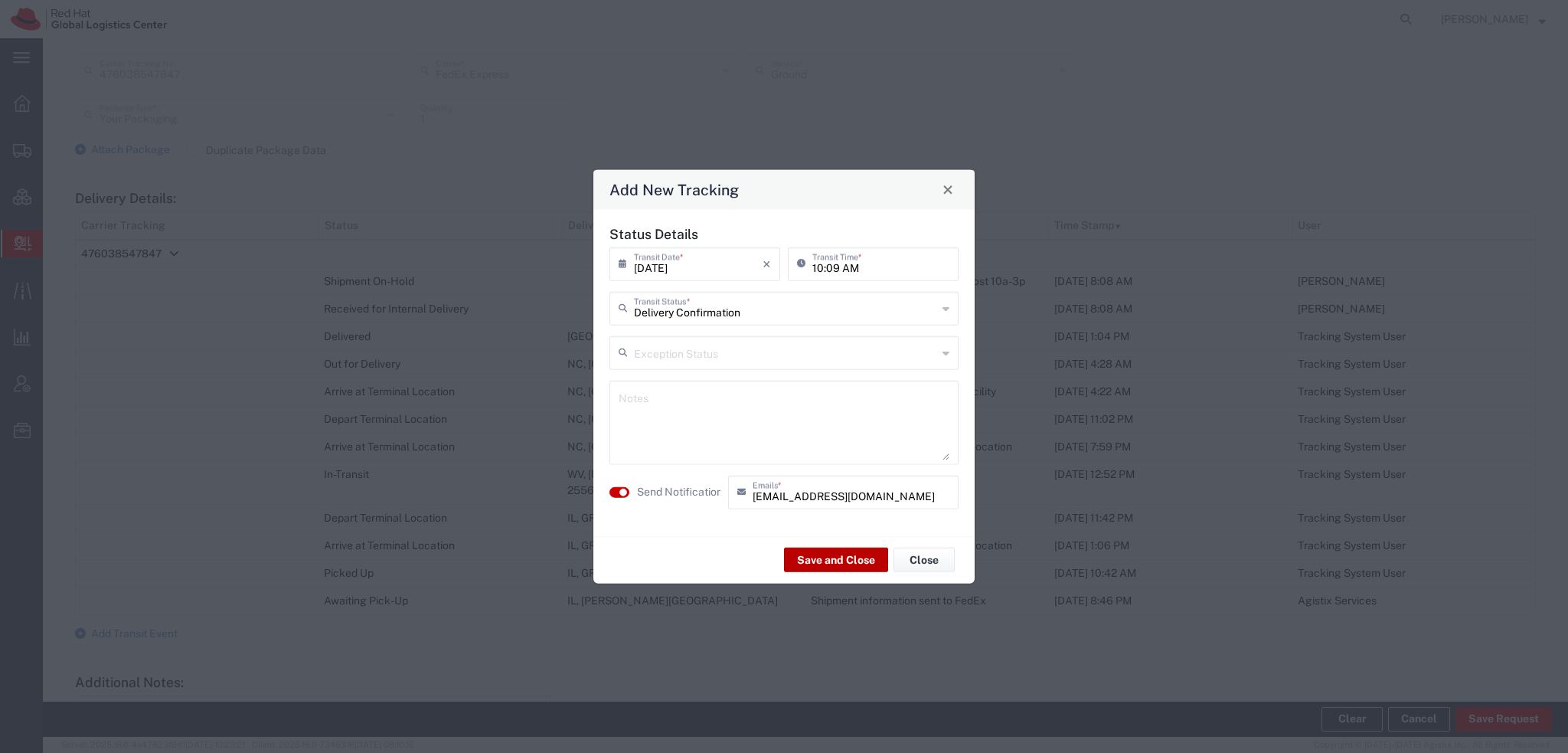
click at [829, 569] on button "Save and Close" at bounding box center [836, 559] width 104 height 24
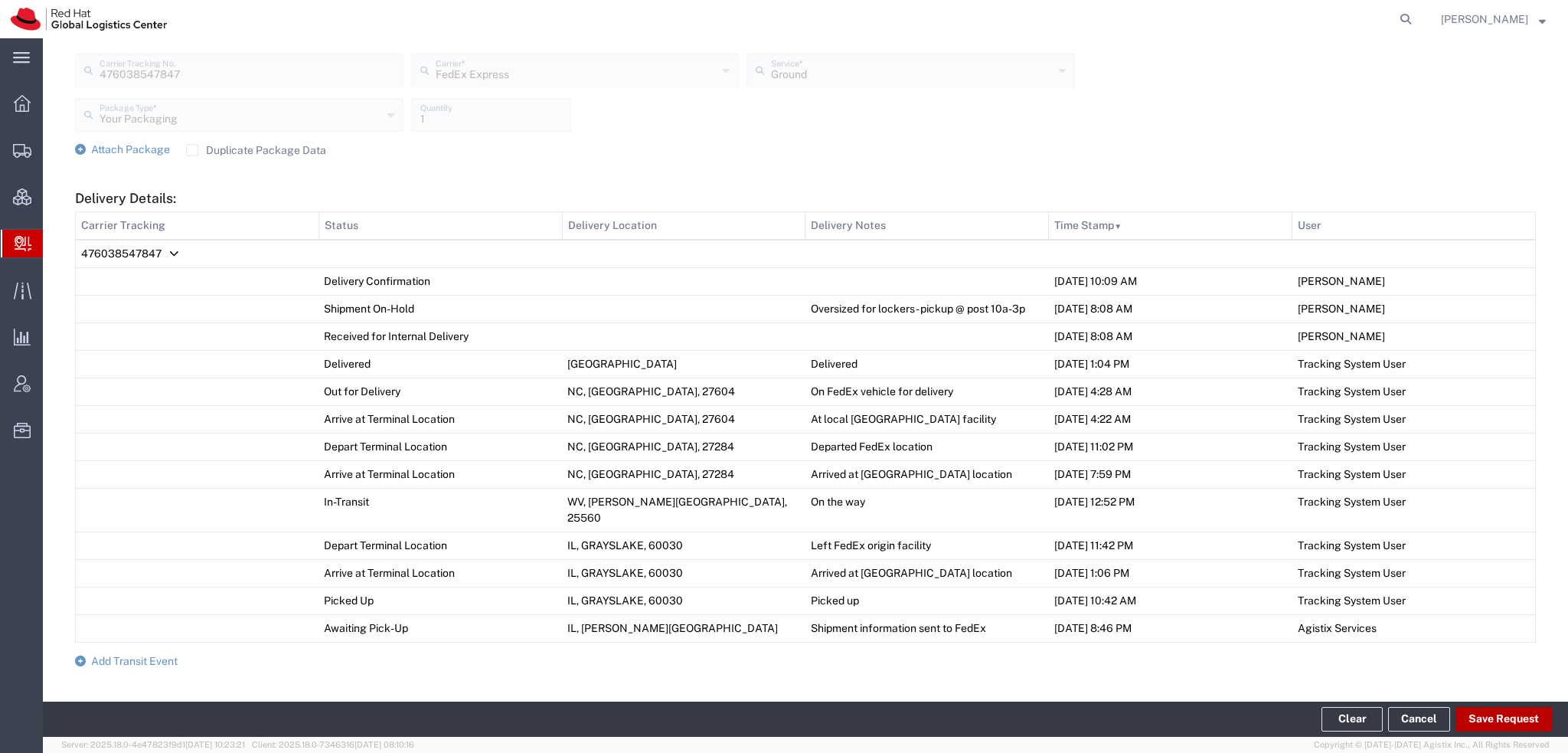
click at [1488, 722] on button "Save Request" at bounding box center [1504, 719] width 97 height 24
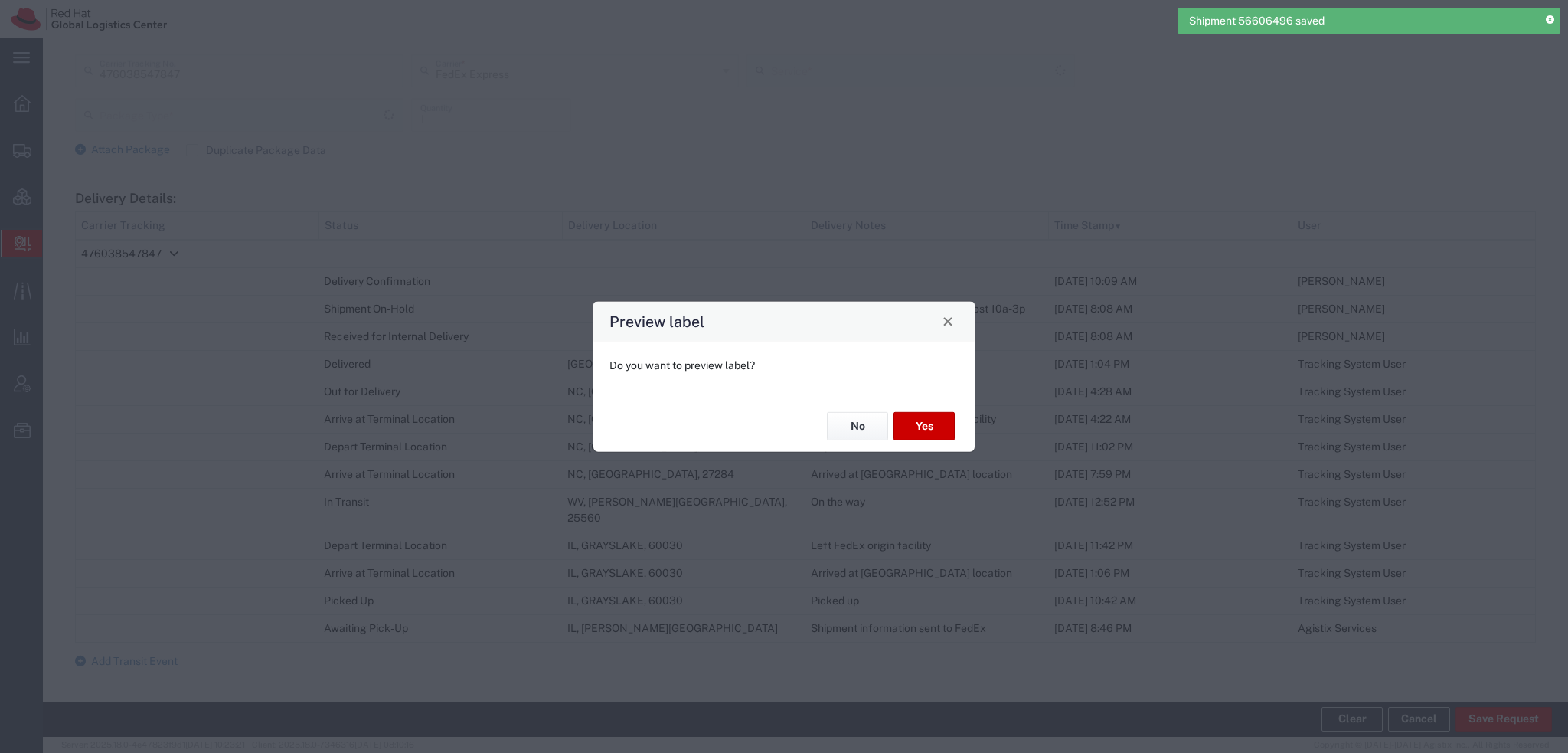
type input "Your Packaging"
type input "Ground"
click at [844, 433] on button "No" at bounding box center [857, 426] width 61 height 28
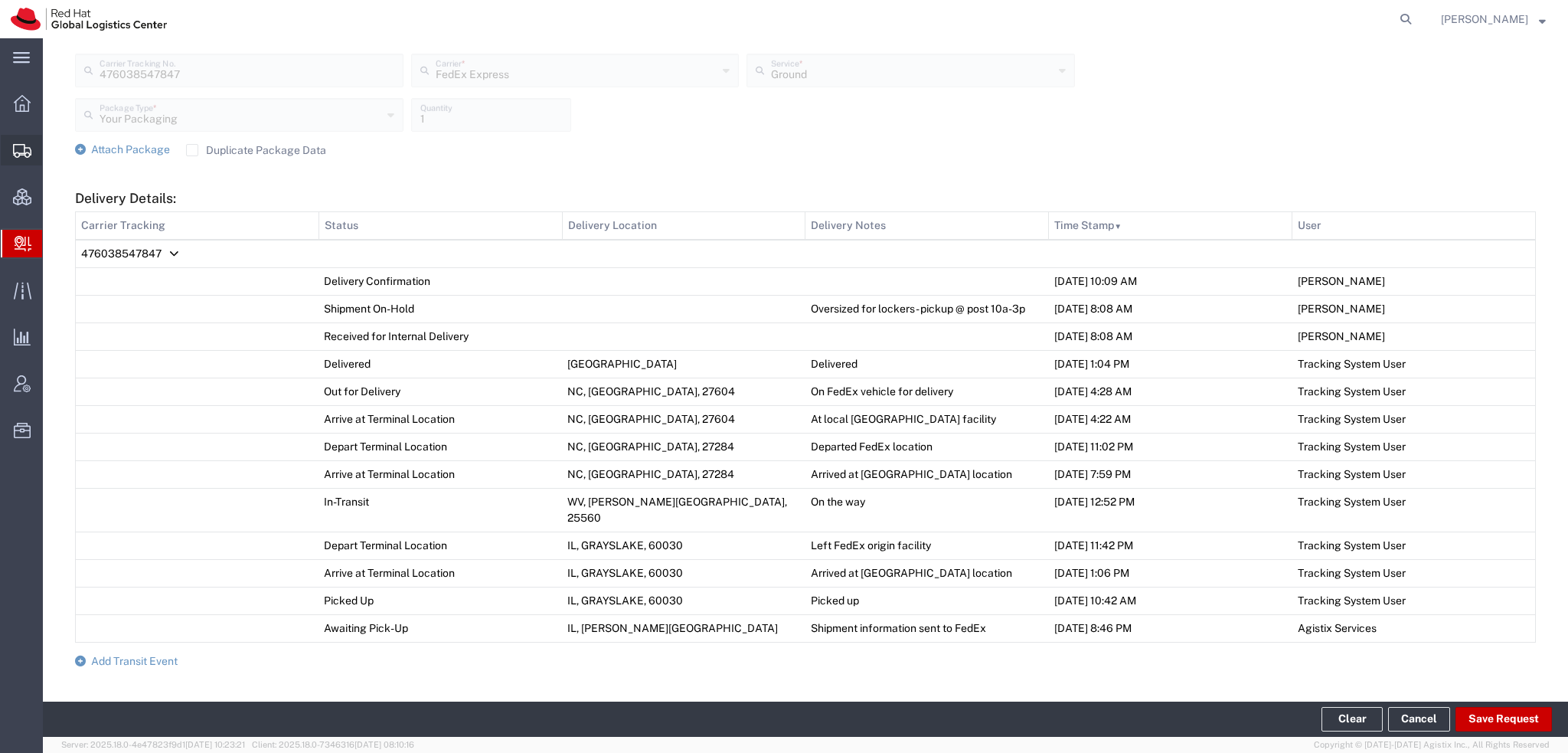
click at [0, 0] on span "Shipment Manager" at bounding box center [0, 0] width 0 height 0
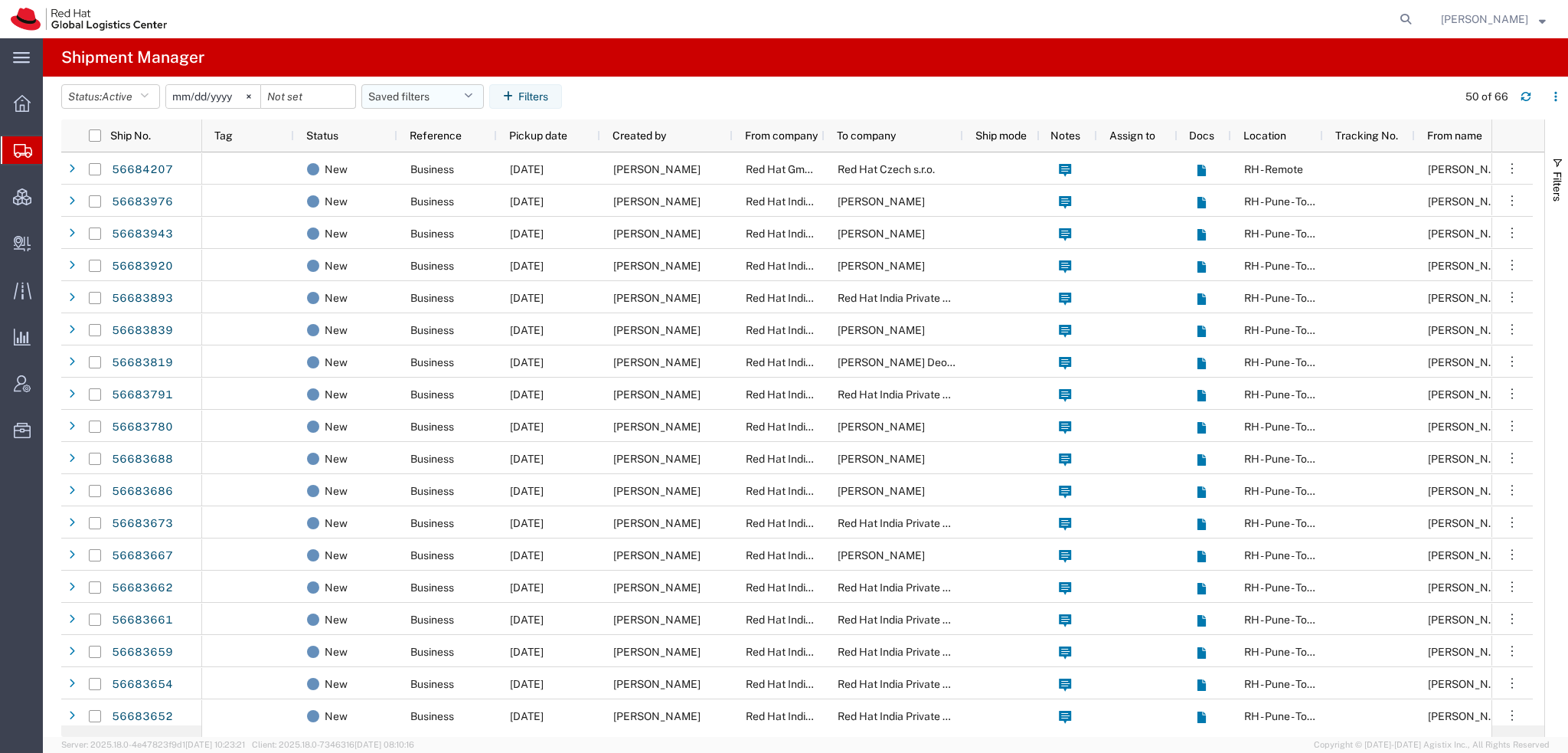
click at [469, 89] on button "Saved filters" at bounding box center [422, 96] width 123 height 24
click at [415, 164] on span "Americas" at bounding box center [464, 163] width 201 height 28
type input "[DATE]"
